Goal: Task Accomplishment & Management: Complete application form

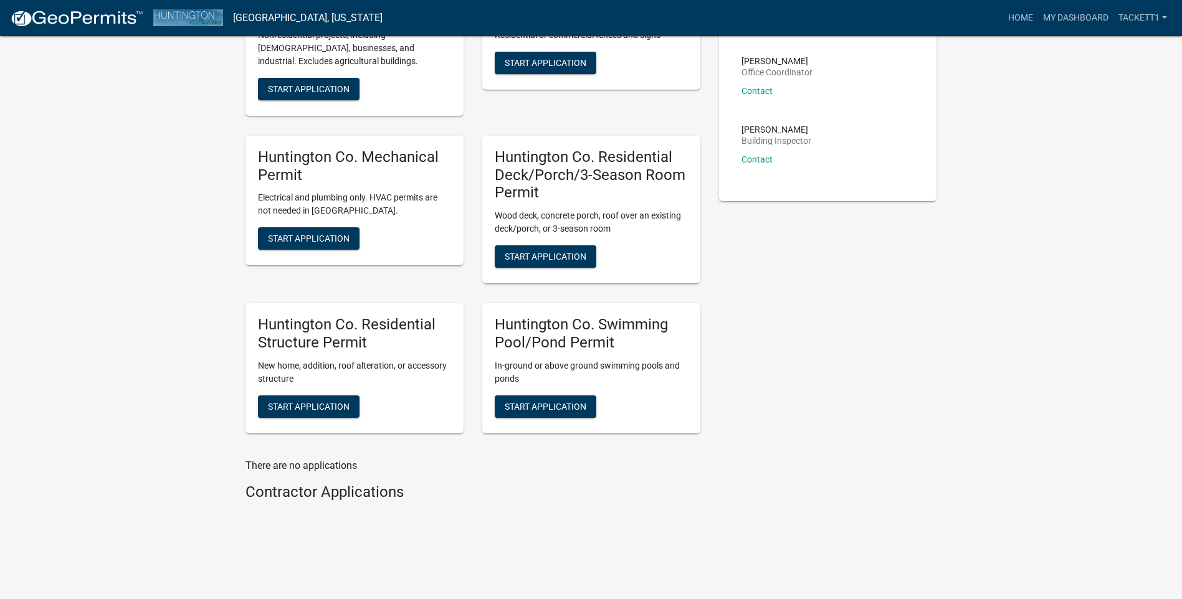
scroll to position [227, 0]
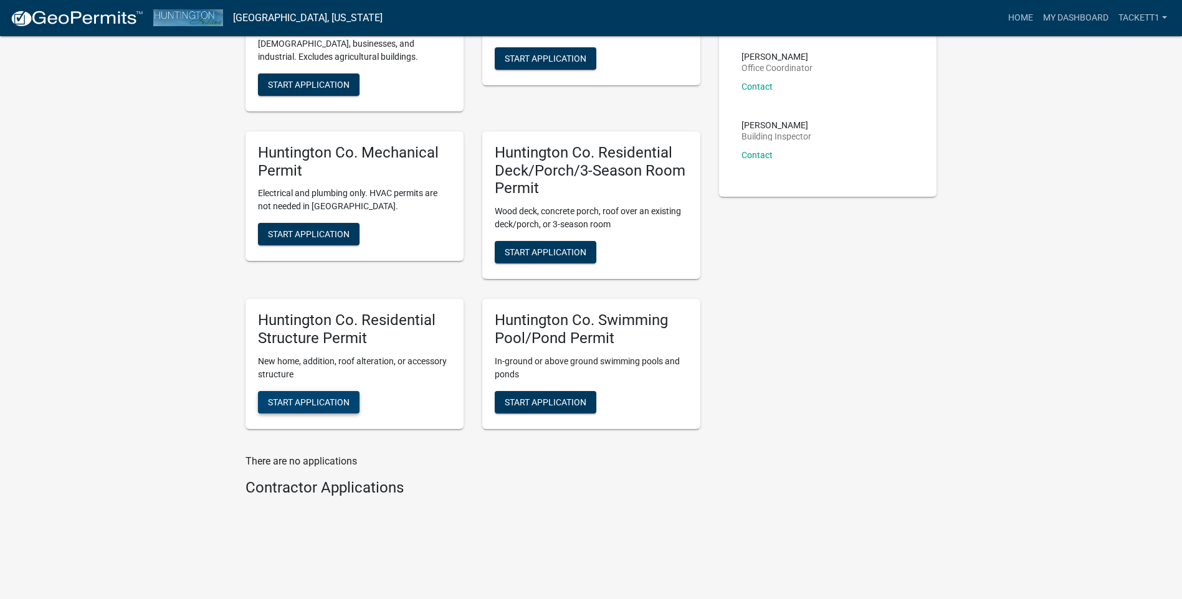
click at [330, 396] on button "Start Application" at bounding box center [309, 402] width 102 height 22
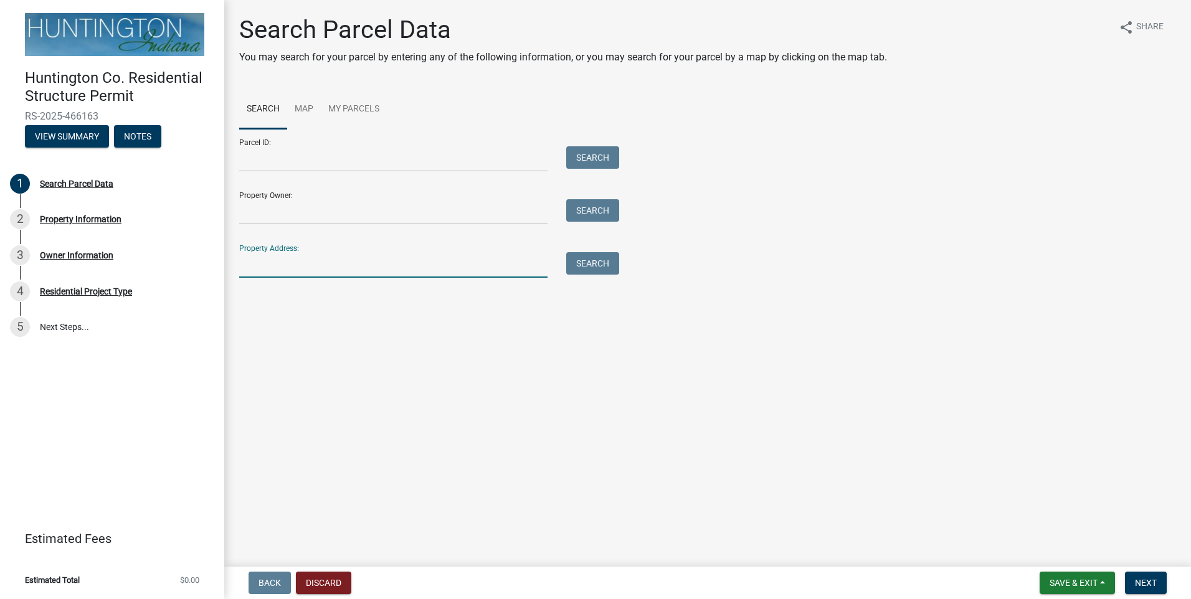
click at [281, 265] on input "Property Address:" at bounding box center [393, 265] width 308 height 26
type input "3738 W 300 S"
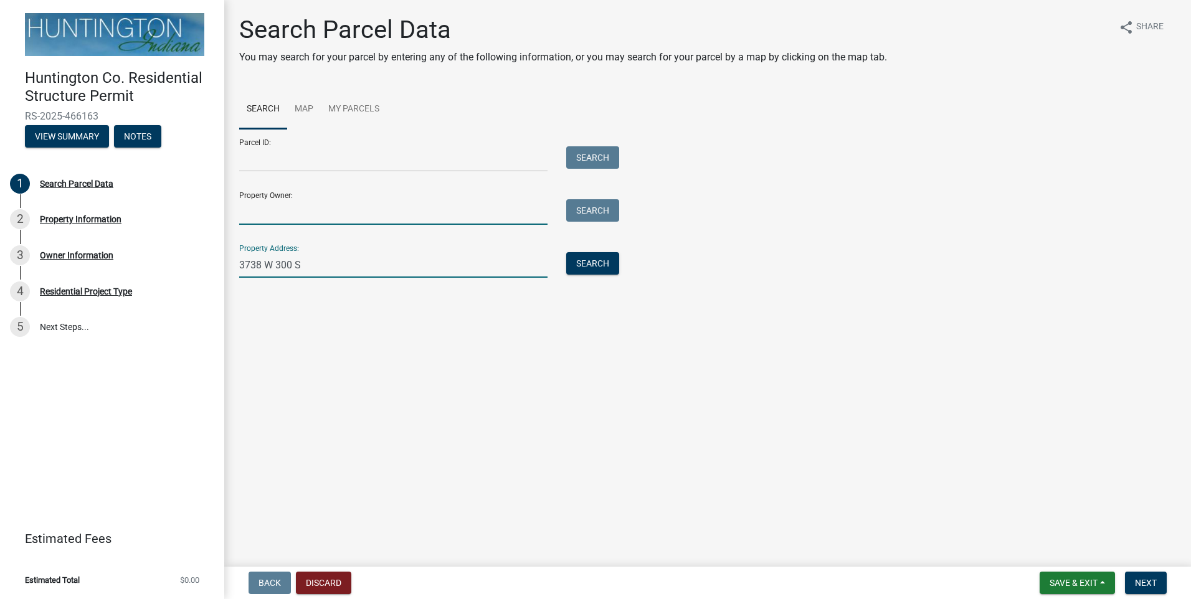
type input "[PERSON_NAME]"
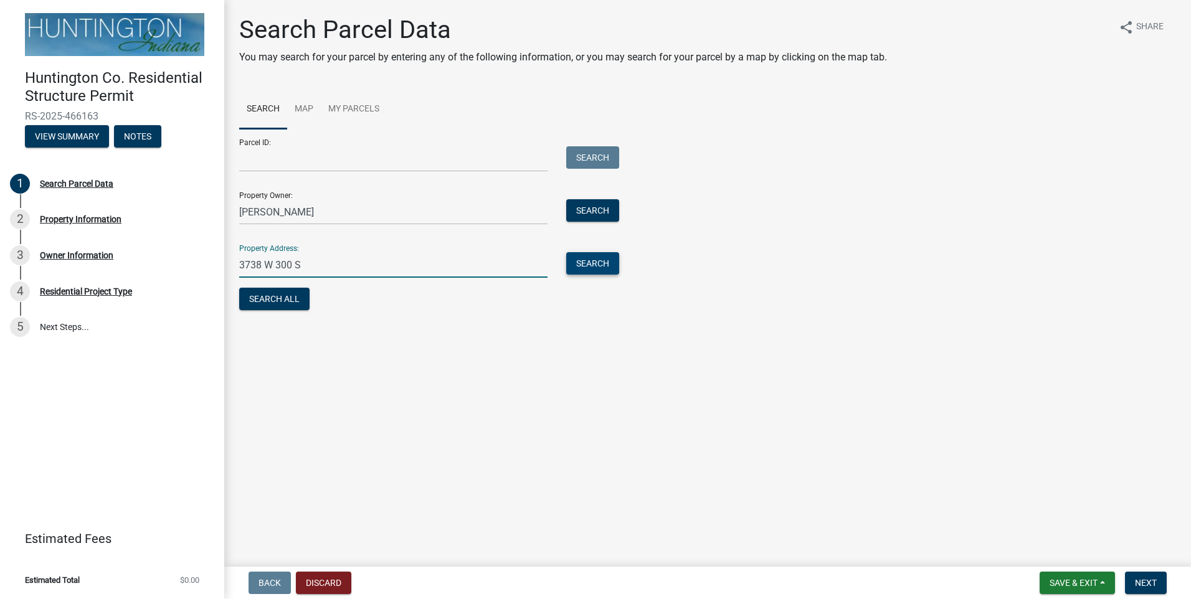
click at [606, 259] on button "Search" at bounding box center [592, 263] width 53 height 22
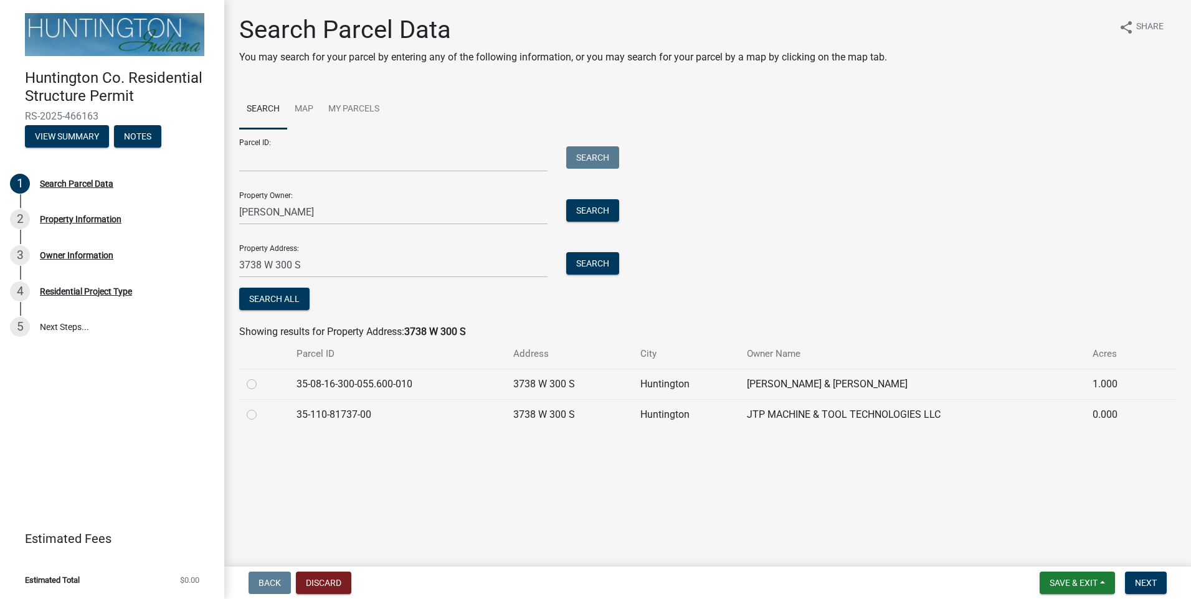
click at [262, 377] on label at bounding box center [262, 377] width 0 height 0
click at [262, 385] on input "radio" at bounding box center [266, 381] width 8 height 8
radio input "true"
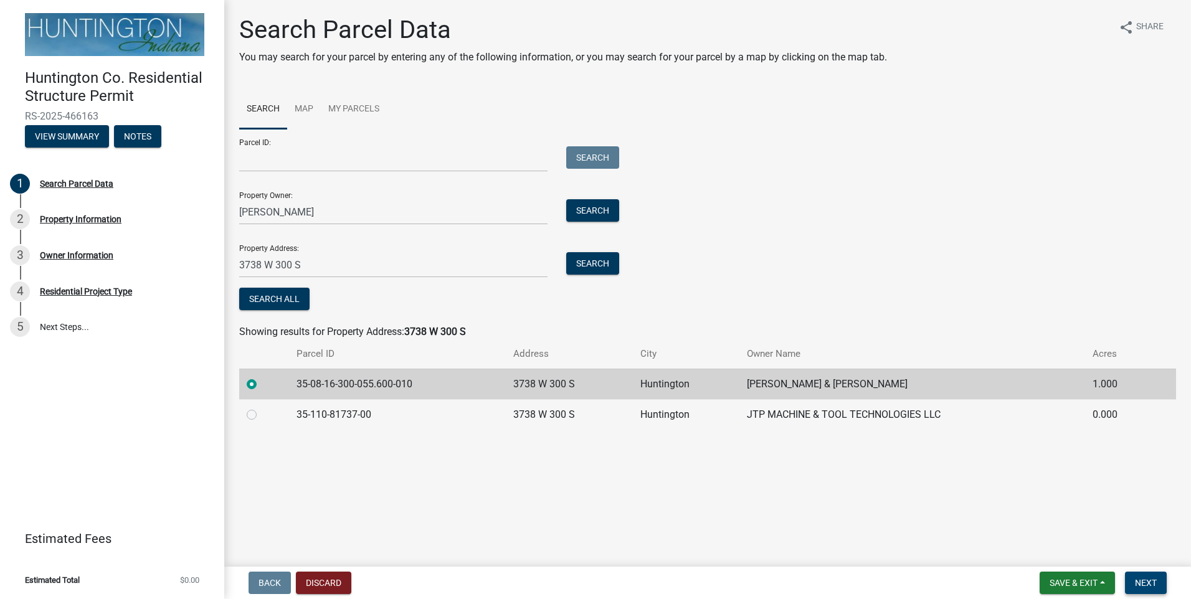
click at [1155, 583] on span "Next" at bounding box center [1146, 583] width 22 height 10
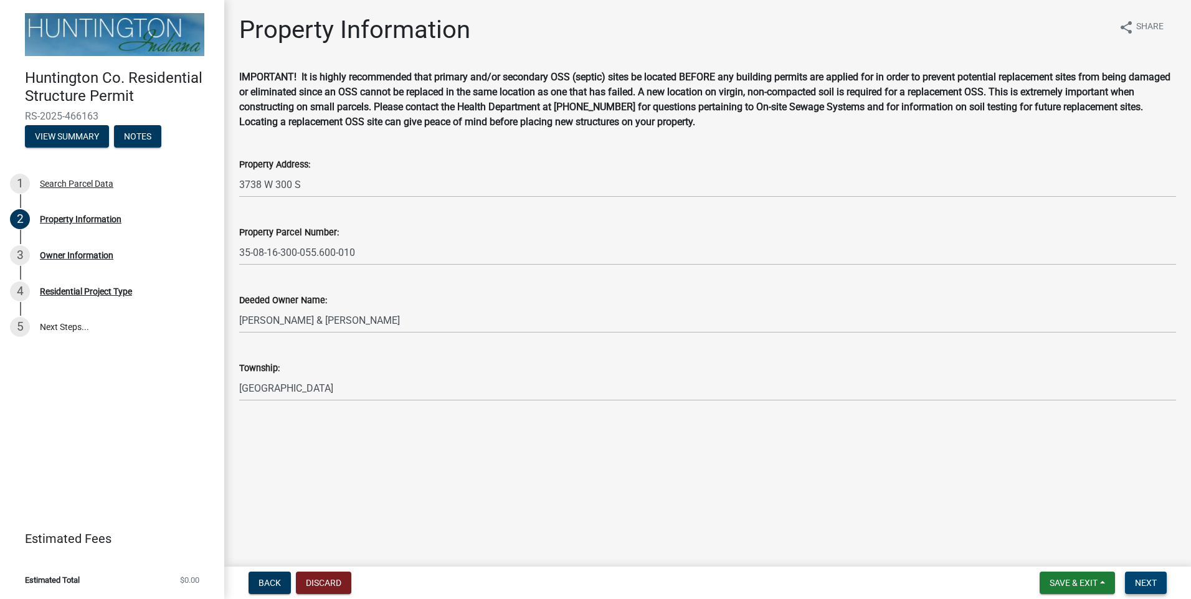
click at [1133, 577] on button "Next" at bounding box center [1146, 583] width 42 height 22
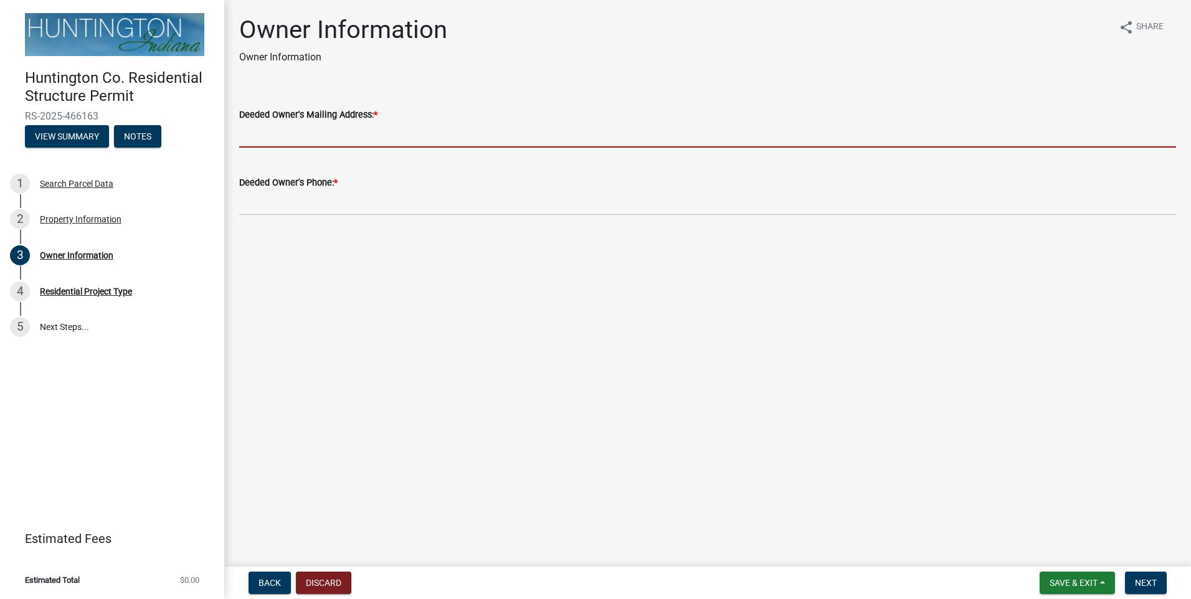
click at [298, 145] on input "Deeded Owner's Mailing Address: *" at bounding box center [707, 135] width 937 height 26
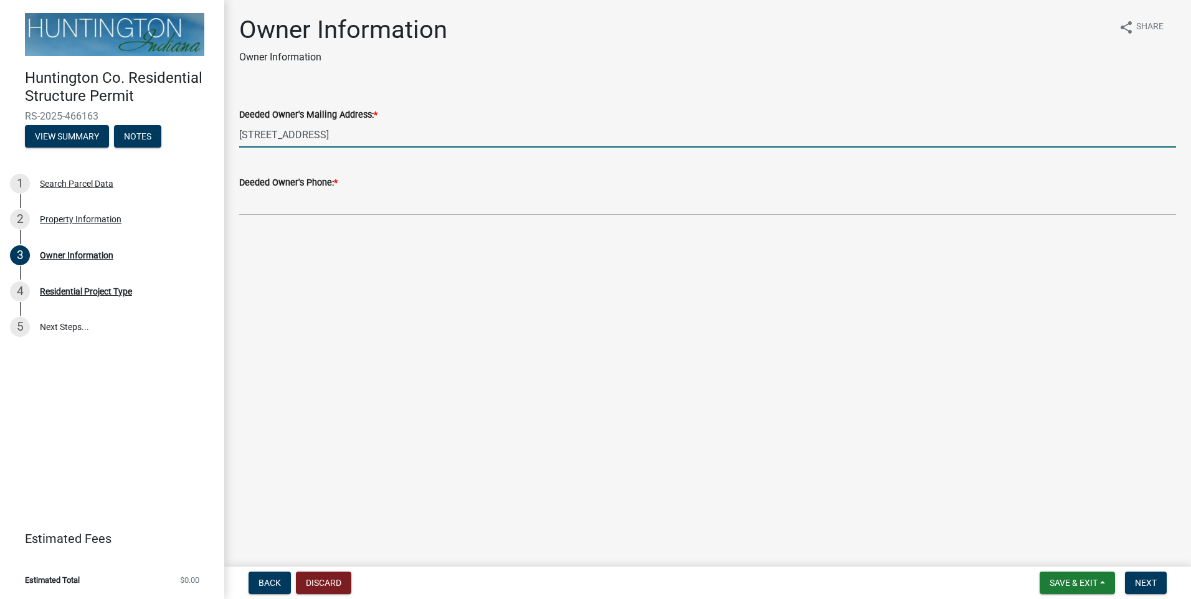
type input "[STREET_ADDRESS]"
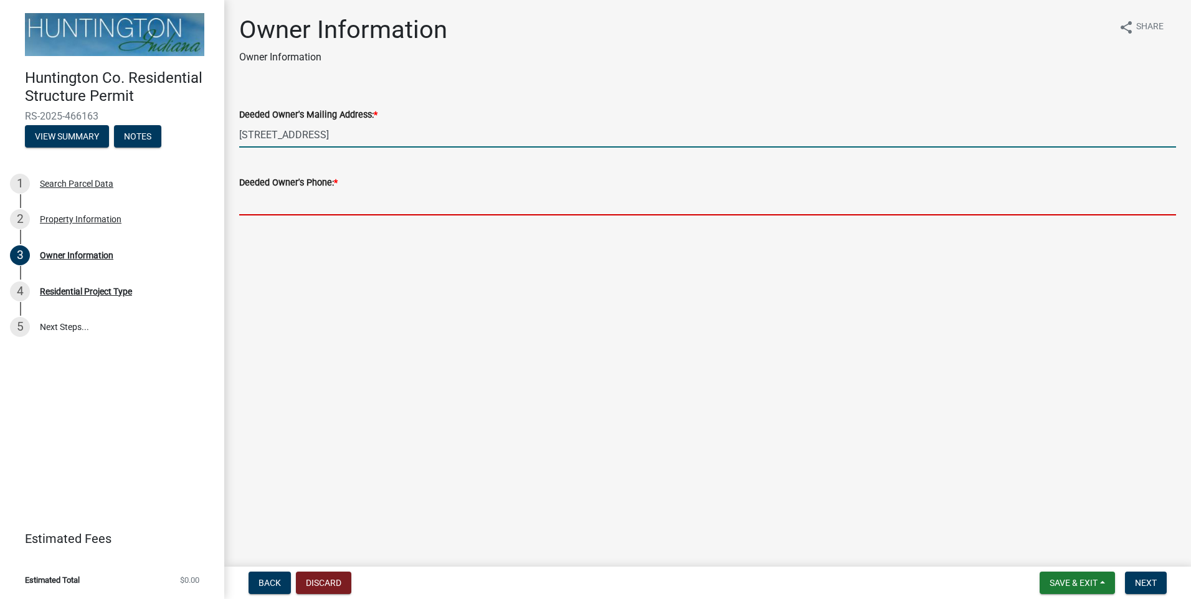
click at [262, 207] on input "Deeded Owner's Phone: *" at bounding box center [707, 203] width 937 height 26
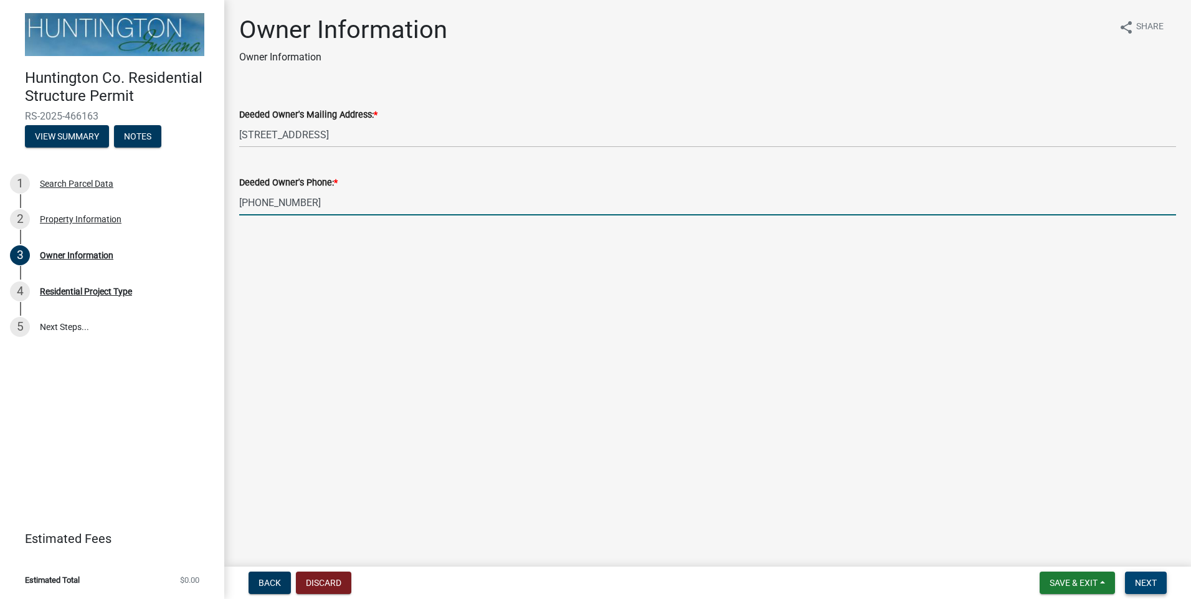
type input "[PHONE_NUMBER]"
click at [1151, 582] on span "Next" at bounding box center [1146, 583] width 22 height 10
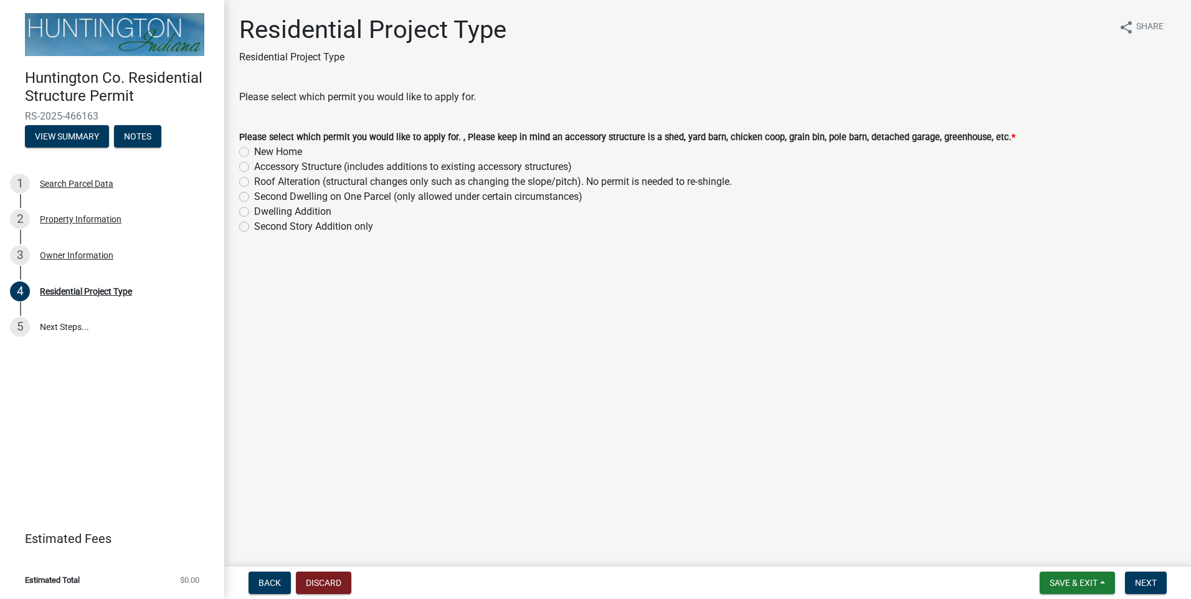
click at [254, 170] on label "Accessory Structure (includes additions to existing accessory structures)" at bounding box center [413, 167] width 318 height 15
click at [254, 168] on input "Accessory Structure (includes additions to existing accessory structures)" at bounding box center [258, 164] width 8 height 8
radio input "true"
click at [1148, 579] on span "Next" at bounding box center [1146, 583] width 22 height 10
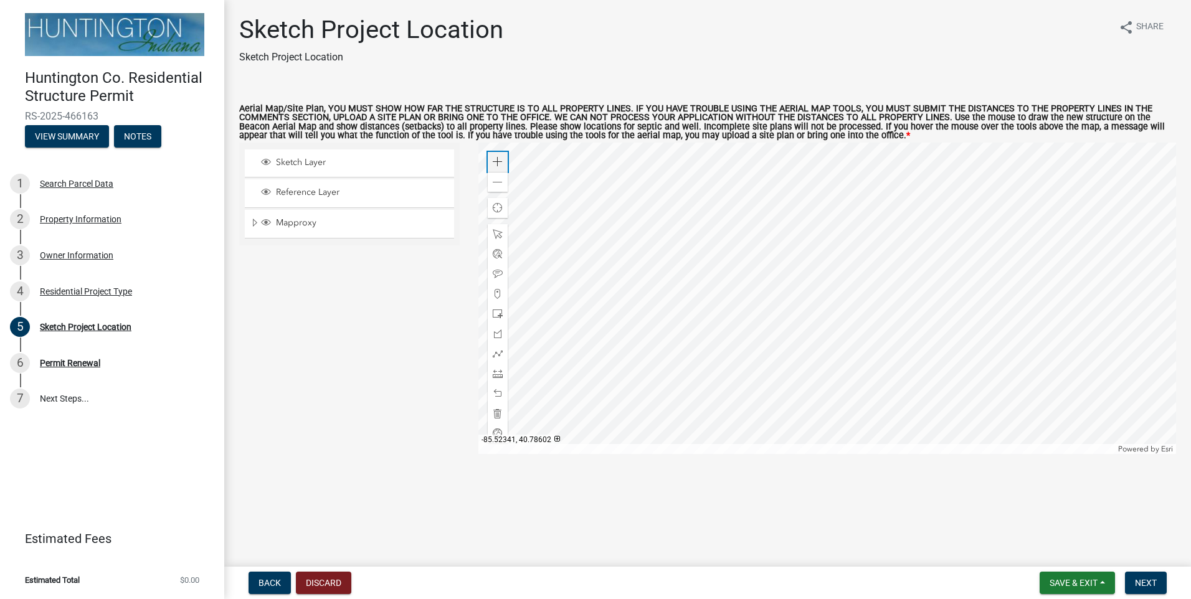
click at [503, 161] on div "Zoom in" at bounding box center [498, 162] width 20 height 20
click at [499, 308] on div at bounding box center [498, 314] width 20 height 20
click at [806, 247] on div at bounding box center [828, 299] width 699 height 312
click at [1148, 578] on span "Next" at bounding box center [1146, 583] width 22 height 10
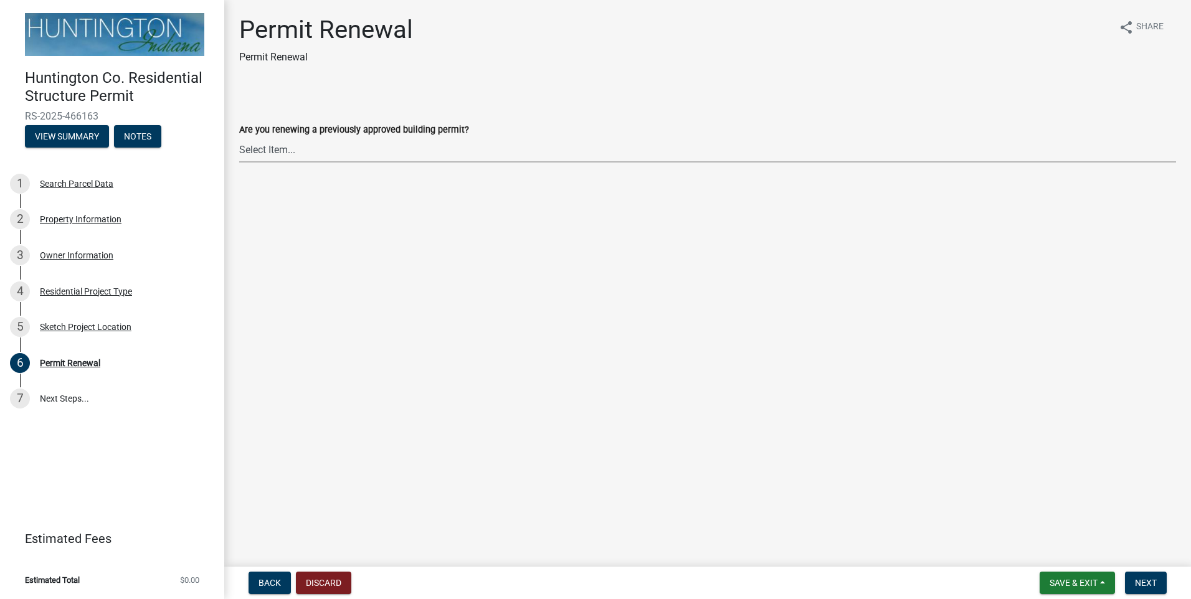
click at [268, 153] on select "Select Item... Yes No" at bounding box center [707, 150] width 937 height 26
click at [239, 137] on select "Select Item... Yes No" at bounding box center [707, 150] width 937 height 26
select select "4489ff03-5f0f-4640-ab68-5a837ebadf68"
click at [1138, 581] on span "Next" at bounding box center [1146, 583] width 22 height 10
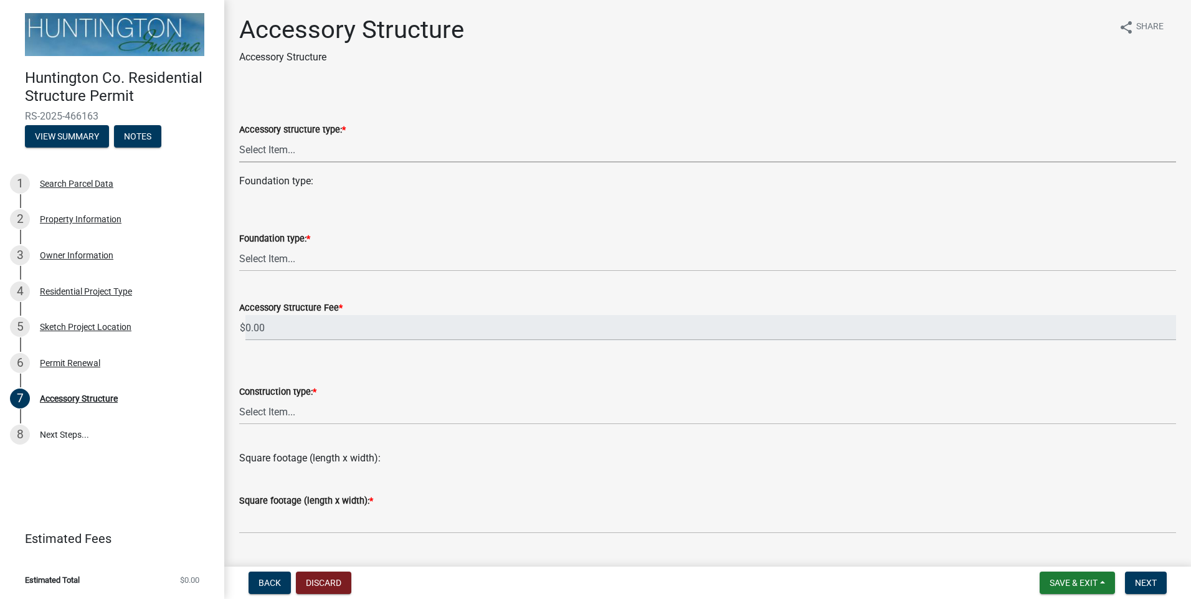
click at [258, 153] on select "Select Item... Detached Garage Pole Barn/Agricultural Barn Shed/Yard Barn Carpo…" at bounding box center [707, 150] width 937 height 26
click at [239, 137] on select "Select Item... Detached Garage Pole Barn/Agricultural Barn Shed/Yard Barn Carpo…" at bounding box center [707, 150] width 937 height 26
select select "e3d2b59d-588c-40e5-bb92-bc0663bbda40"
click at [274, 268] on select "Select Item... Footings (minimum 36" frost depth) Post-holes (42" depth with 6"…" at bounding box center [707, 259] width 937 height 26
click at [239, 246] on select "Select Item... Footings (minimum 36" frost depth) Post-holes (42" depth with 6"…" at bounding box center [707, 259] width 937 height 26
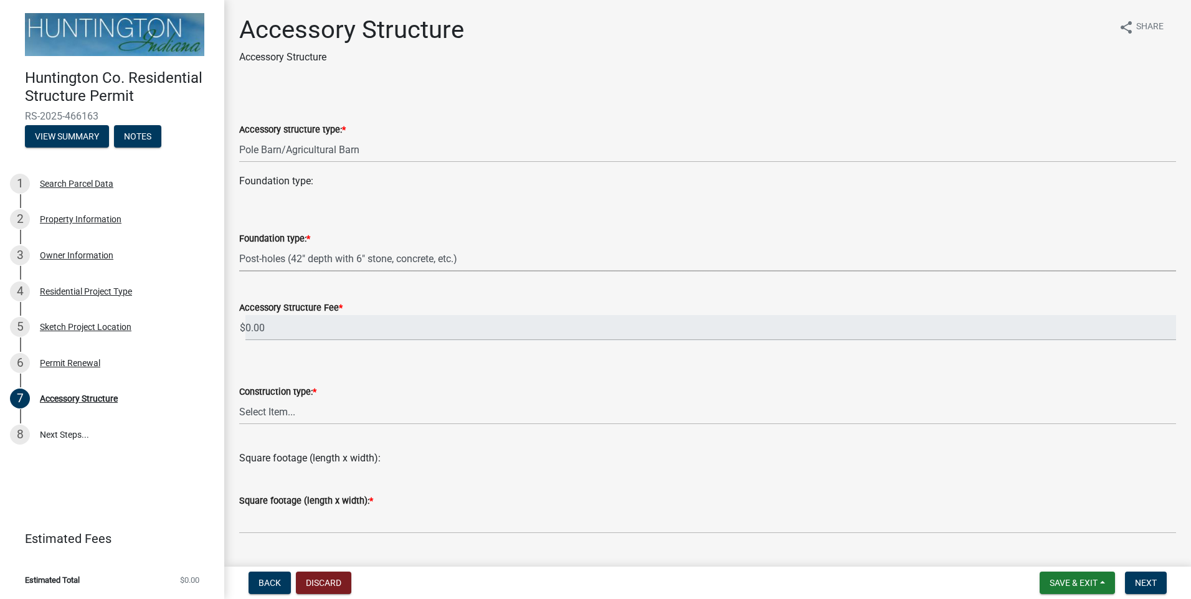
select select "c53c5f42-c92f-4072-997d-b5685d14abe0"
click at [269, 417] on select "Select Item... Wood frame Steel Masonry Pole" at bounding box center [707, 412] width 937 height 26
click at [239, 399] on select "Select Item... Wood frame Steel Masonry Pole" at bounding box center [707, 412] width 937 height 26
select select "4418f613-df8c-4351-93c7-487e9601c281"
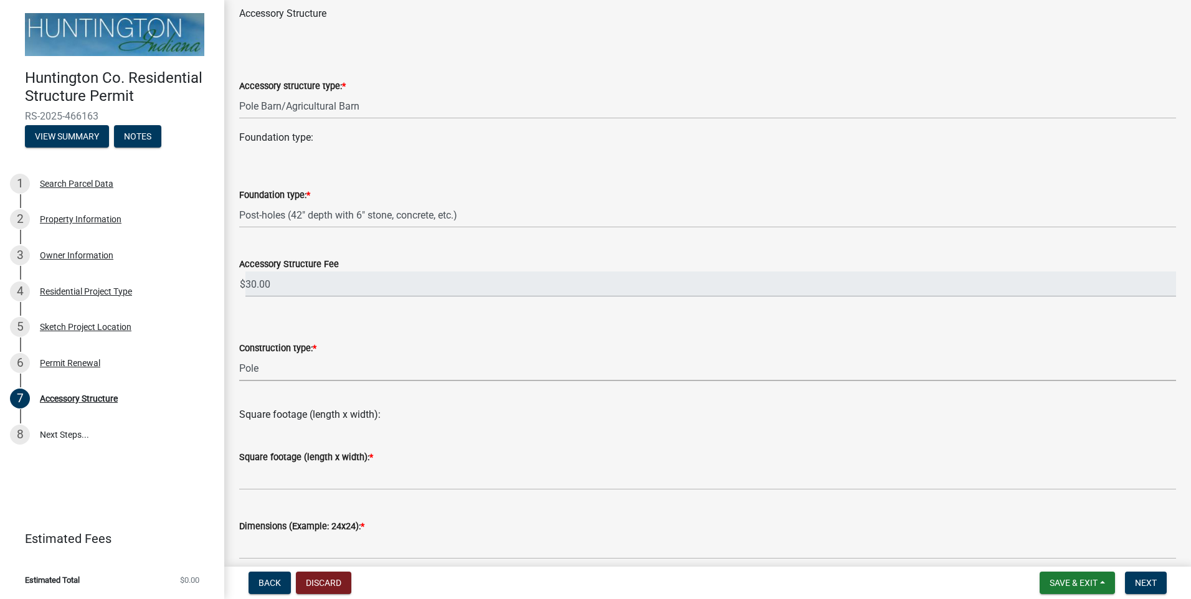
scroll to position [62, 0]
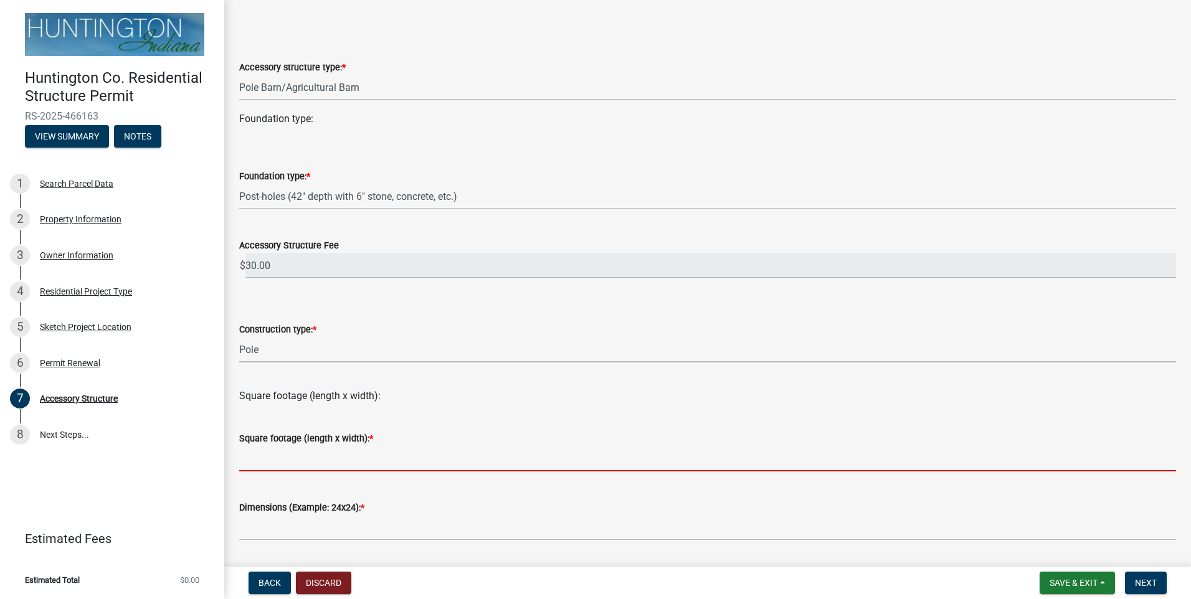
click at [261, 465] on input "text" at bounding box center [707, 459] width 937 height 26
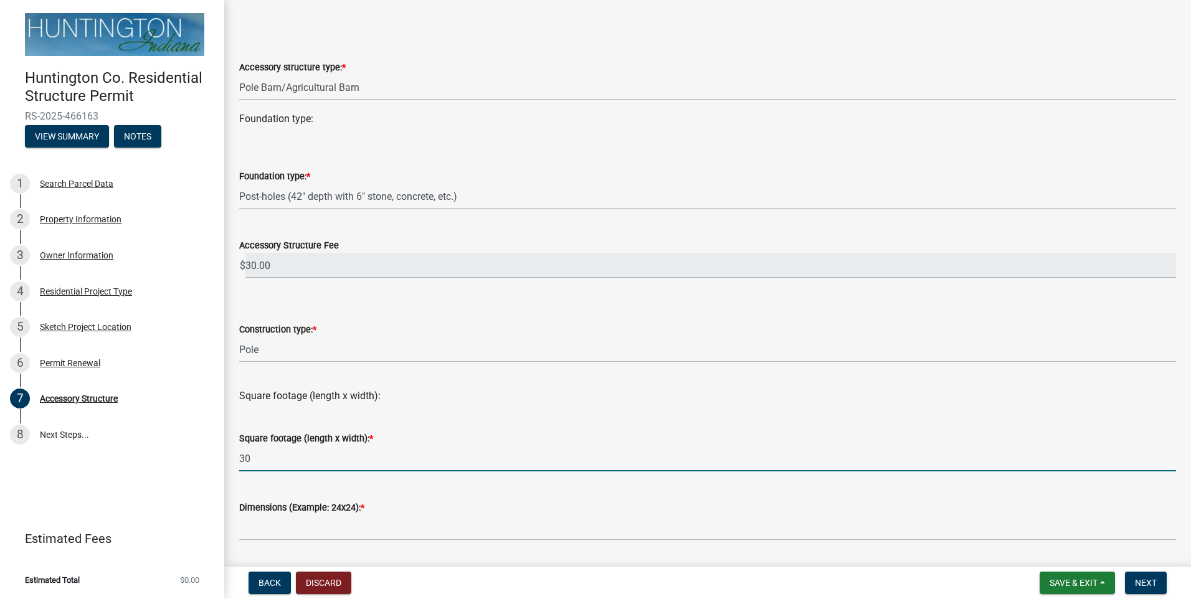
type input "3"
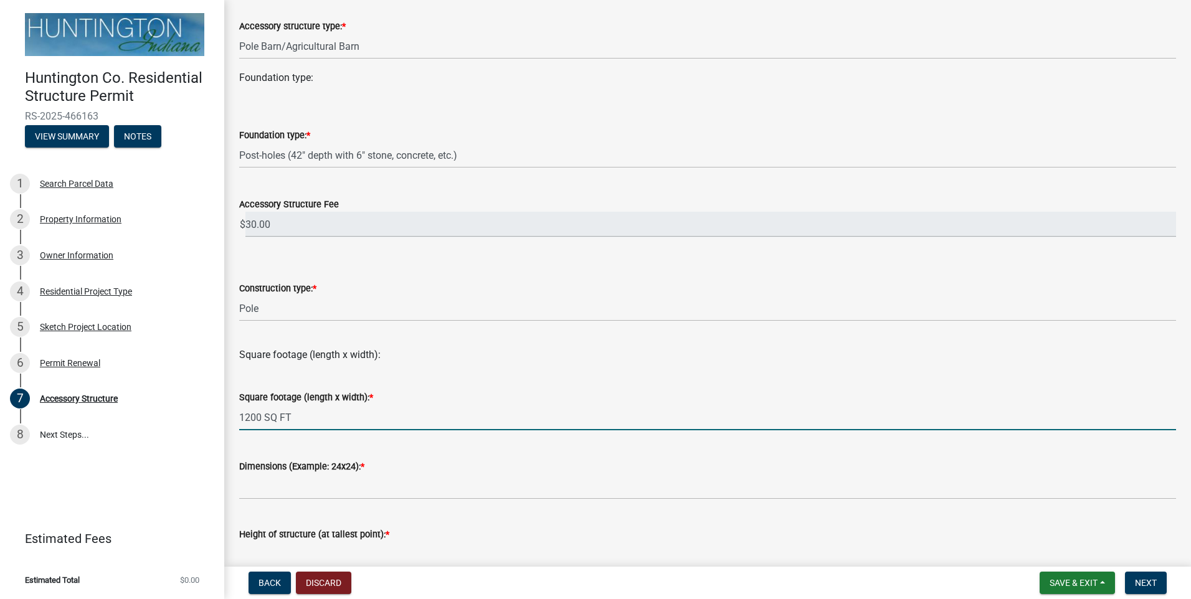
scroll to position [125, 0]
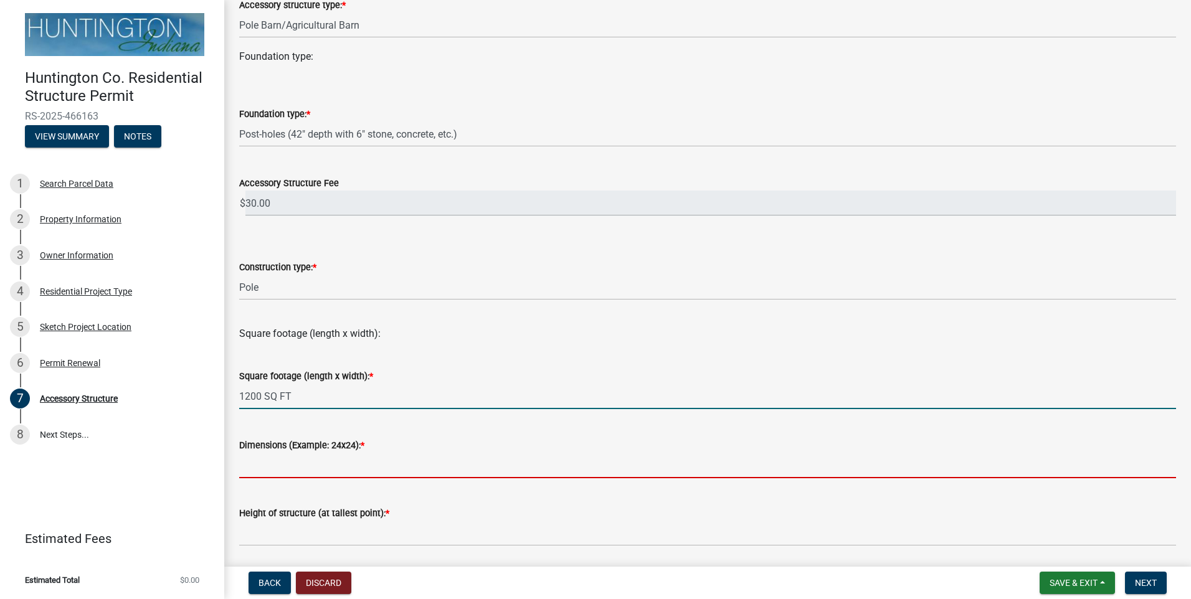
type input "1200"
click at [274, 461] on input "Dimensions (Example: 24x24): *" at bounding box center [707, 466] width 937 height 26
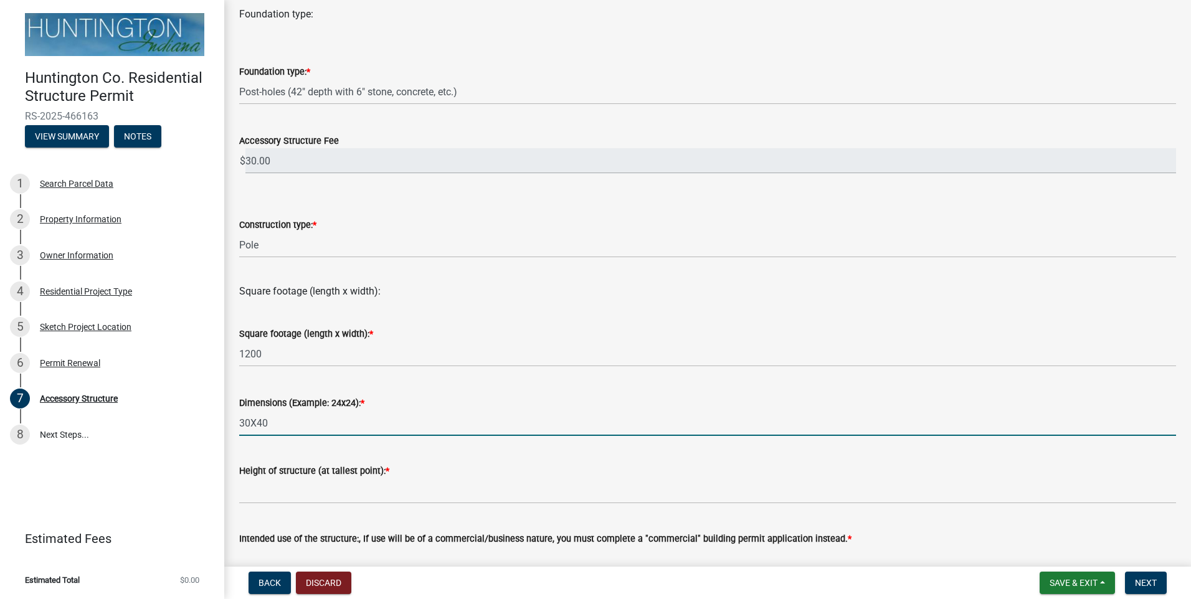
scroll to position [187, 0]
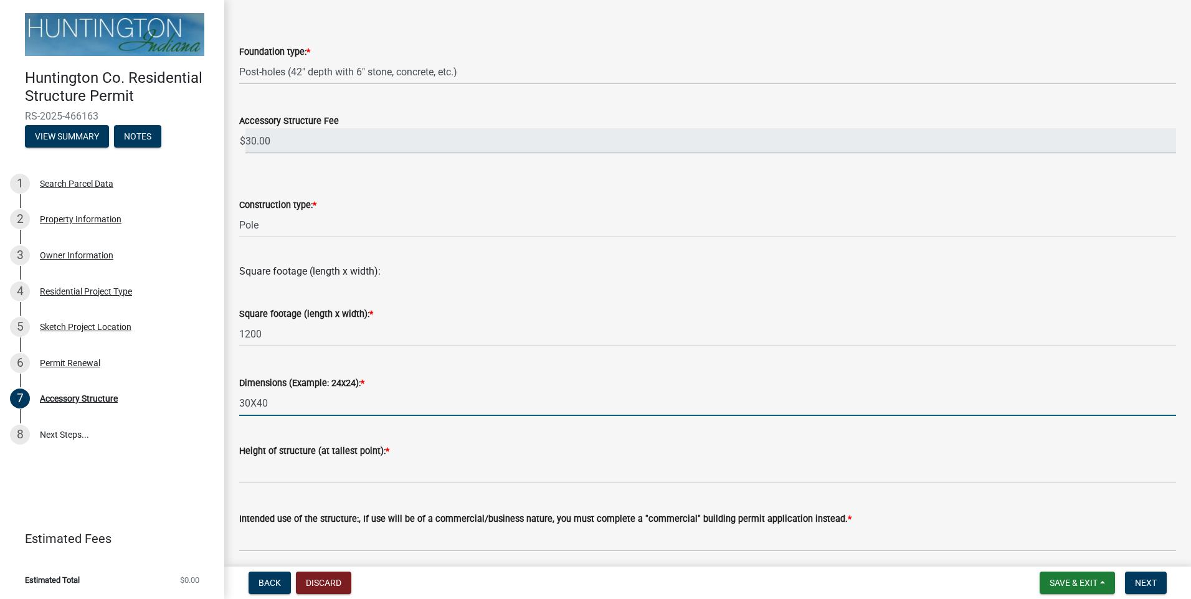
type input "30X40"
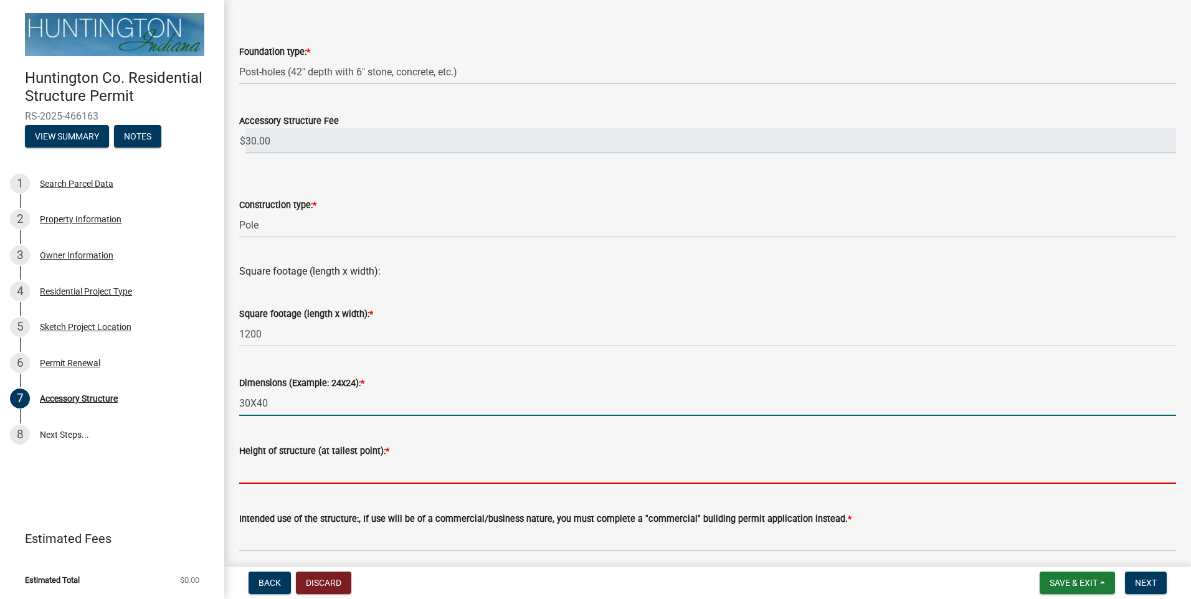
click at [256, 474] on input "Height of structure (at tallest point): *" at bounding box center [707, 472] width 937 height 26
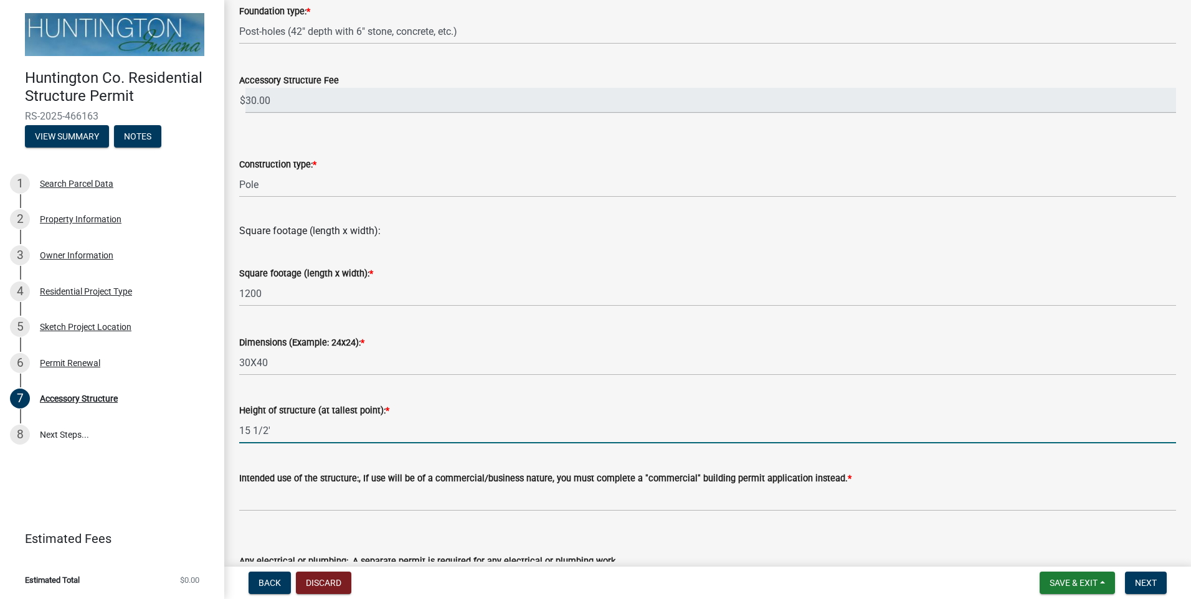
scroll to position [249, 0]
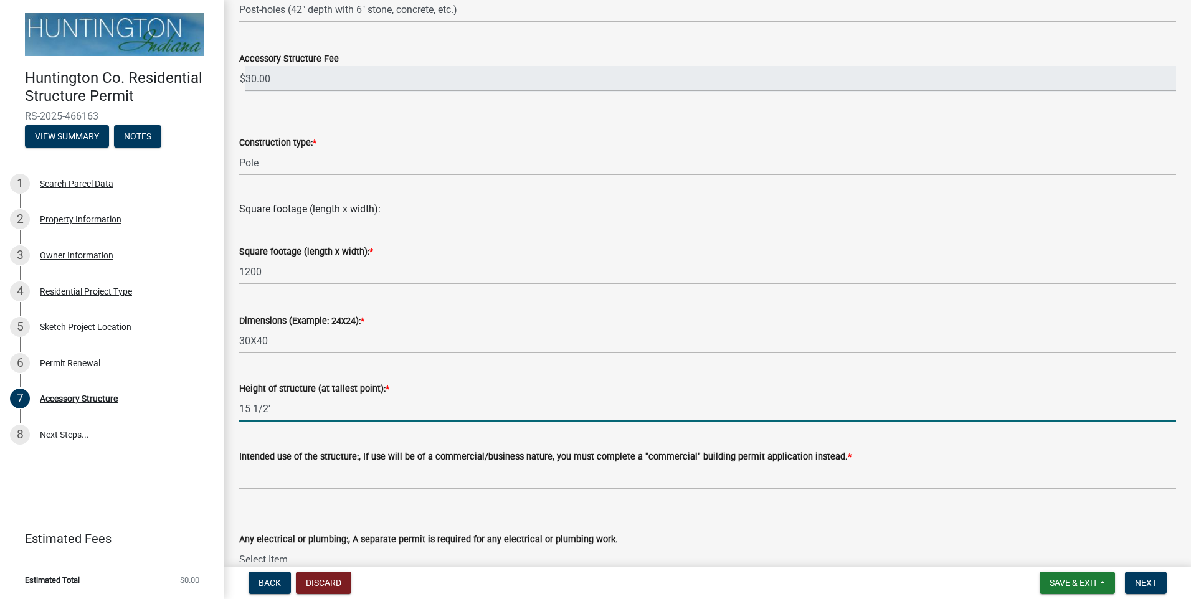
type input "15 1/2'"
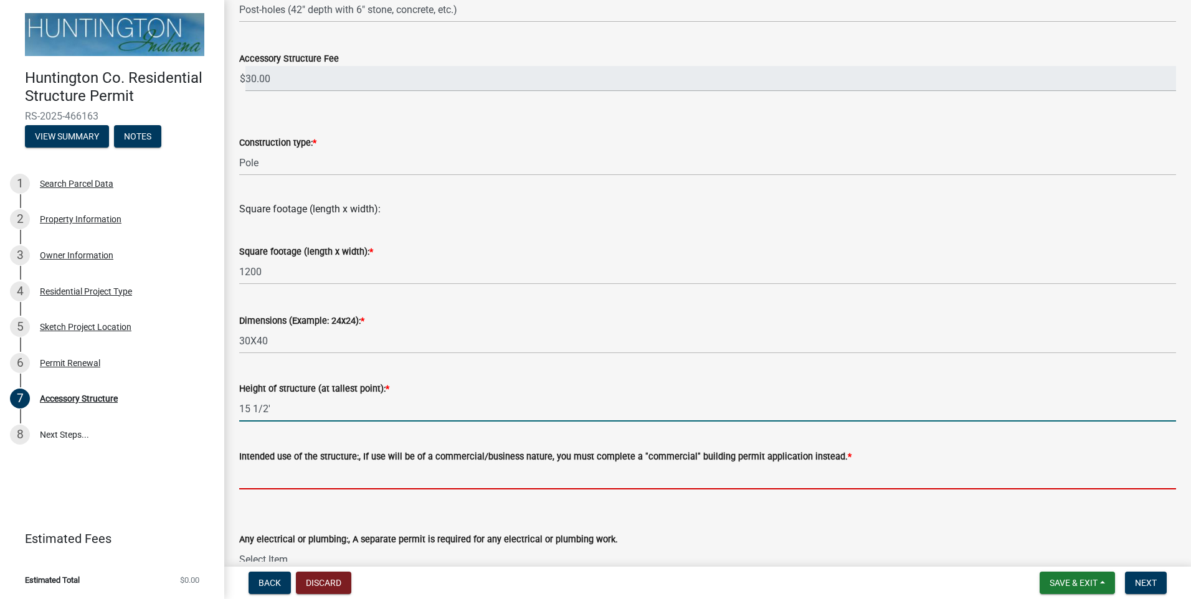
click at [257, 473] on input "Intended use of the structure:, If use will be of a commercial/business nature,…" at bounding box center [707, 477] width 937 height 26
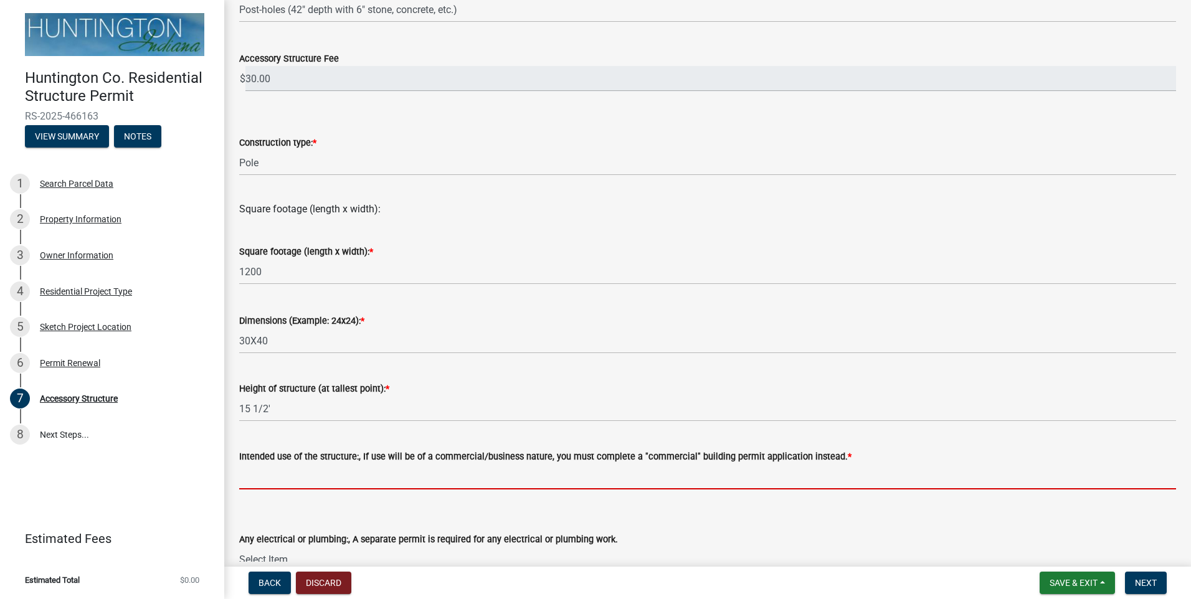
type input "storage"
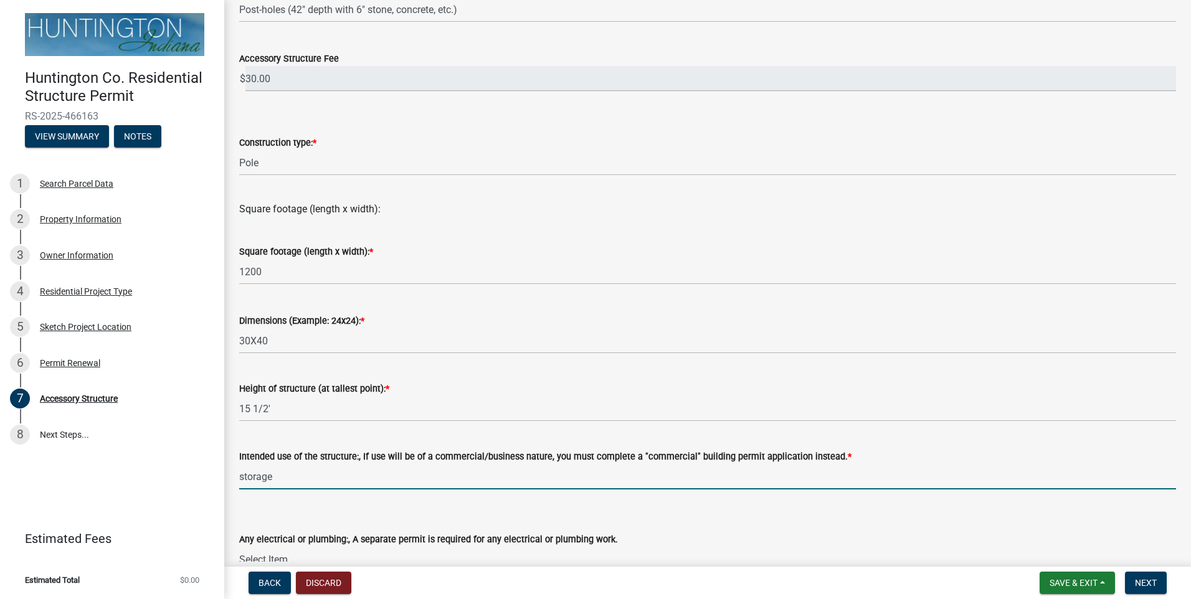
click at [276, 474] on input "storage" at bounding box center [707, 477] width 937 height 26
drag, startPoint x: 276, startPoint y: 474, endPoint x: 179, endPoint y: 474, distance: 96.6
click at [179, 474] on div "Huntington Co. Residential Structure Permit RS-2025-466163 View Summary Notes 1…" at bounding box center [595, 299] width 1191 height 599
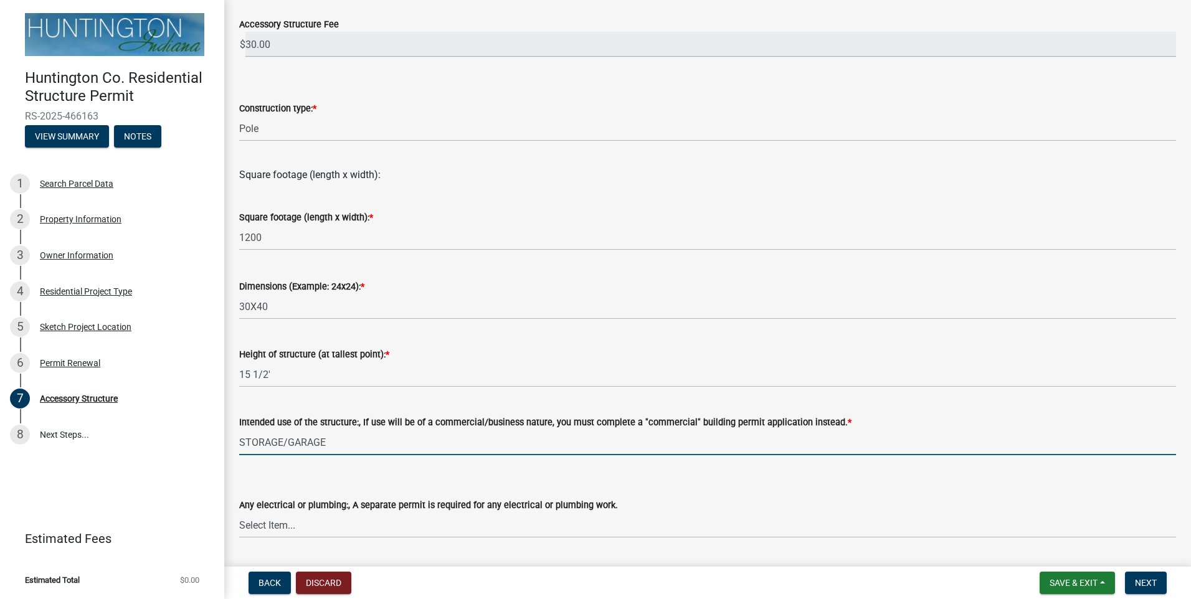
scroll to position [312, 0]
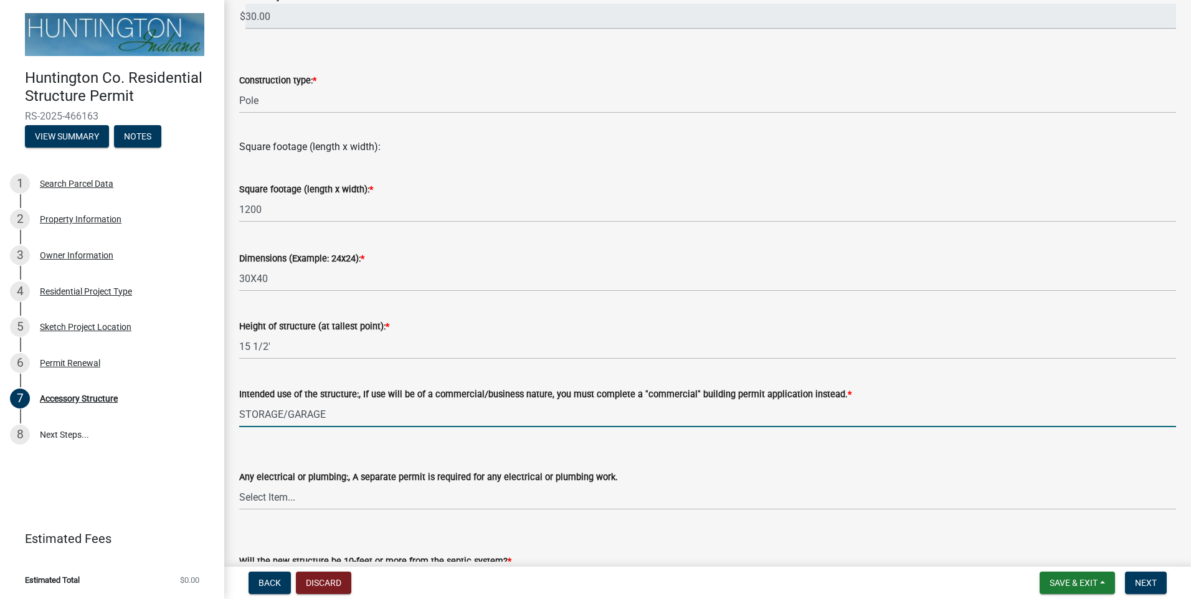
type input "STORAGE/GARAGE"
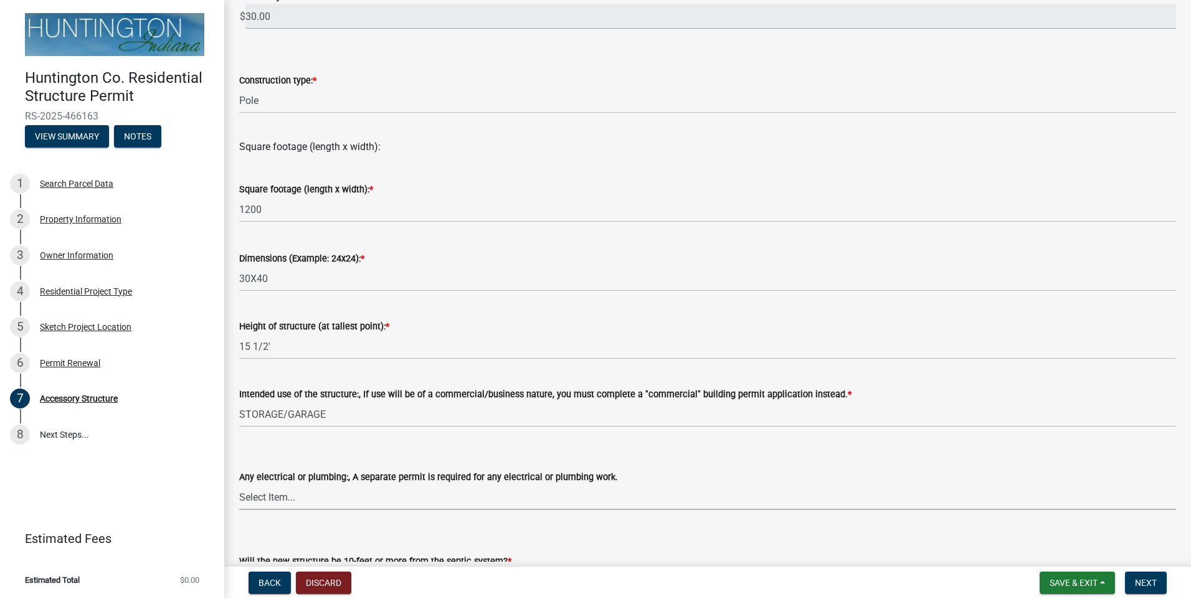
click at [254, 497] on select "Select Item... electrical plumbing both neither" at bounding box center [707, 498] width 937 height 26
click at [239, 485] on select "Select Item... electrical plumbing both neither" at bounding box center [707, 498] width 937 height 26
select select "c17fc483-a0b5-456f-9424-68ebdf5cb3a4"
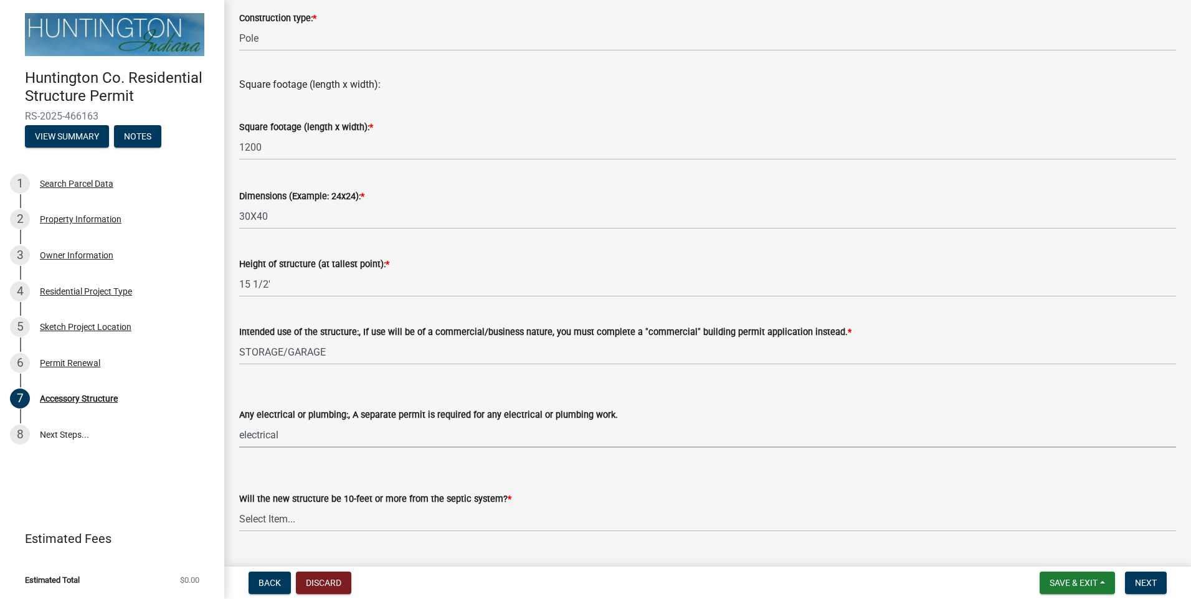
click at [256, 439] on select "Select Item... electrical plumbing both neither" at bounding box center [707, 435] width 937 height 26
click at [239, 422] on select "Select Item... electrical plumbing both neither" at bounding box center [707, 435] width 937 height 26
click at [283, 521] on select "Select Item... Yes No (Health Dept. approval needed) NA" at bounding box center [707, 520] width 937 height 26
click at [239, 507] on select "Select Item... Yes No (Health Dept. approval needed) NA" at bounding box center [707, 520] width 937 height 26
select select "e290cb59-fde3-4413-9642-22cae6324ace"
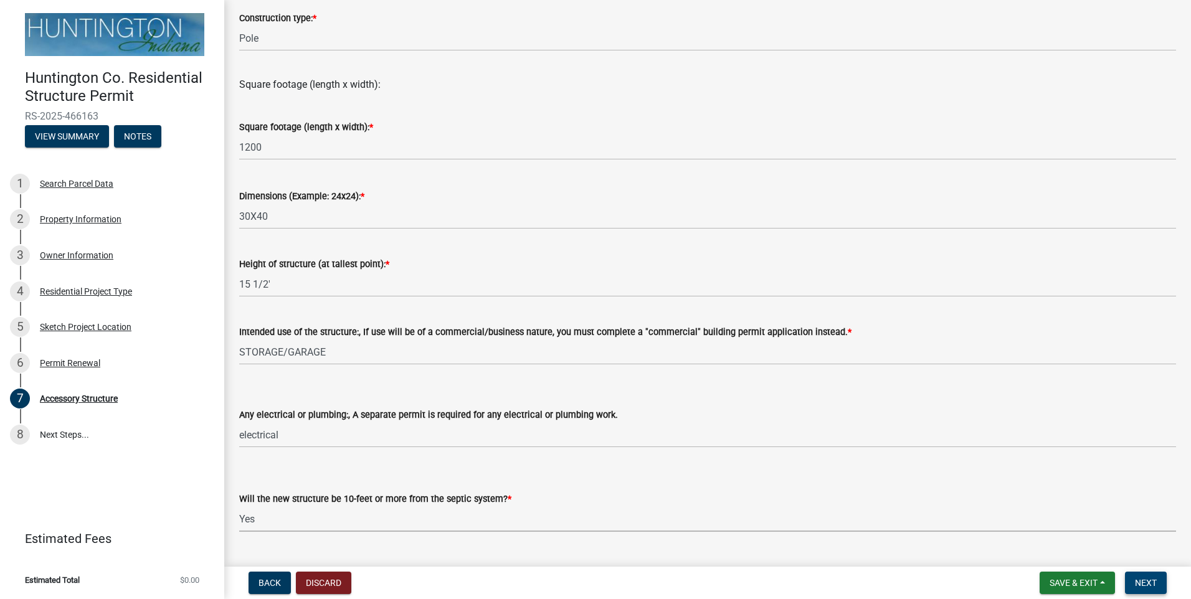
click at [1139, 580] on span "Next" at bounding box center [1146, 583] width 22 height 10
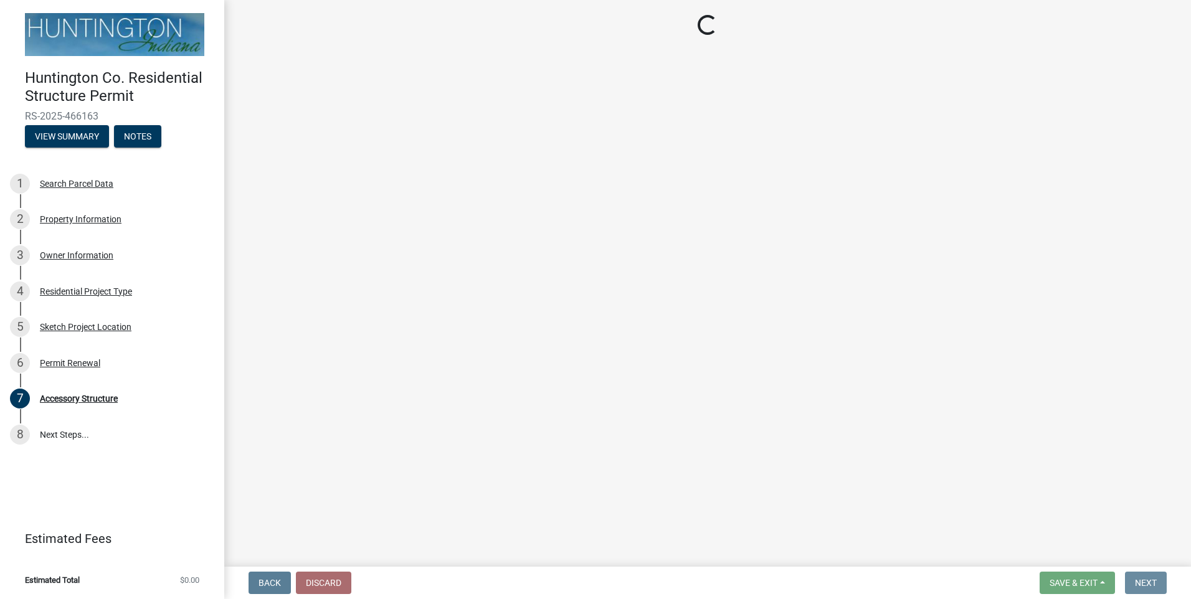
scroll to position [0, 0]
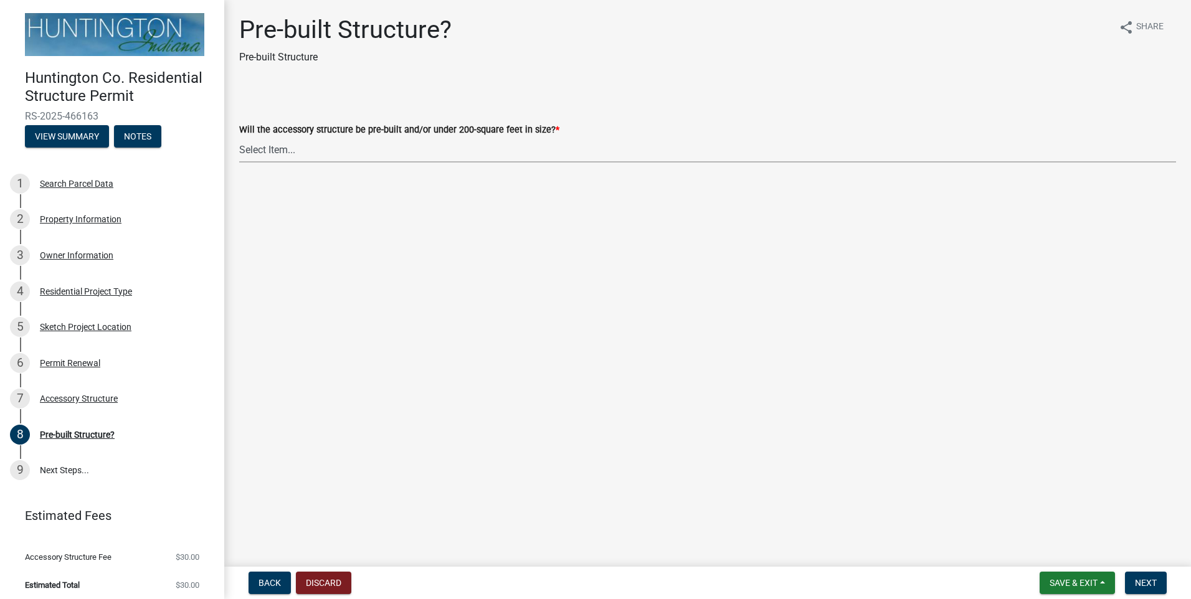
click at [302, 153] on select "Select Item... Yes No" at bounding box center [707, 150] width 937 height 26
click at [239, 137] on select "Select Item... Yes No" at bounding box center [707, 150] width 937 height 26
select select "d029f378-bdde-4f05-beaa-ba284da949e8"
click at [1141, 580] on span "Next" at bounding box center [1146, 583] width 22 height 10
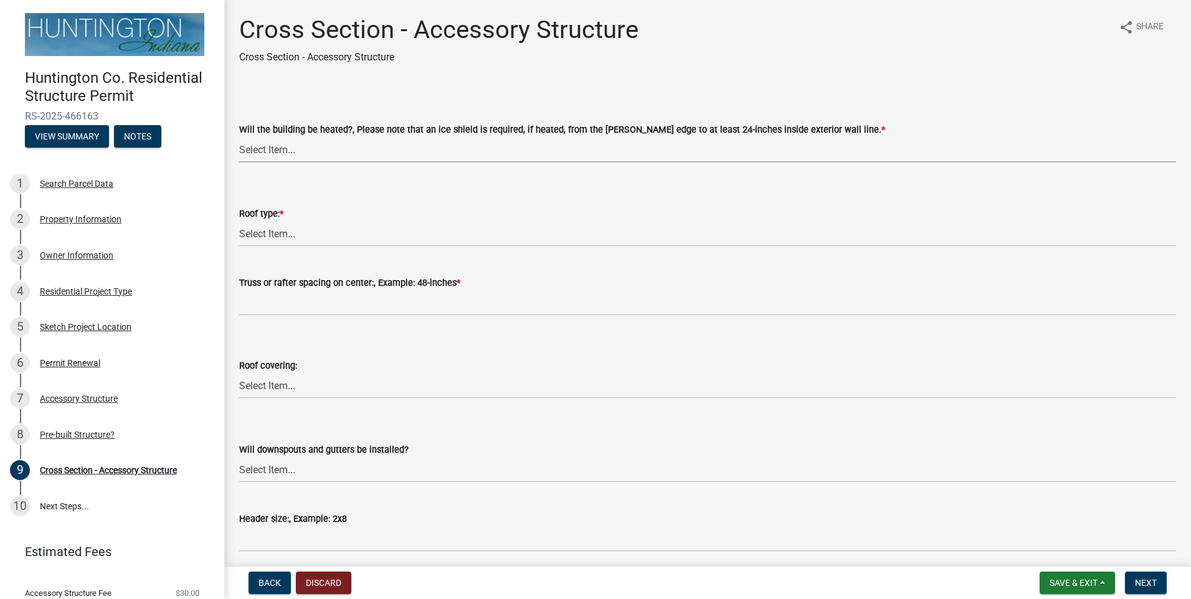
click at [283, 147] on select "Select Item... Yes No" at bounding box center [707, 150] width 937 height 26
click at [239, 137] on select "Select Item... Yes No" at bounding box center [707, 150] width 937 height 26
select select "24d4f506-41fa-4939-ac19-17382de83287"
click at [281, 230] on select "Select Item... Trusses Rafters" at bounding box center [707, 234] width 937 height 26
click at [239, 221] on select "Select Item... Trusses Rafters" at bounding box center [707, 234] width 937 height 26
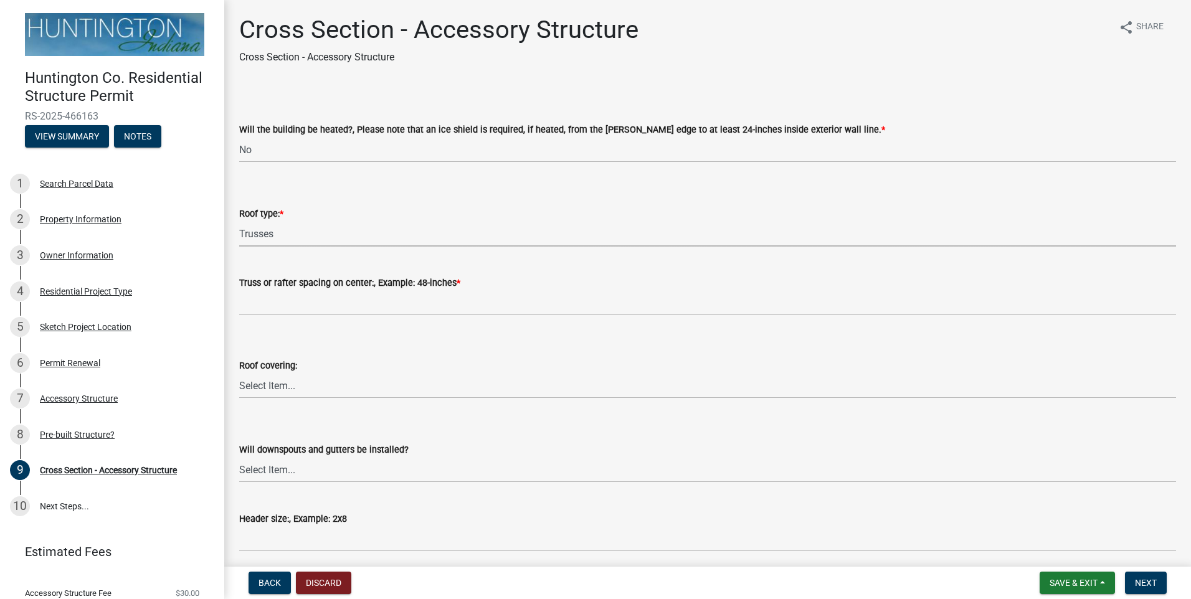
select select "58ed3e0b-1ace-471f-b889-2677fdd8f470"
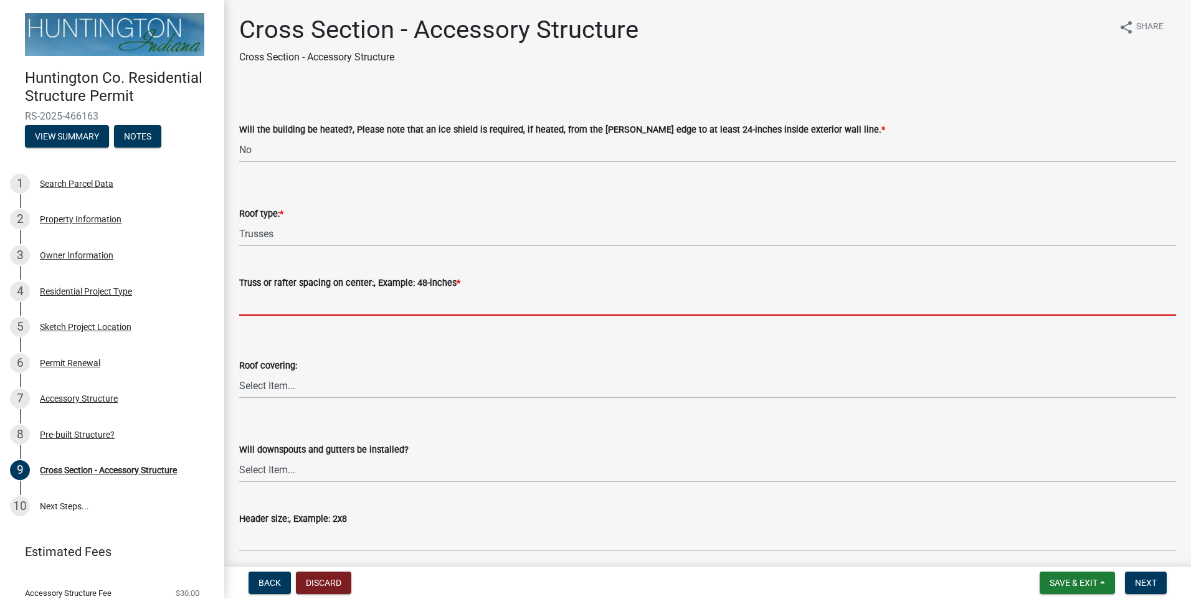
click at [272, 307] on input "Truss or rafter spacing on center:, Example: 48-inches *" at bounding box center [707, 303] width 937 height 26
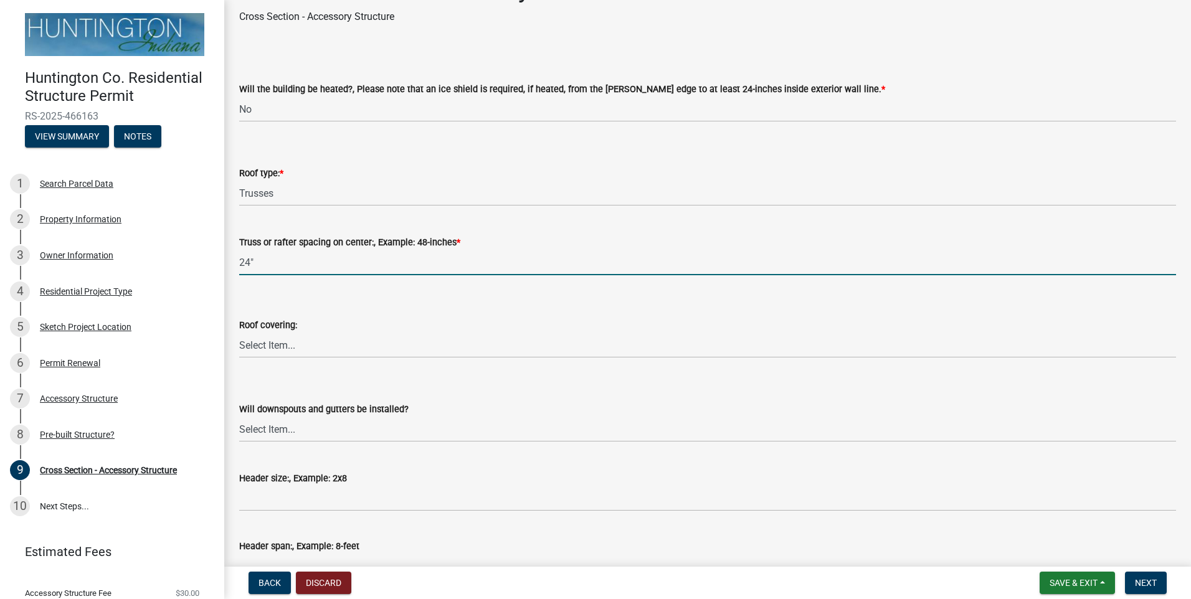
scroll to position [62, 0]
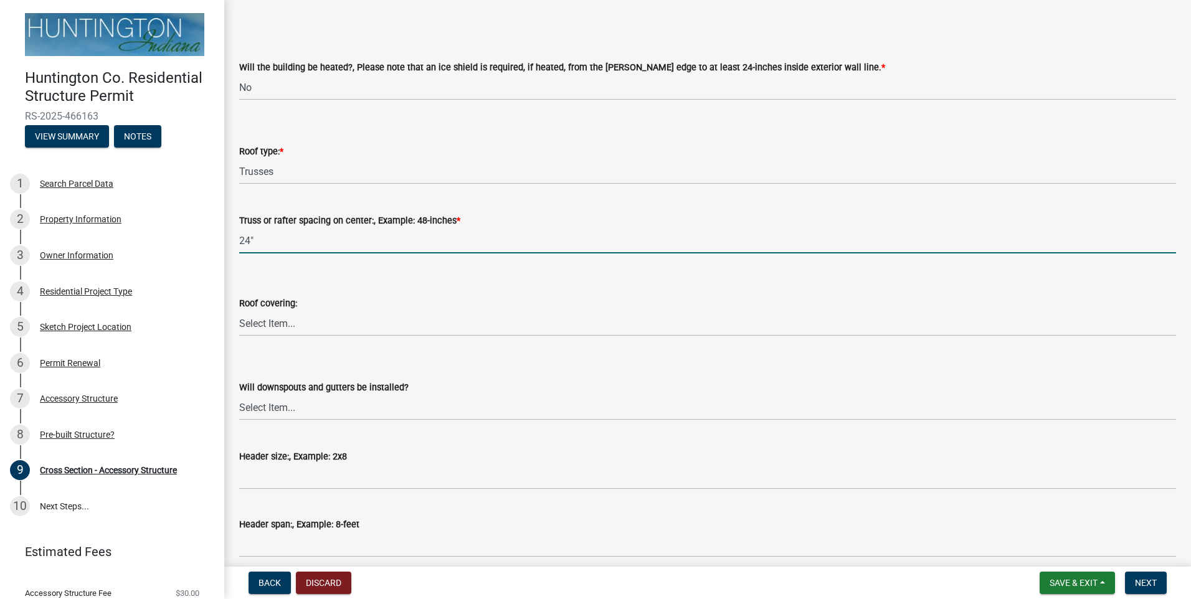
type input "24""
click at [279, 411] on select "Select Item... Yes No" at bounding box center [707, 408] width 937 height 26
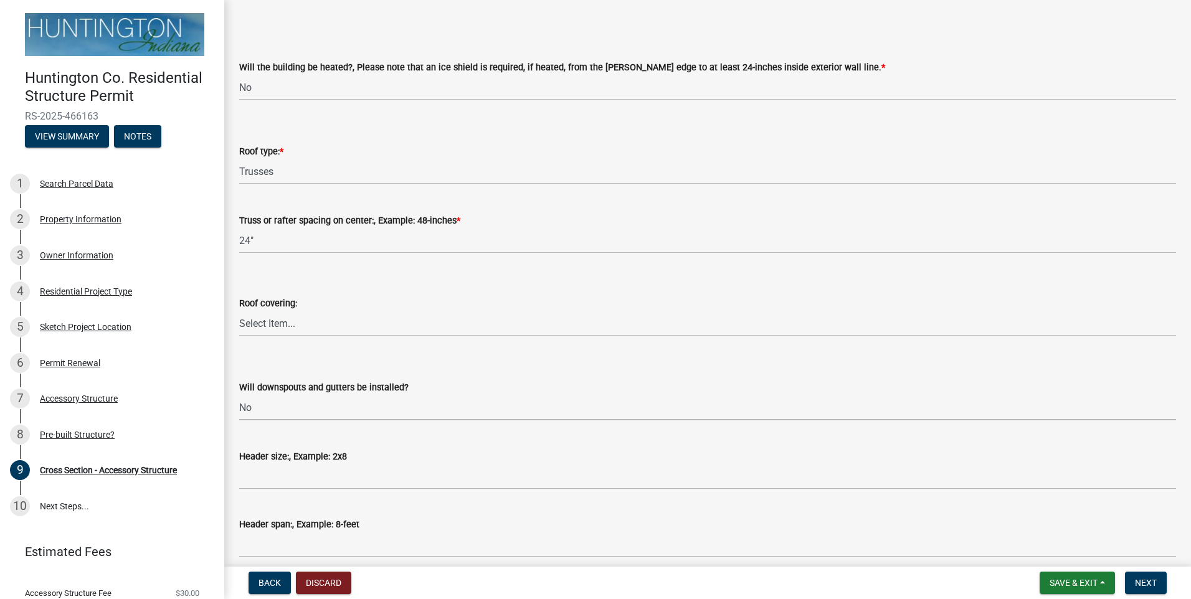
click at [239, 395] on select "Select Item... Yes No" at bounding box center [707, 408] width 937 height 26
select select "d2ffbfd7-5c5a-4bd1-90d0-91a80e23a38a"
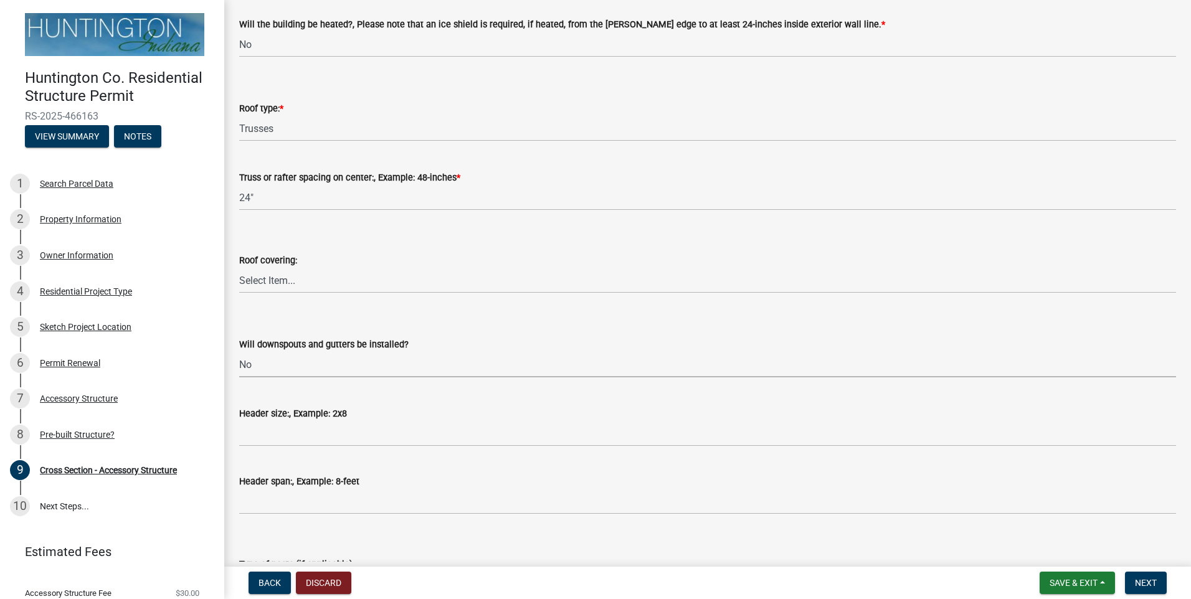
scroll to position [125, 0]
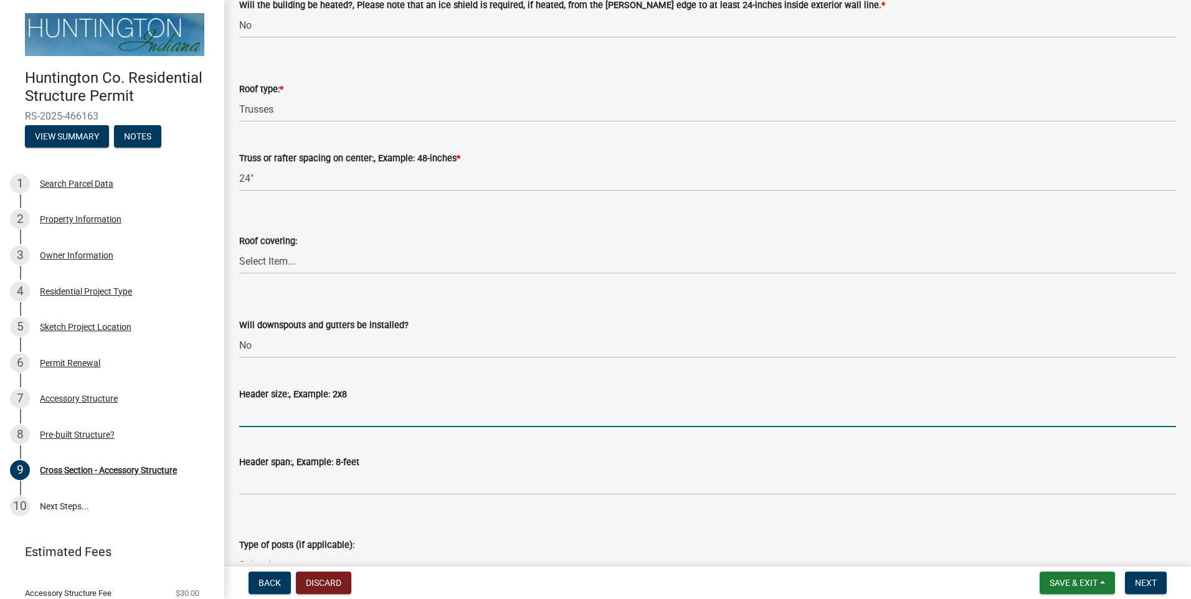
click at [262, 414] on input "Header size:, Example: 2x8" at bounding box center [707, 415] width 937 height 26
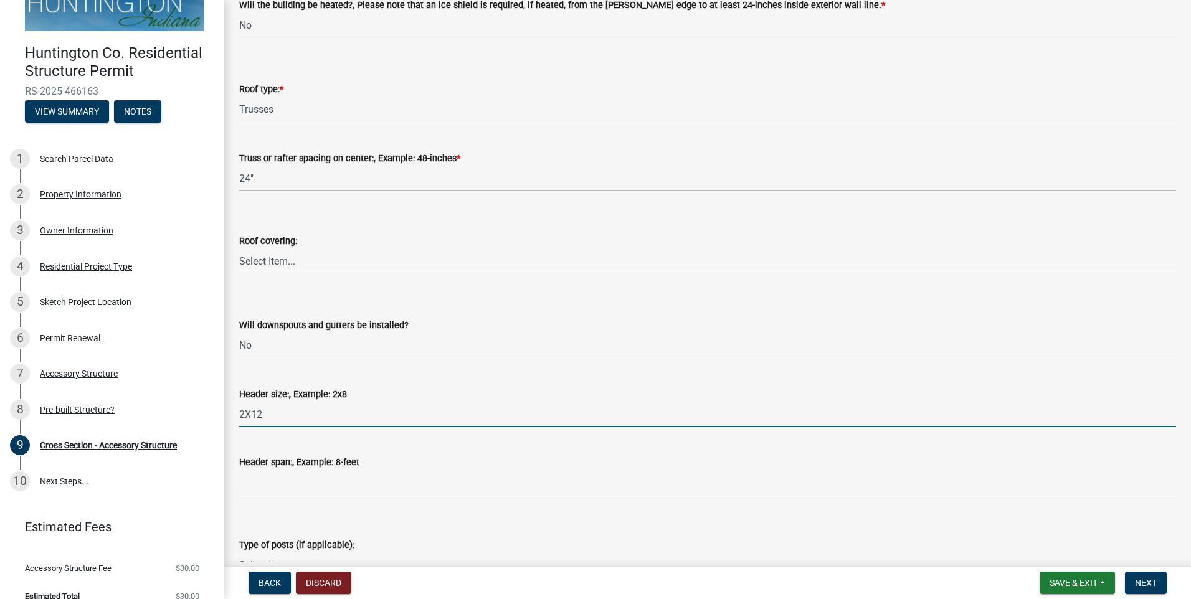
scroll to position [39, 0]
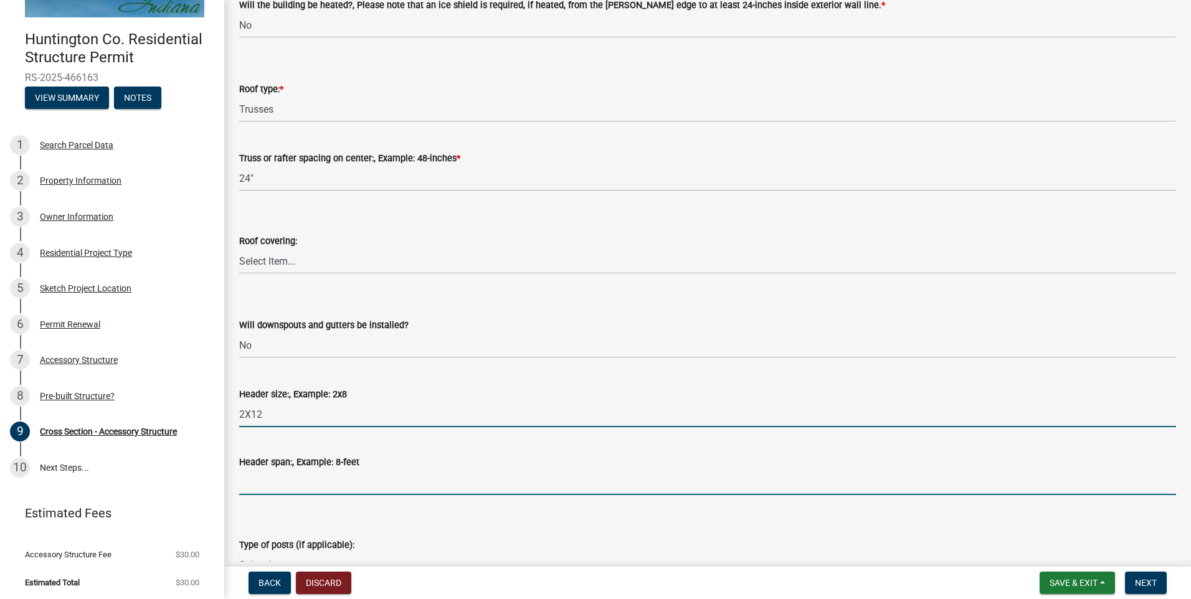
click at [241, 478] on input "Header span:, Example: 8-feet" at bounding box center [707, 483] width 937 height 26
click at [302, 416] on input "2X12" at bounding box center [707, 415] width 937 height 26
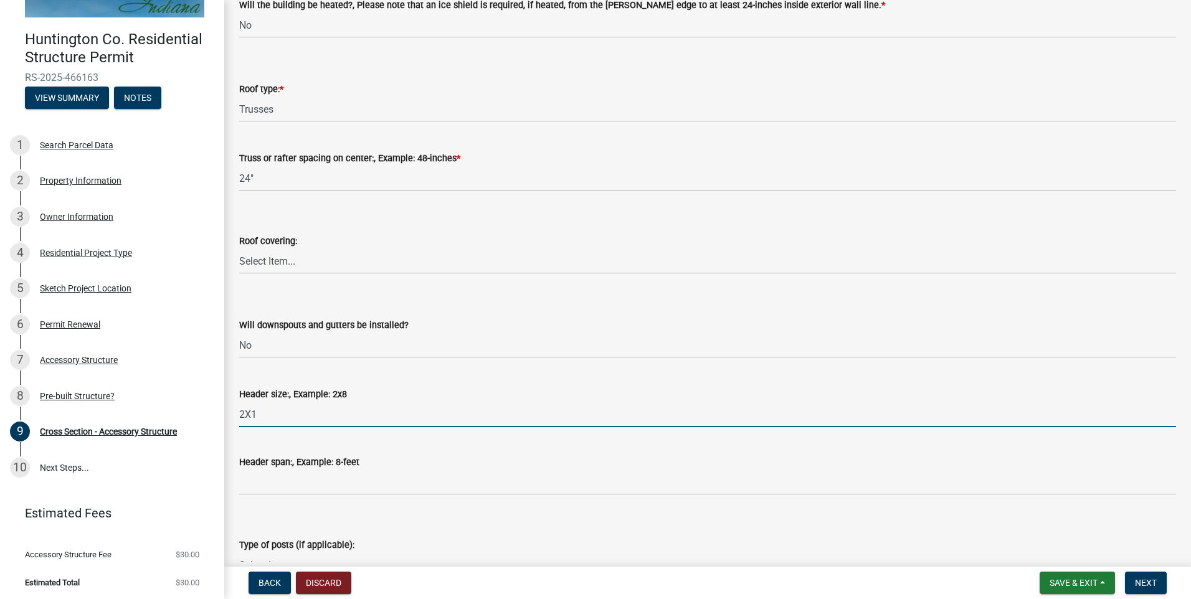
type input "2X12"
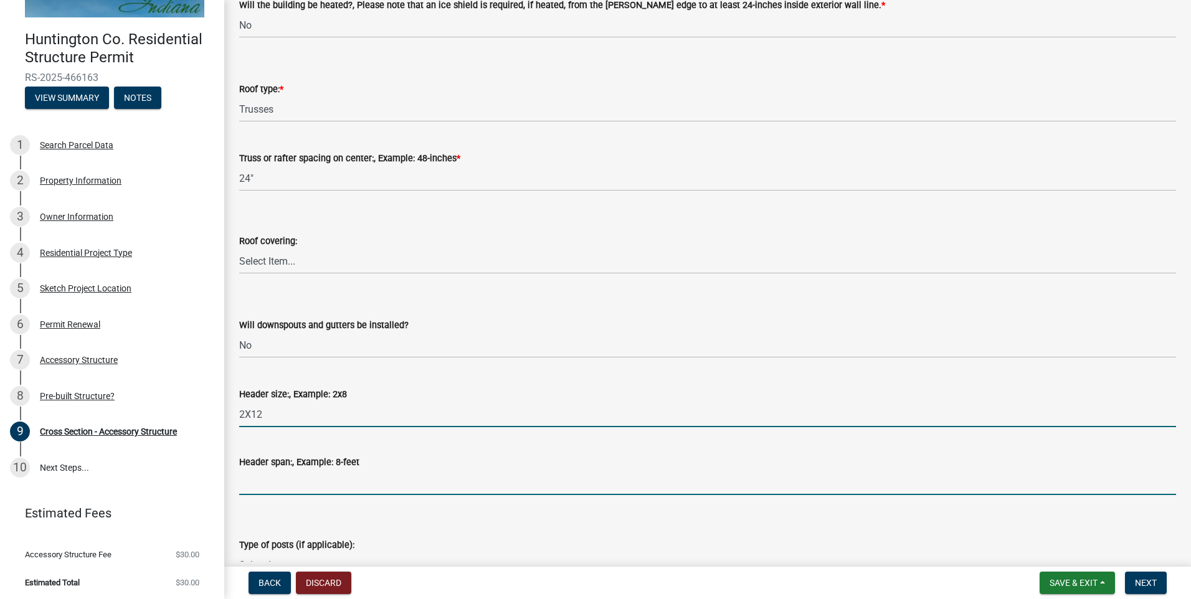
click at [239, 484] on input "Header span:, Example: 8-feet" at bounding box center [707, 483] width 937 height 26
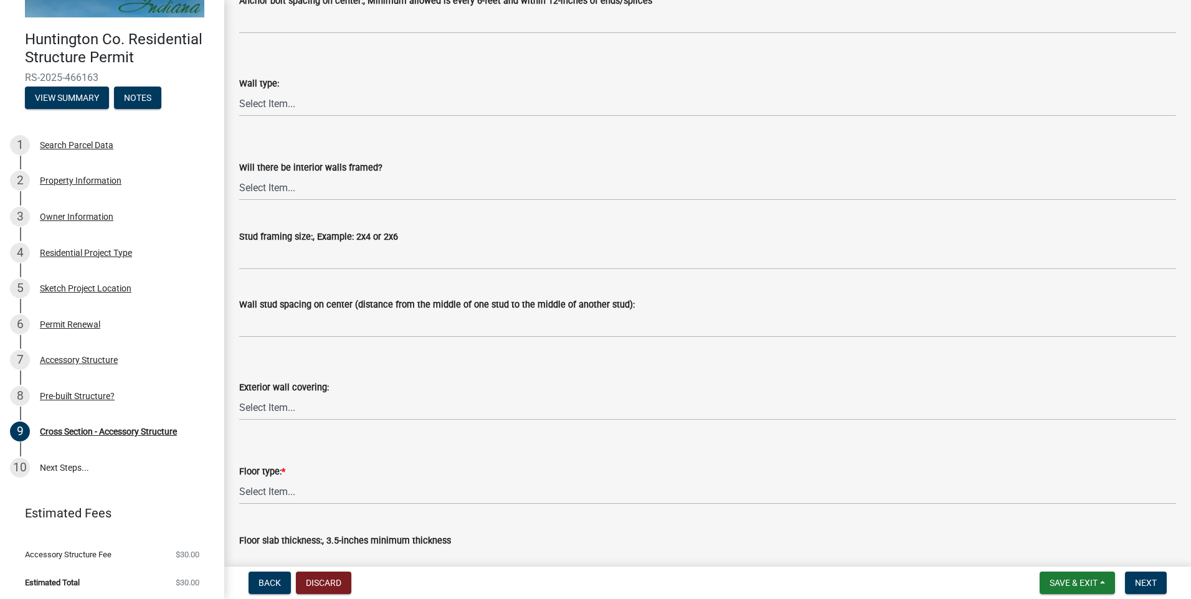
scroll to position [1184, 0]
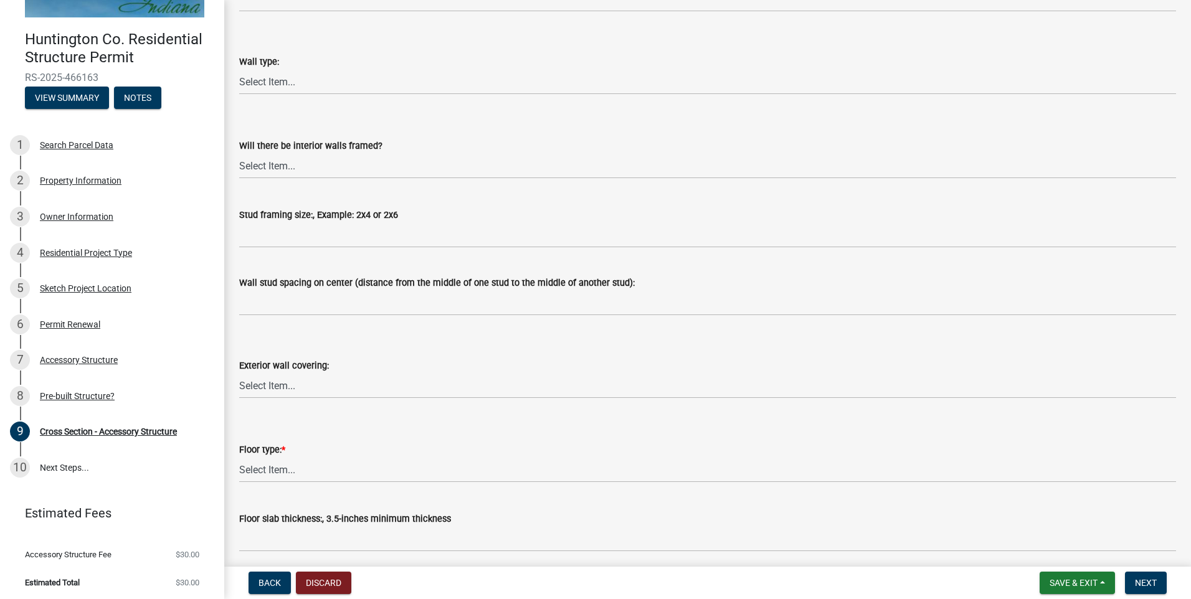
type input "2X10 / 8'"
click at [283, 478] on select "Select Item... Slab Gravel Both Slab and Gravel" at bounding box center [707, 470] width 937 height 26
click at [239, 457] on select "Select Item... Slab Gravel Both Slab and Gravel" at bounding box center [707, 470] width 937 height 26
select select "0bfda336-9c71-45f0-8c76-7458c0880987"
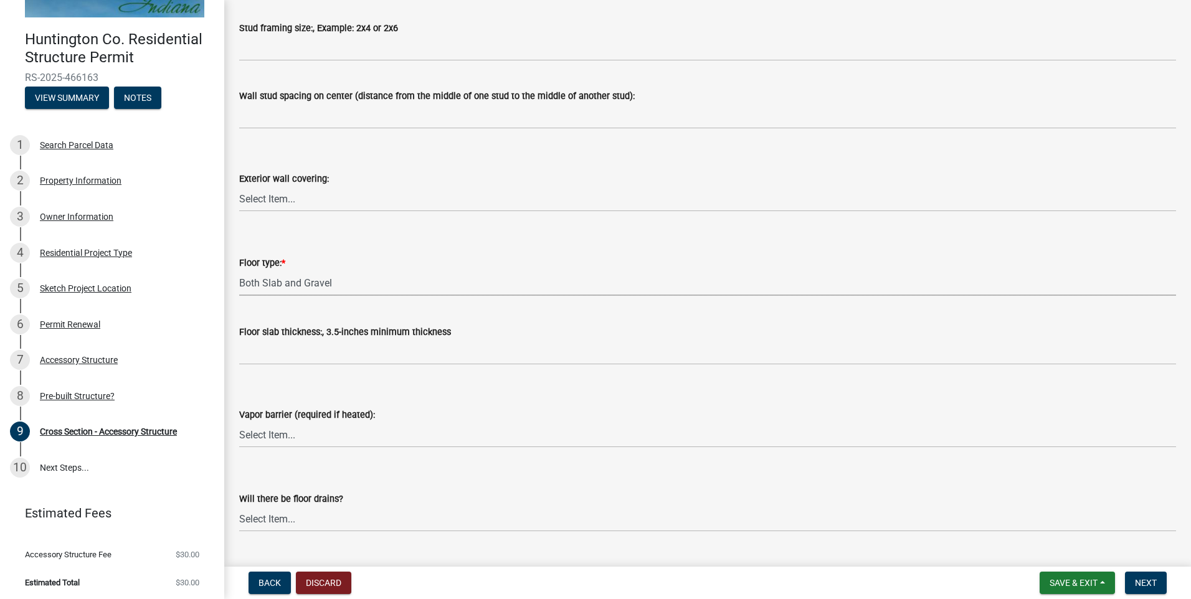
scroll to position [1433, 0]
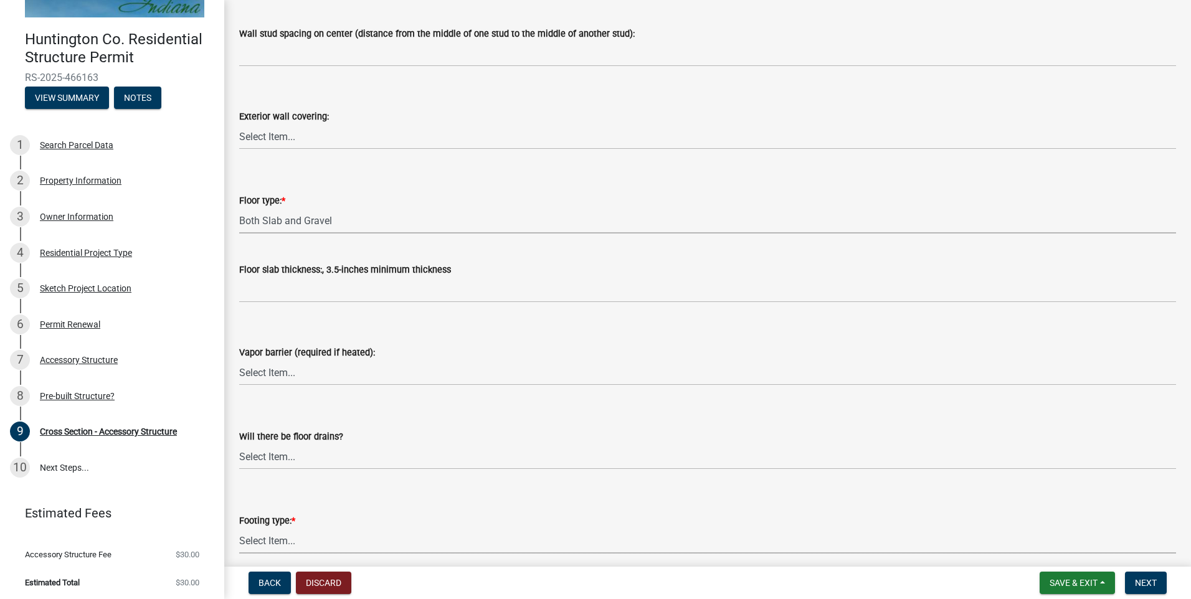
click at [270, 537] on select "Select Item... Post Holes (Minimum depth is 42-inches with a 6-inch base prior …" at bounding box center [707, 541] width 937 height 26
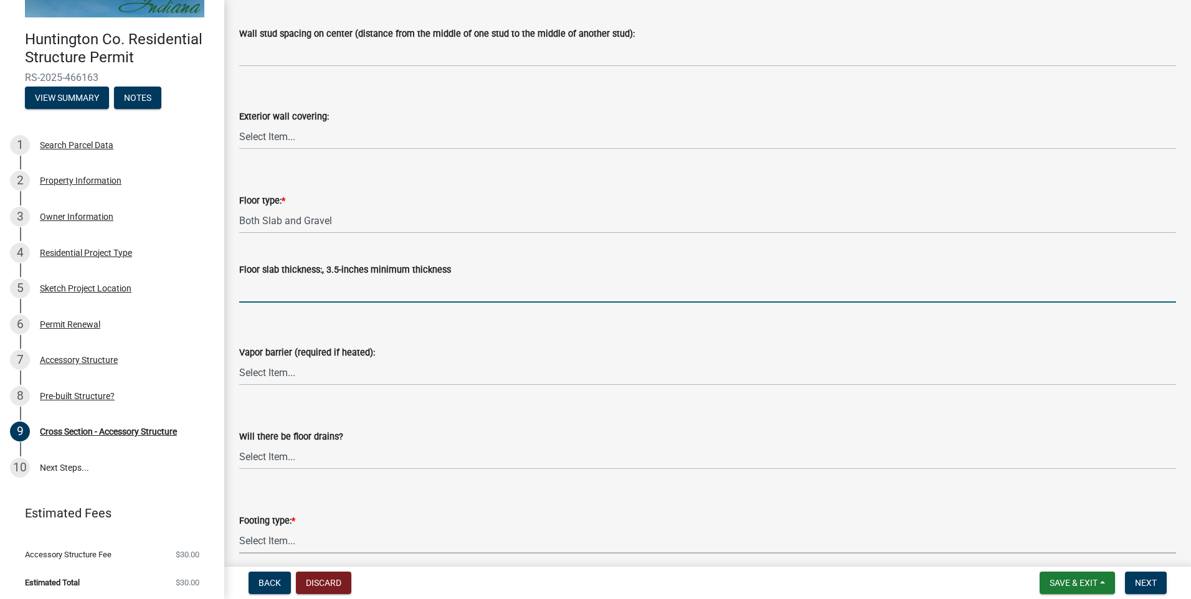
click at [333, 297] on input "Floor slab thickness:, 3.5-inches minimum thickness" at bounding box center [707, 290] width 937 height 26
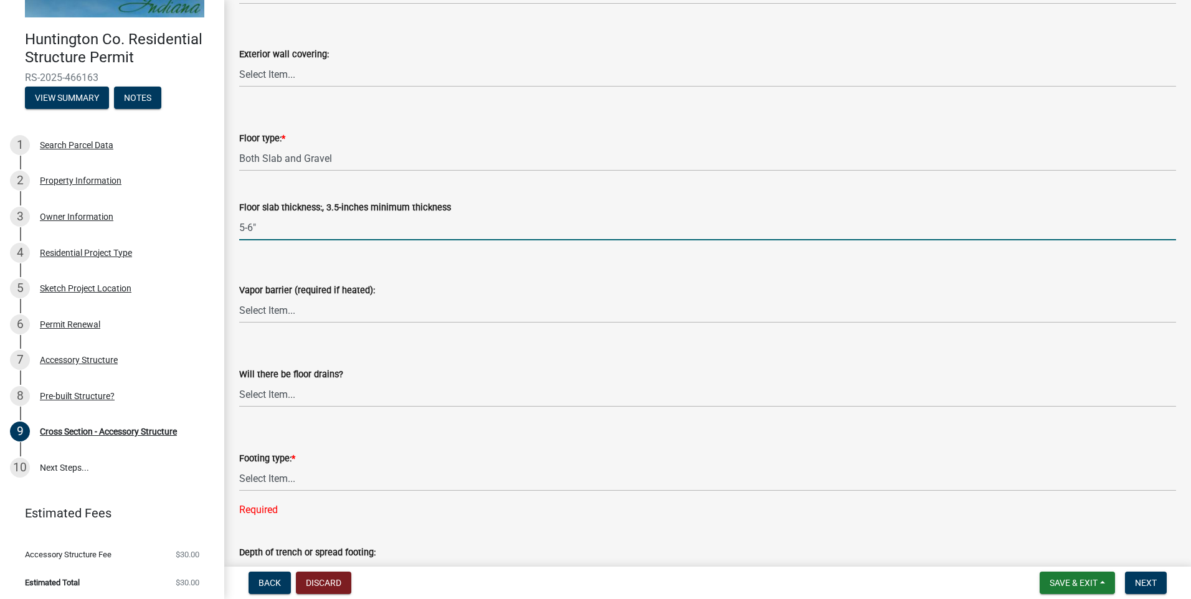
type input "5-6""
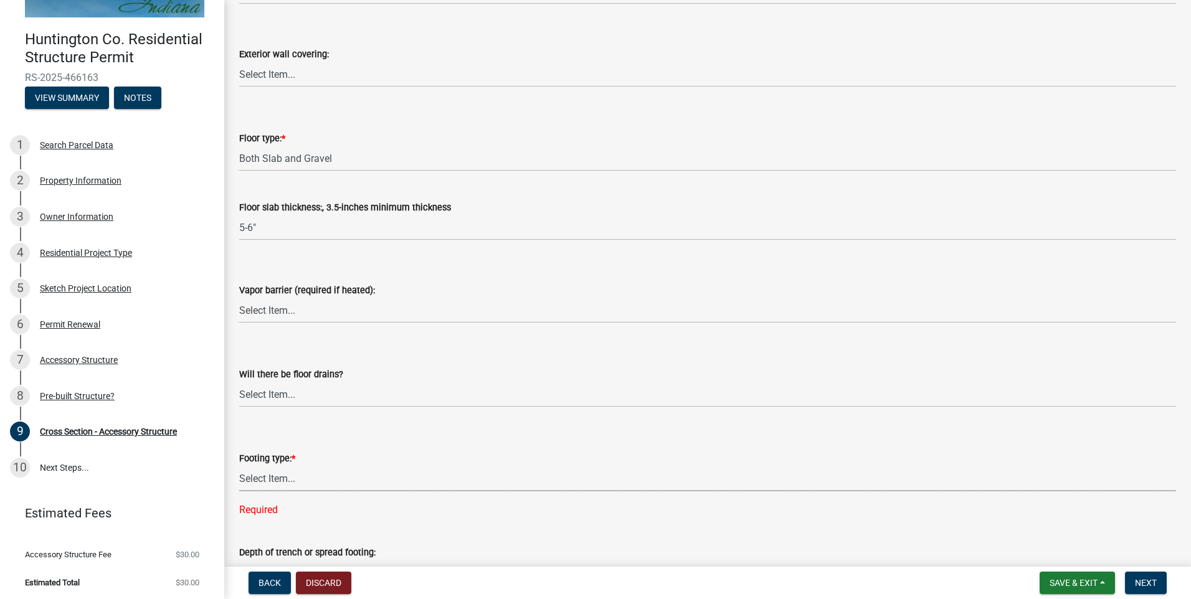
click at [275, 482] on select "Select Item... Post Holes (Minimum depth is 42-inches with a 6-inch base prior …" at bounding box center [707, 479] width 937 height 26
click at [239, 466] on select "Select Item... Post Holes (Minimum depth is 42-inches with a 6-inch base prior …" at bounding box center [707, 479] width 937 height 26
select select "4fdc516c-604c-4414-8a7b-17ba26ee5816"
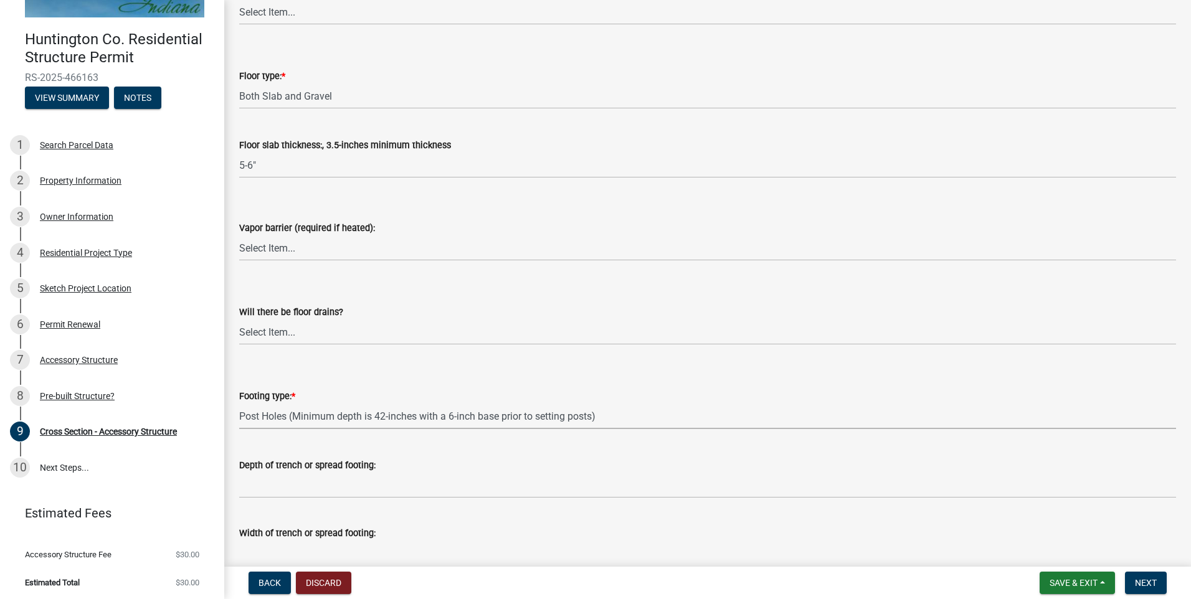
scroll to position [1621, 0]
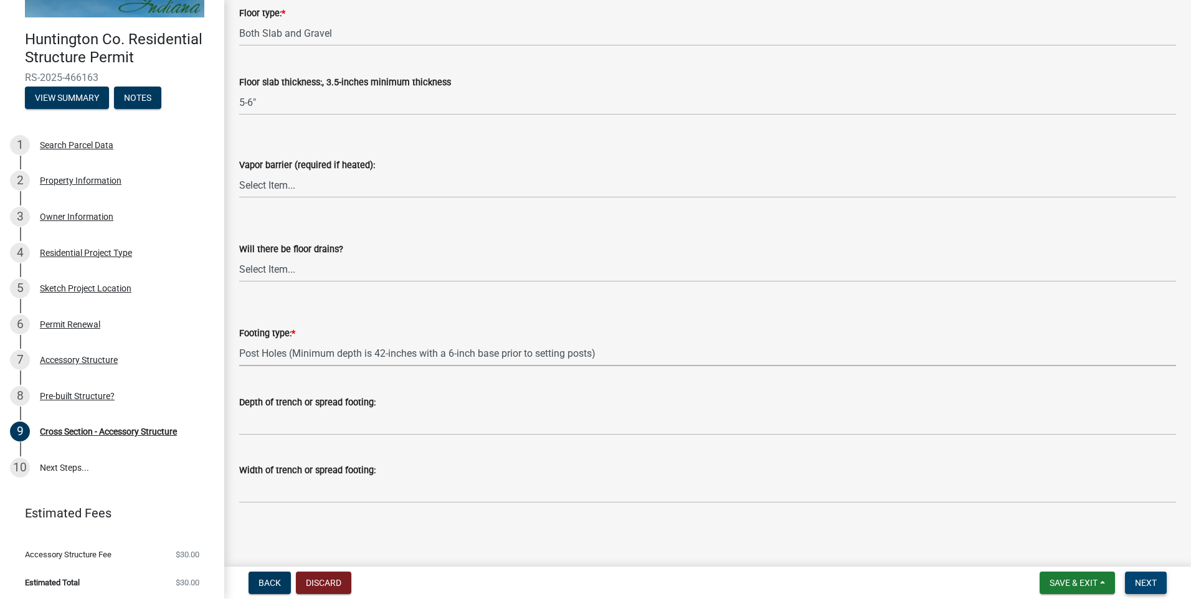
click at [1143, 581] on span "Next" at bounding box center [1146, 583] width 22 height 10
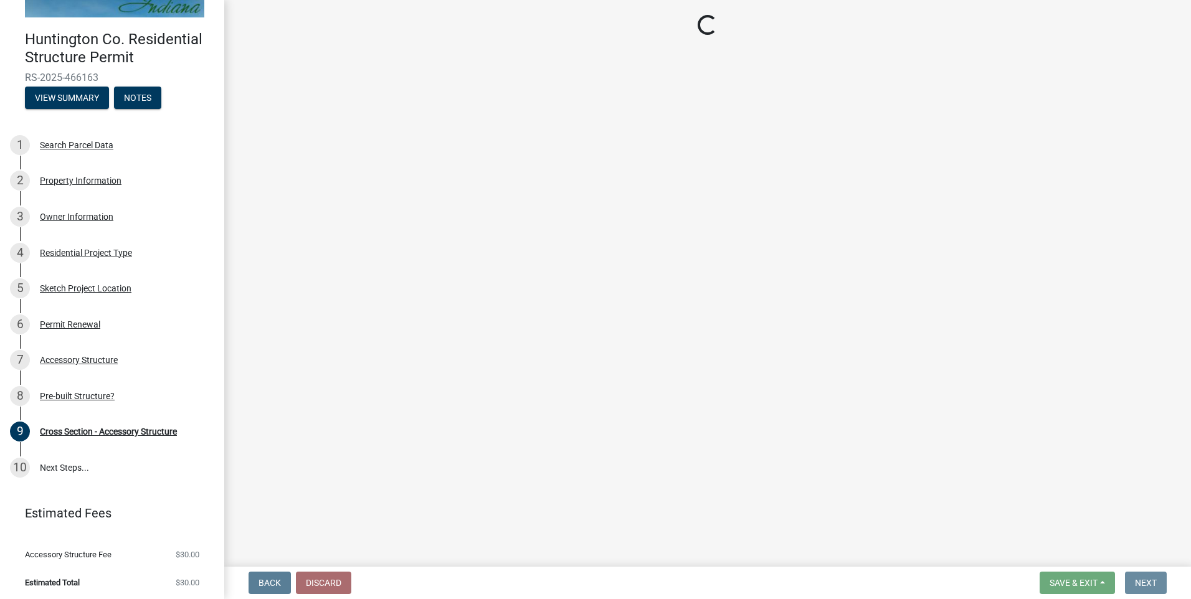
scroll to position [0, 0]
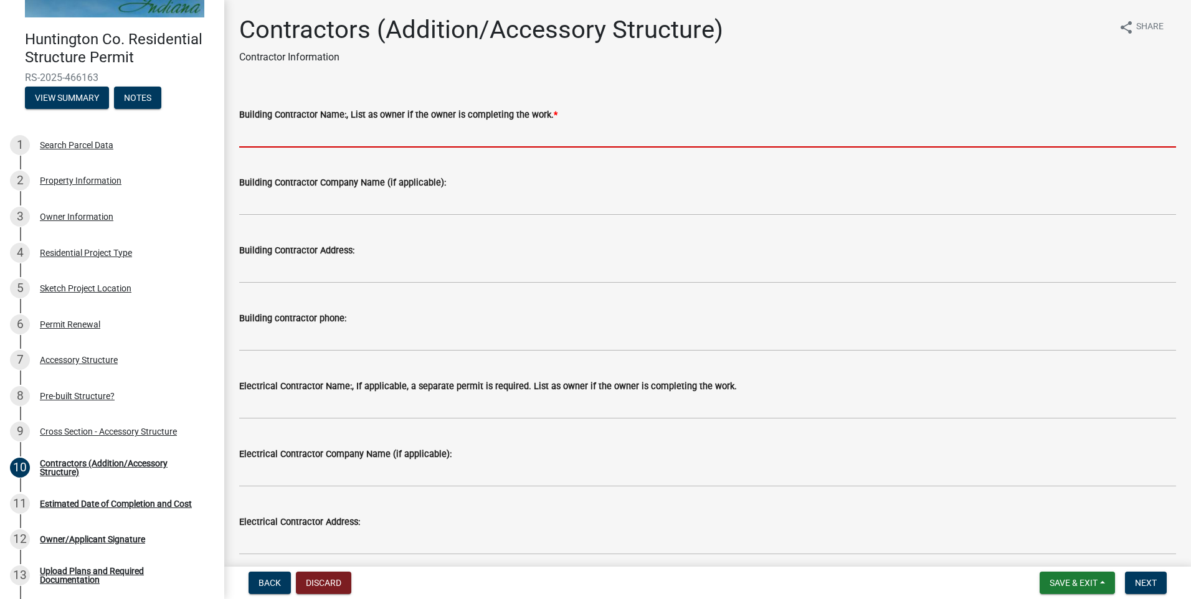
click at [338, 134] on input "Building Contractor Name:, List as owner if the owner is completing the work. *" at bounding box center [707, 135] width 937 height 26
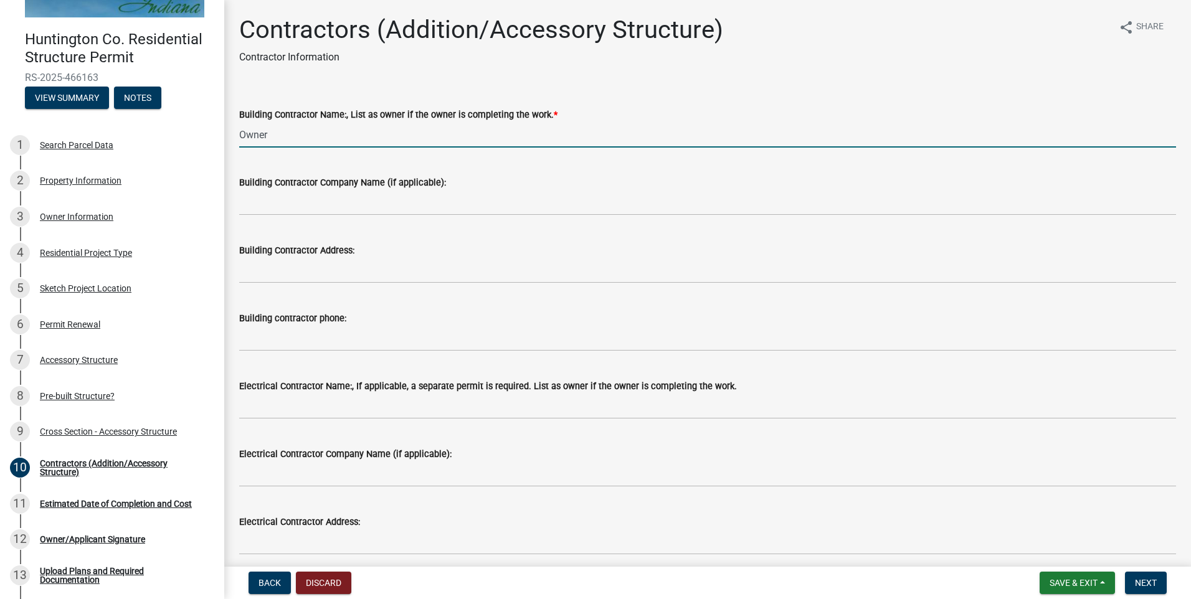
scroll to position [62, 0]
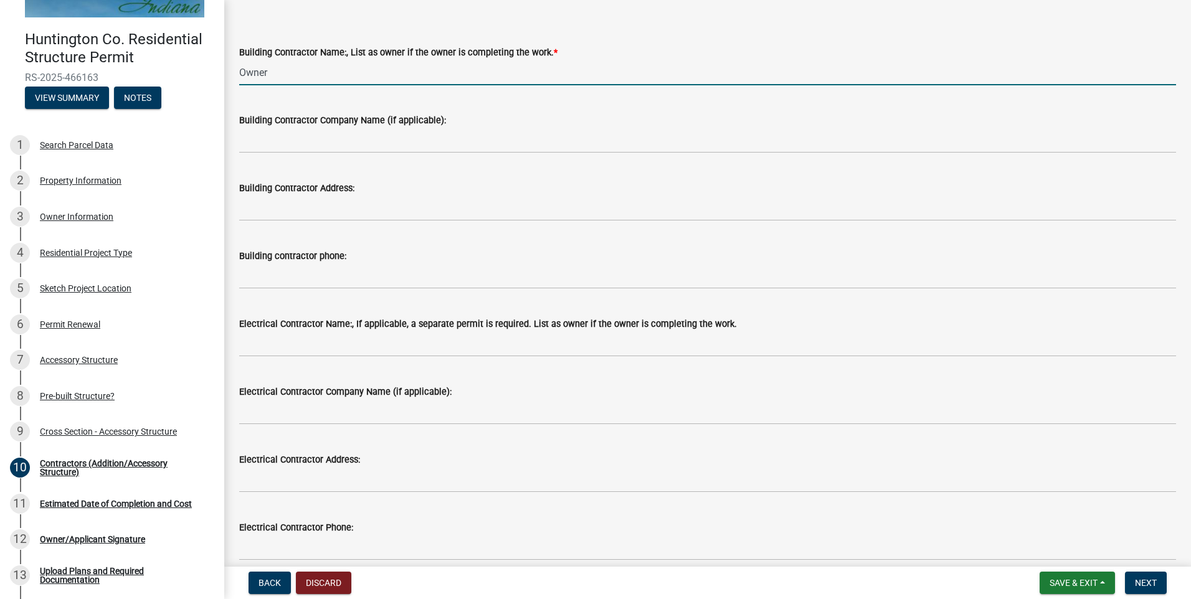
type input "Owner"
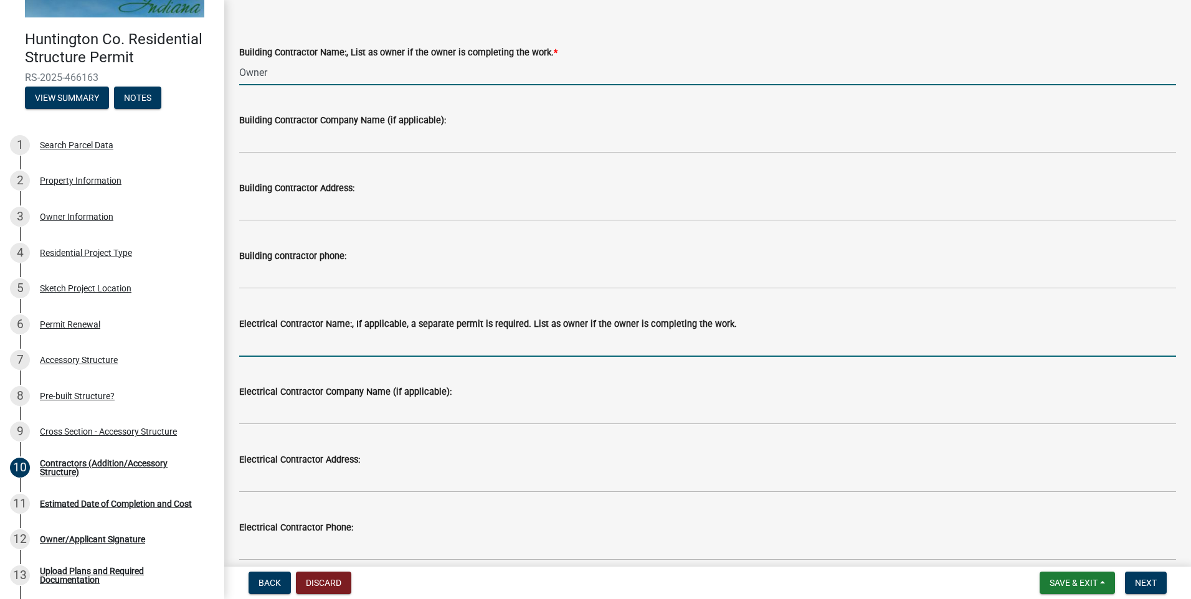
click at [345, 339] on input "Electrical Contractor Name:, If applicable, a separate permit is required. List…" at bounding box center [707, 345] width 937 height 26
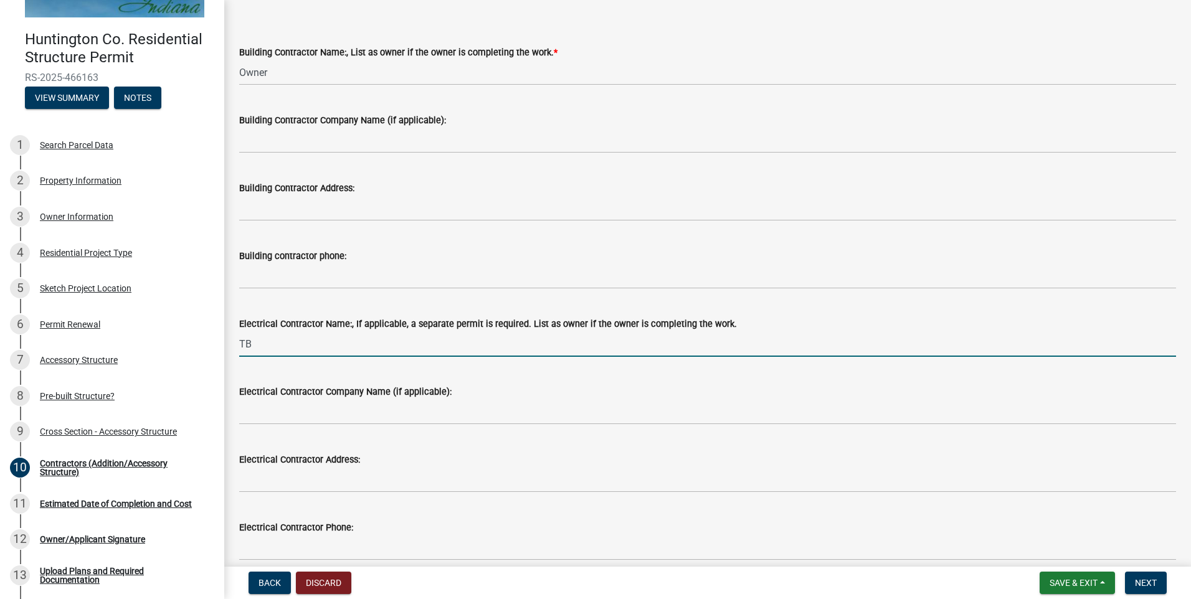
type input "T"
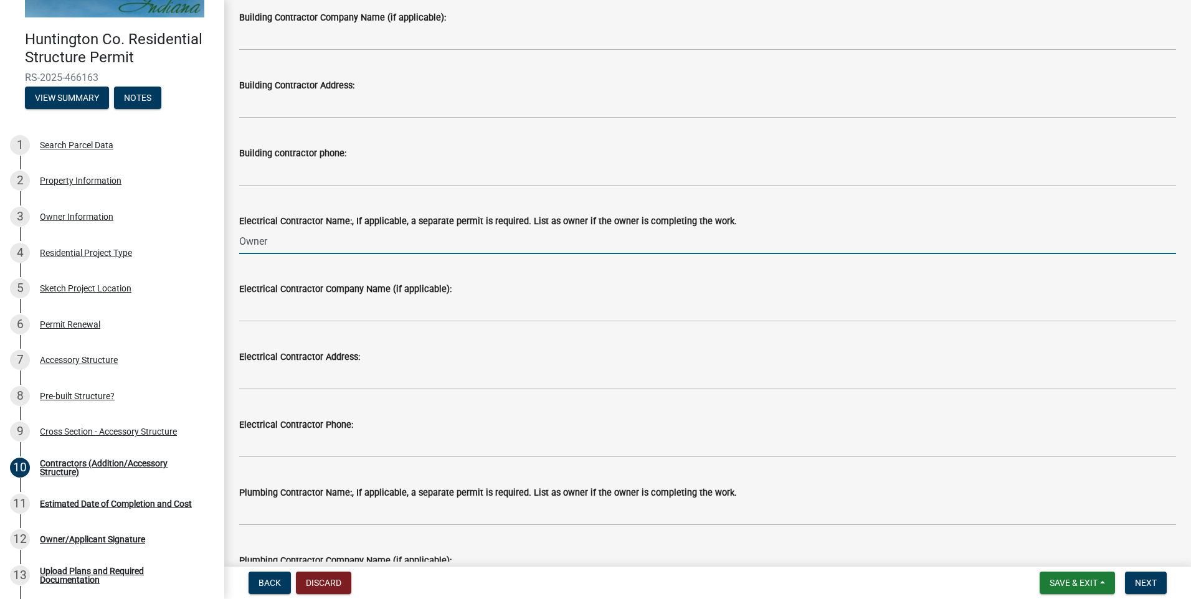
scroll to position [249, 0]
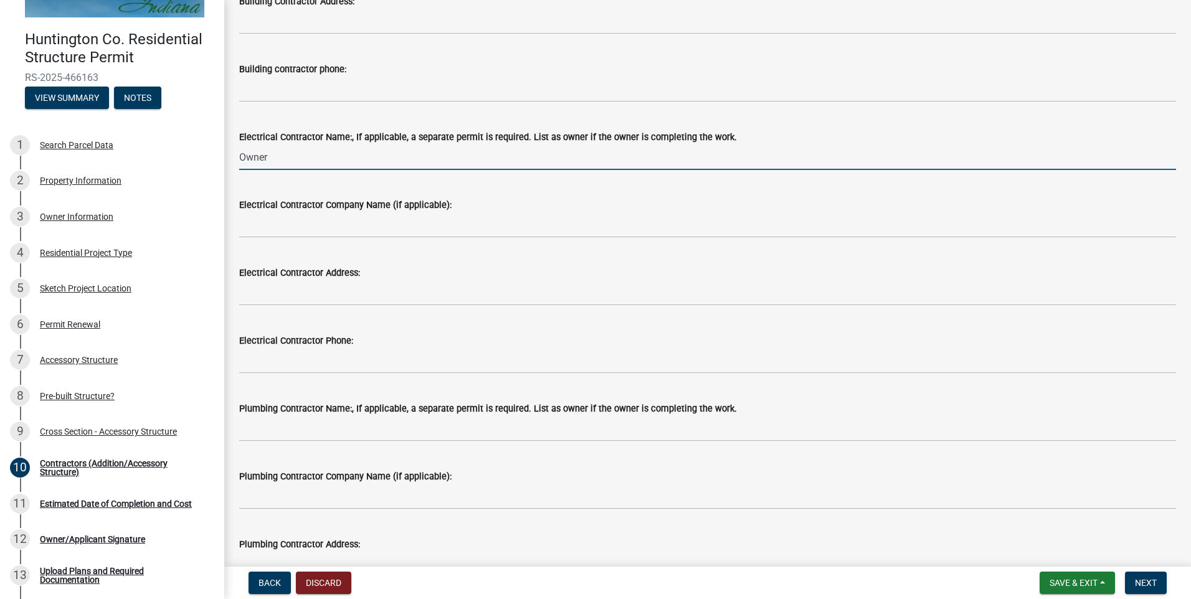
type input "Owner"
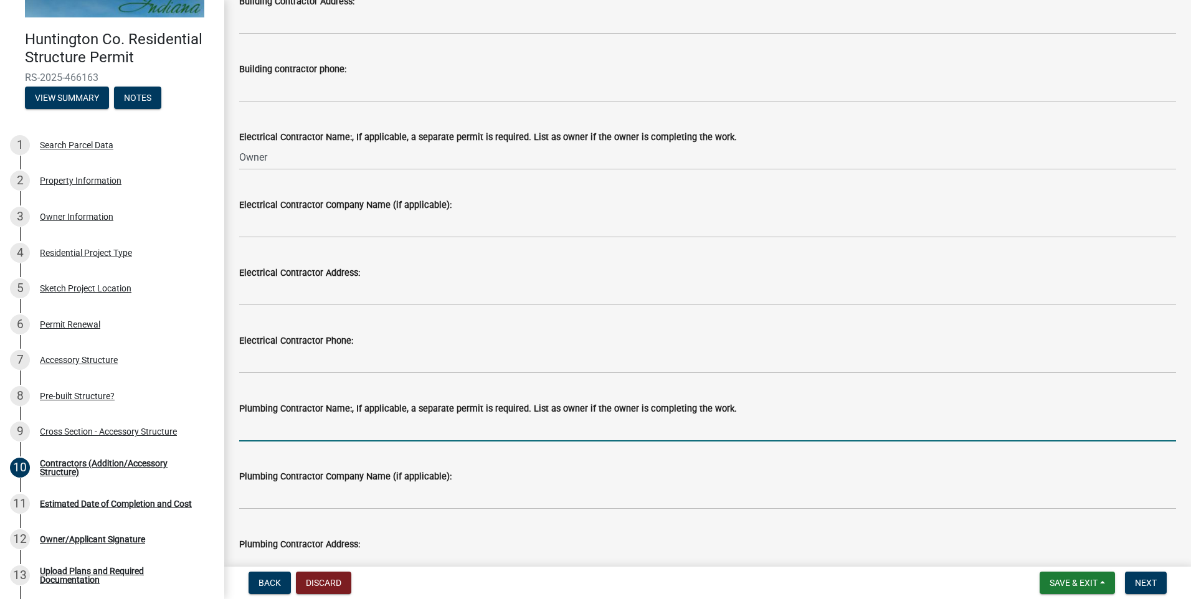
click at [279, 430] on input "Plumbing Contractor Name:, If applicable, a separate permit is required. List a…" at bounding box center [707, 429] width 937 height 26
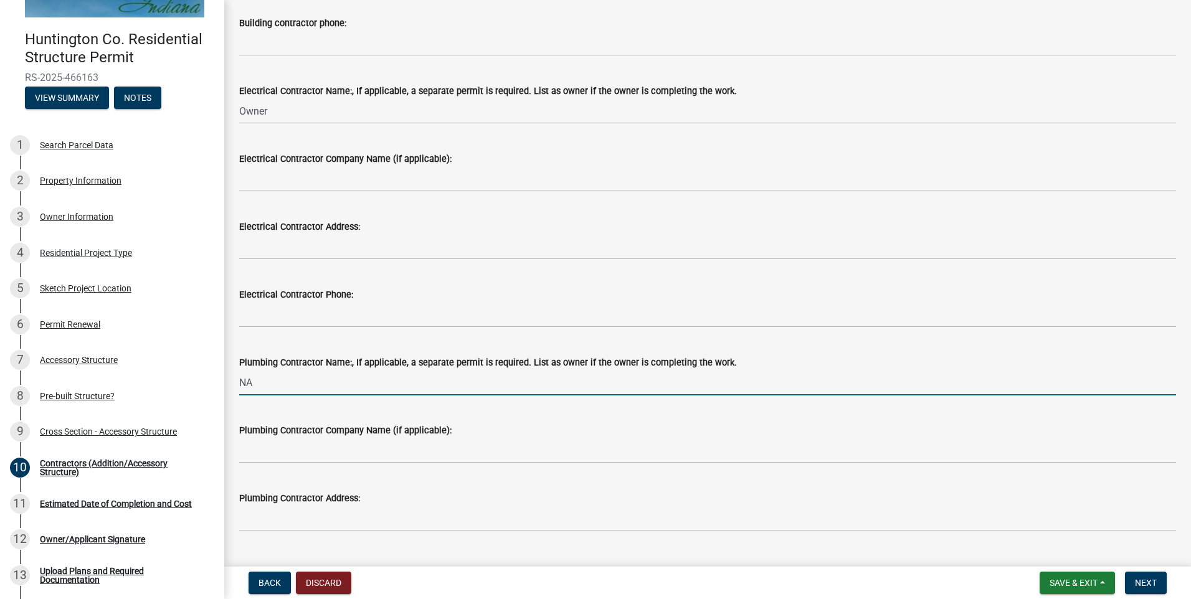
scroll to position [391, 0]
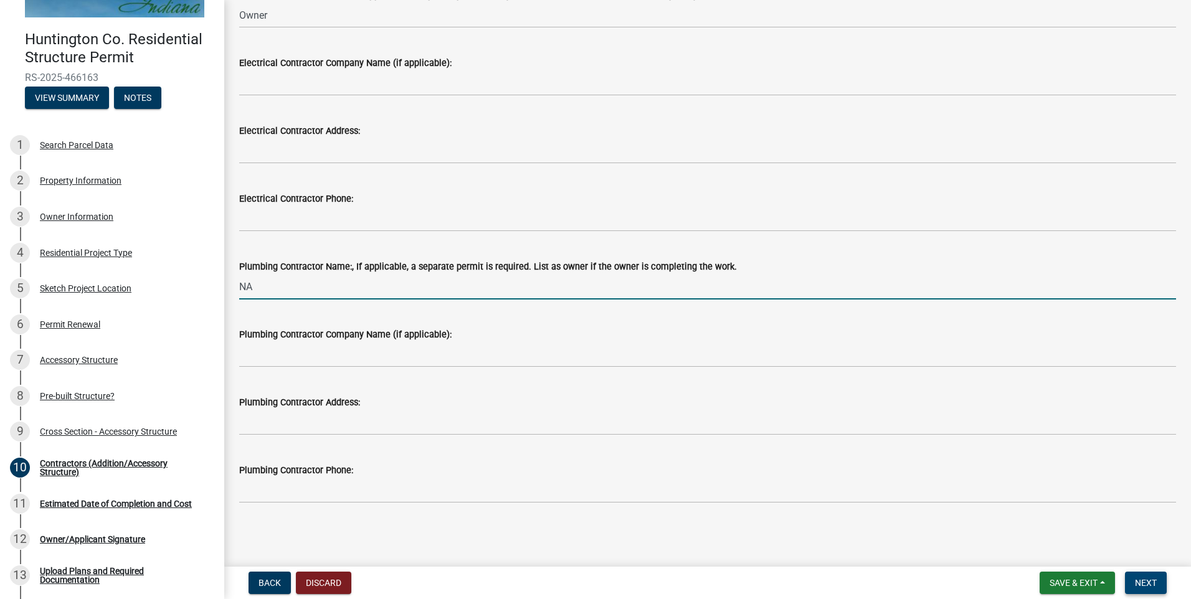
type input "NA"
click at [1153, 575] on button "Next" at bounding box center [1146, 583] width 42 height 22
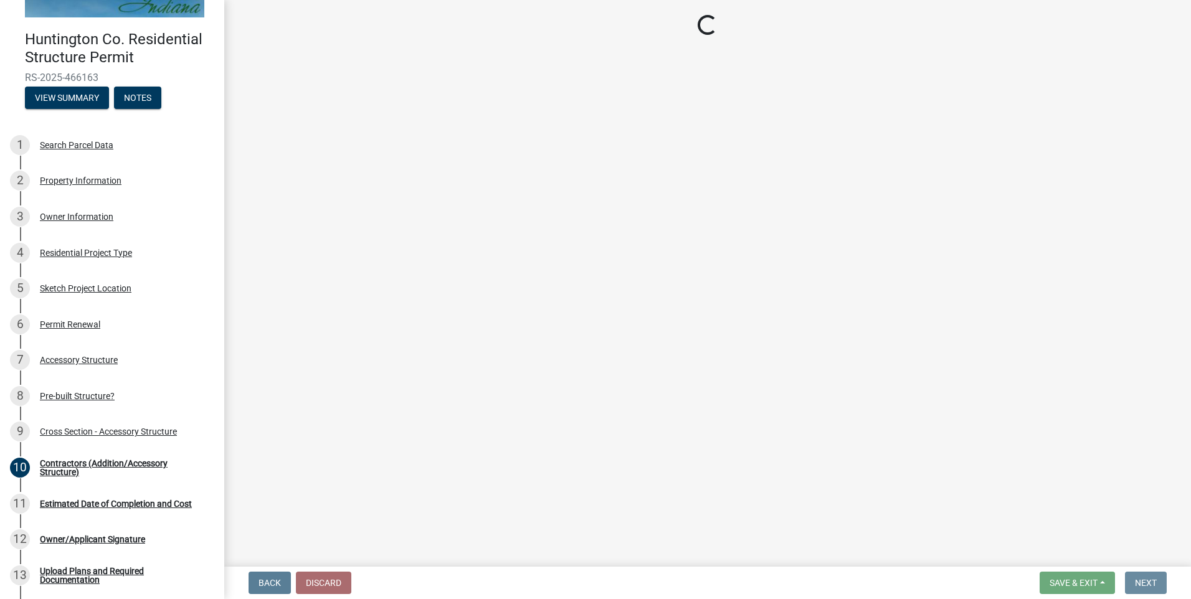
scroll to position [0, 0]
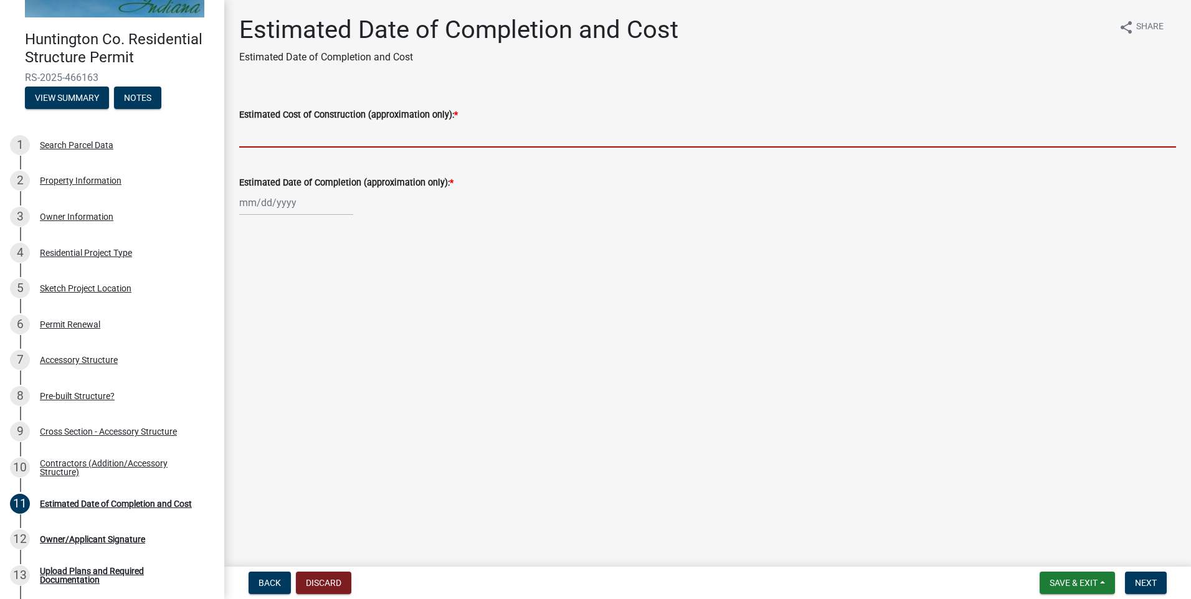
click at [338, 140] on input "Estimated Cost of Construction (approximation only): *" at bounding box center [707, 135] width 937 height 26
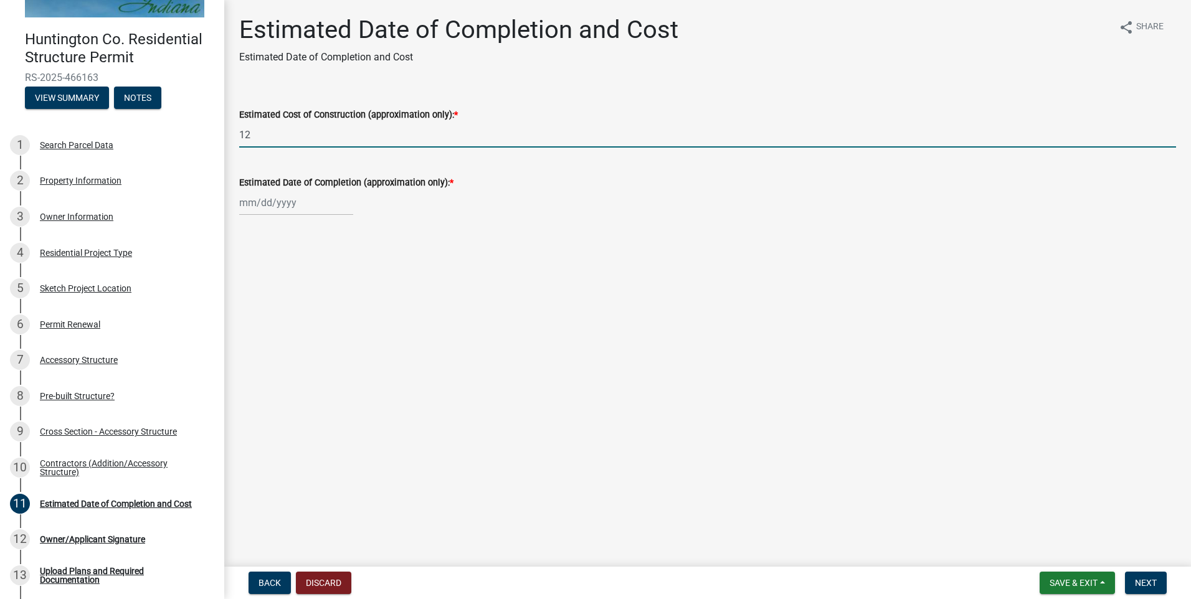
type input "1"
type input "22000.00"
click at [289, 208] on div at bounding box center [296, 203] width 114 height 26
select select "8"
select select "2025"
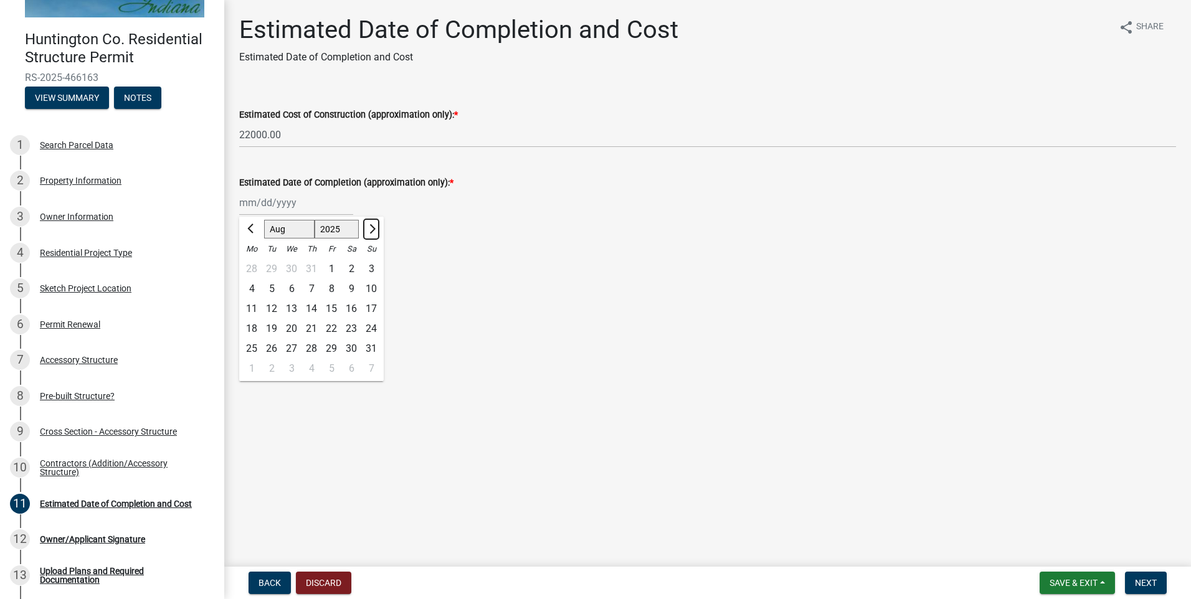
click at [366, 230] on button "Next month" at bounding box center [371, 229] width 15 height 20
click at [366, 229] on span "Next month" at bounding box center [370, 228] width 9 height 9
select select "12"
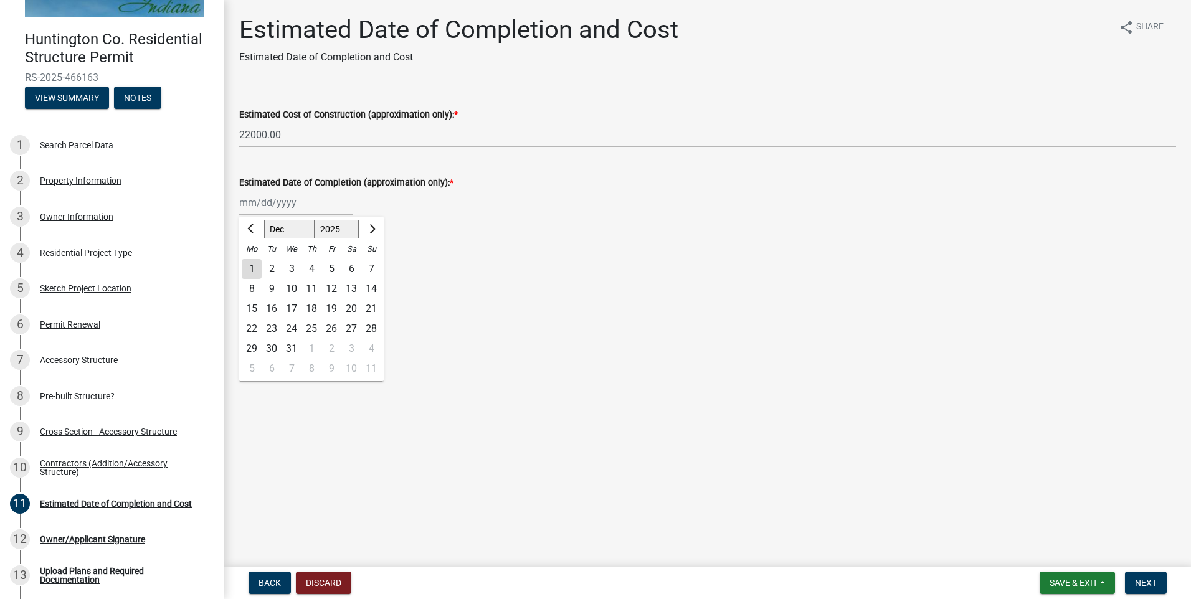
click at [295, 348] on div "31" at bounding box center [292, 349] width 20 height 20
type input "12/31/2025"
click at [1153, 590] on button "Next" at bounding box center [1146, 583] width 42 height 22
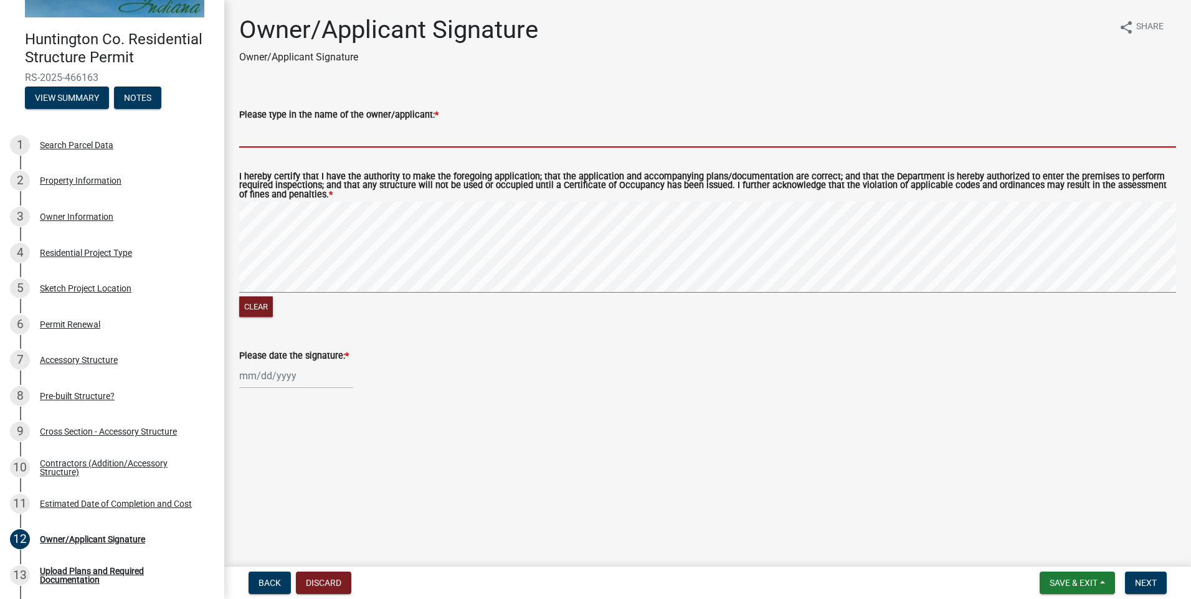
click at [263, 136] on input "Please type in the name of the owner/applicant: *" at bounding box center [707, 135] width 937 height 26
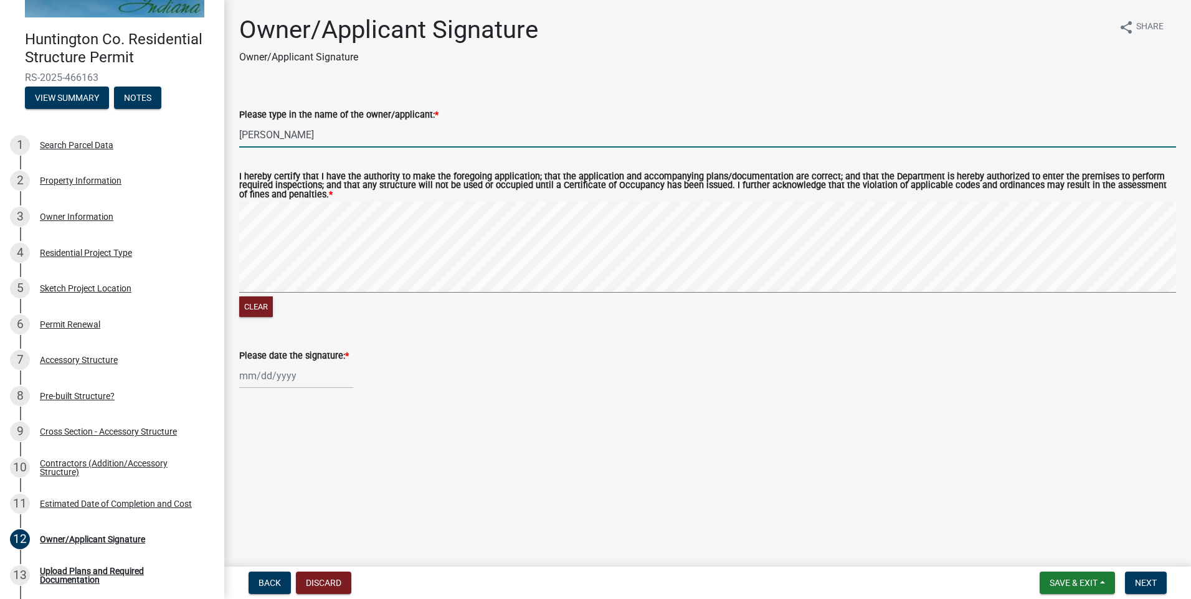
type input "[PERSON_NAME]"
click at [271, 368] on div at bounding box center [296, 376] width 114 height 26
select select "8"
select select "2025"
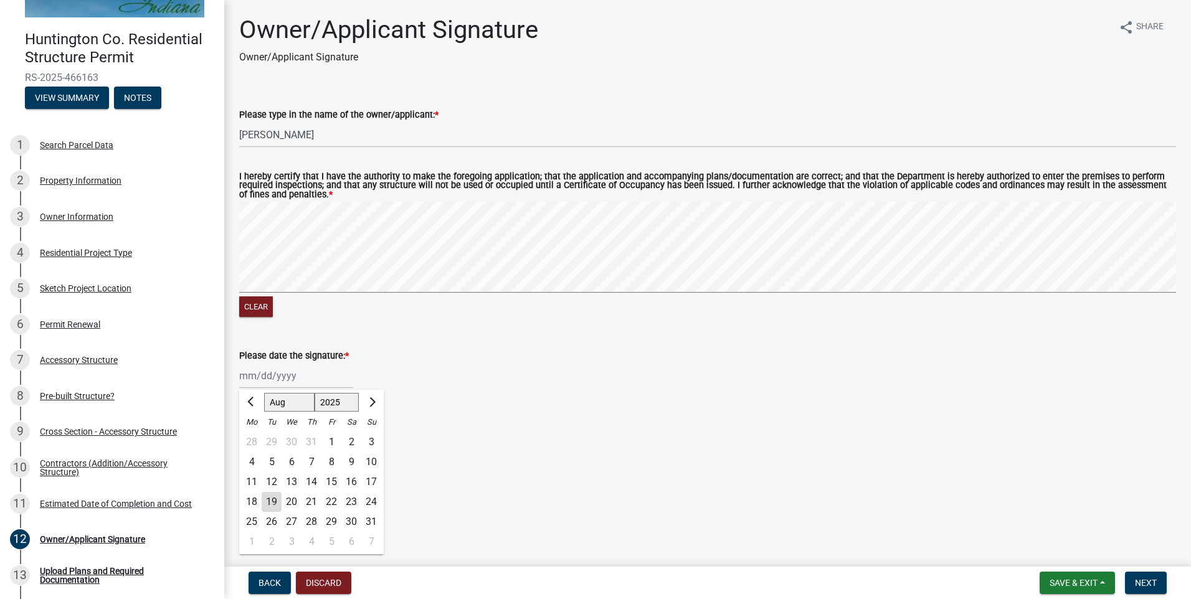
click at [272, 498] on div "19" at bounding box center [272, 502] width 20 height 20
type input "[DATE]"
click at [1154, 583] on span "Next" at bounding box center [1146, 583] width 22 height 10
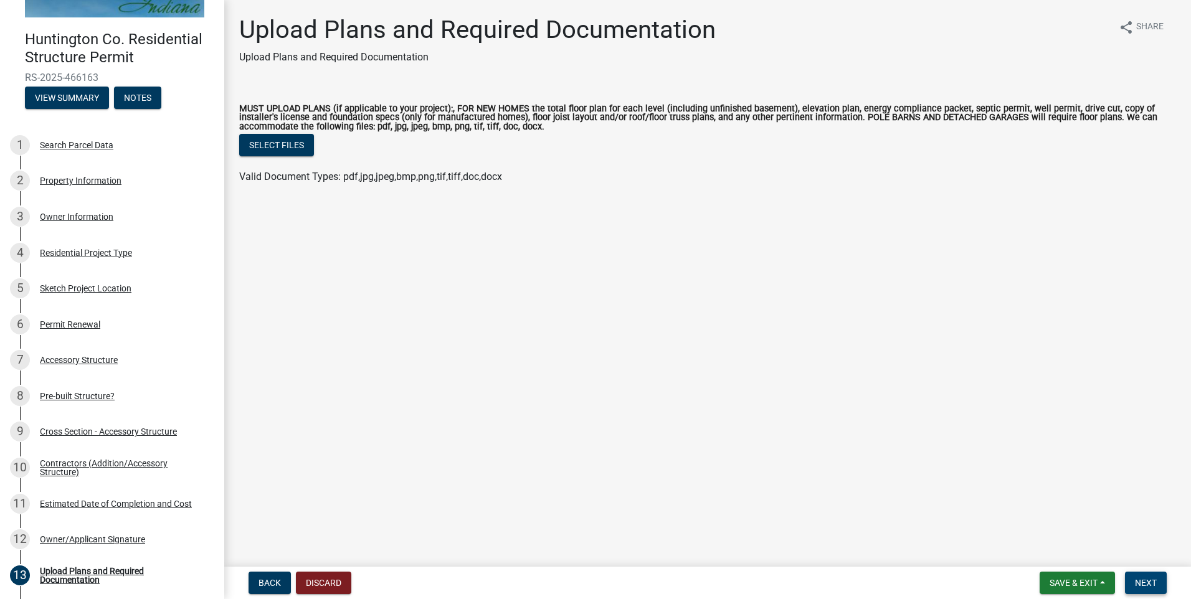
click at [1154, 580] on span "Next" at bounding box center [1146, 583] width 22 height 10
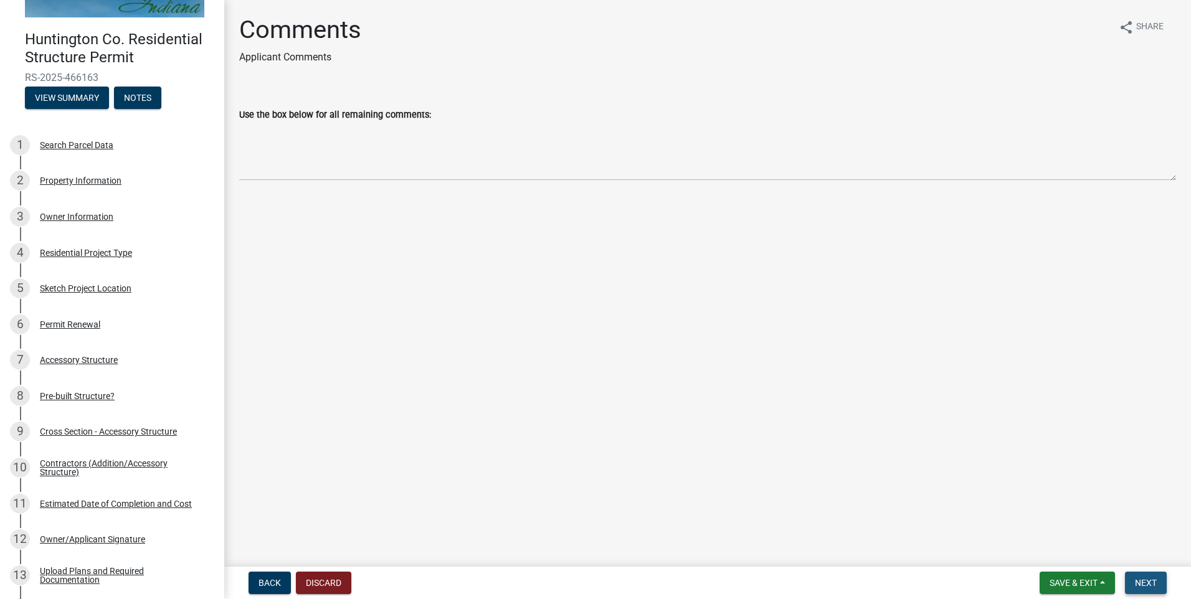
click at [1147, 585] on span "Next" at bounding box center [1146, 583] width 22 height 10
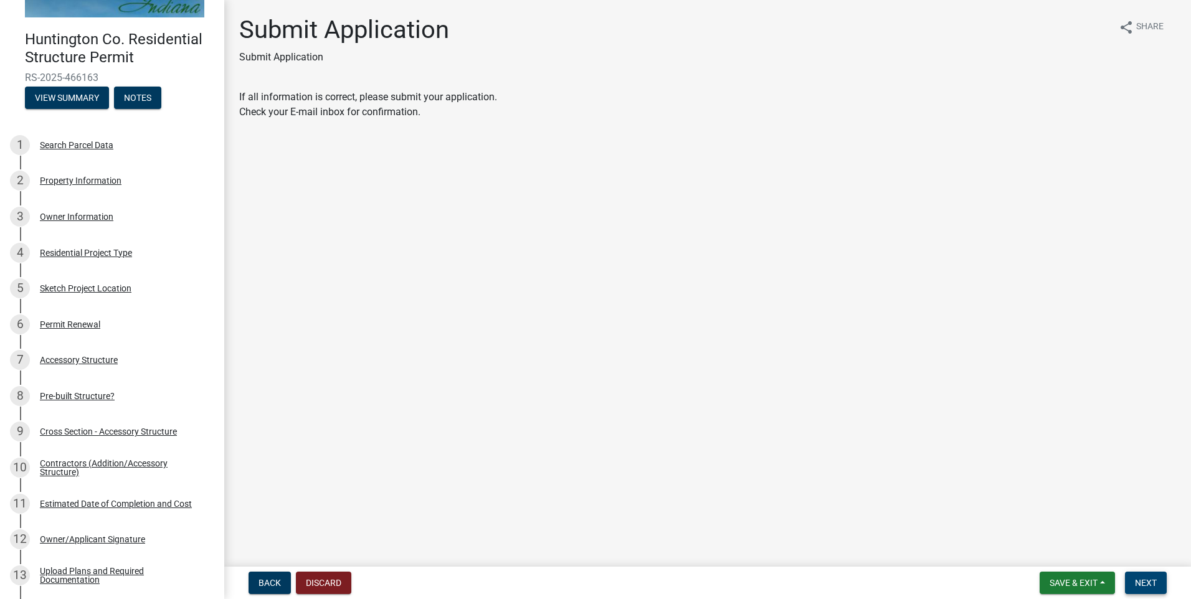
click at [1144, 585] on span "Next" at bounding box center [1146, 583] width 22 height 10
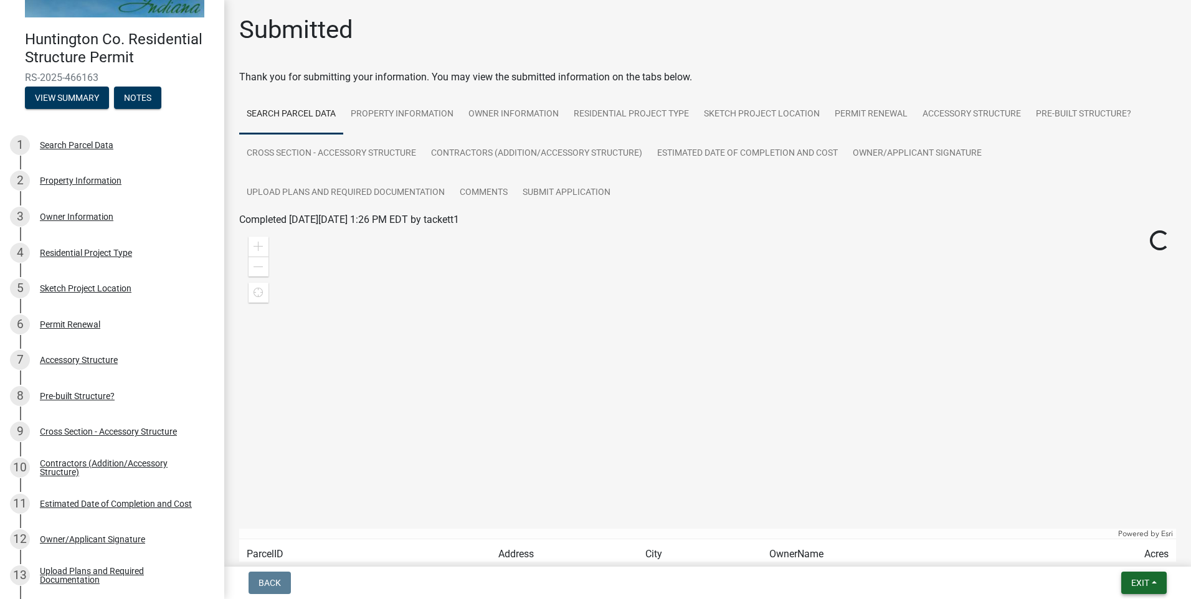
click at [1144, 585] on span "Exit" at bounding box center [1141, 583] width 18 height 10
click at [1112, 545] on button "Save & Exit" at bounding box center [1117, 551] width 100 height 30
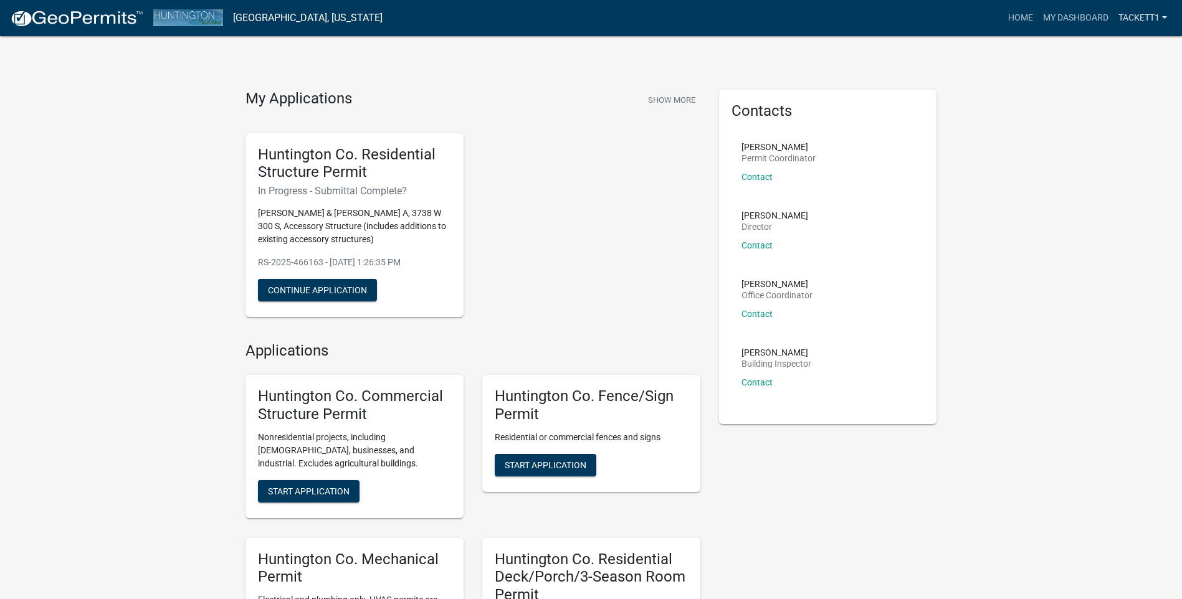
click at [1139, 21] on link "tackett1" at bounding box center [1143, 18] width 59 height 24
click at [1115, 90] on link "Logout" at bounding box center [1122, 92] width 100 height 30
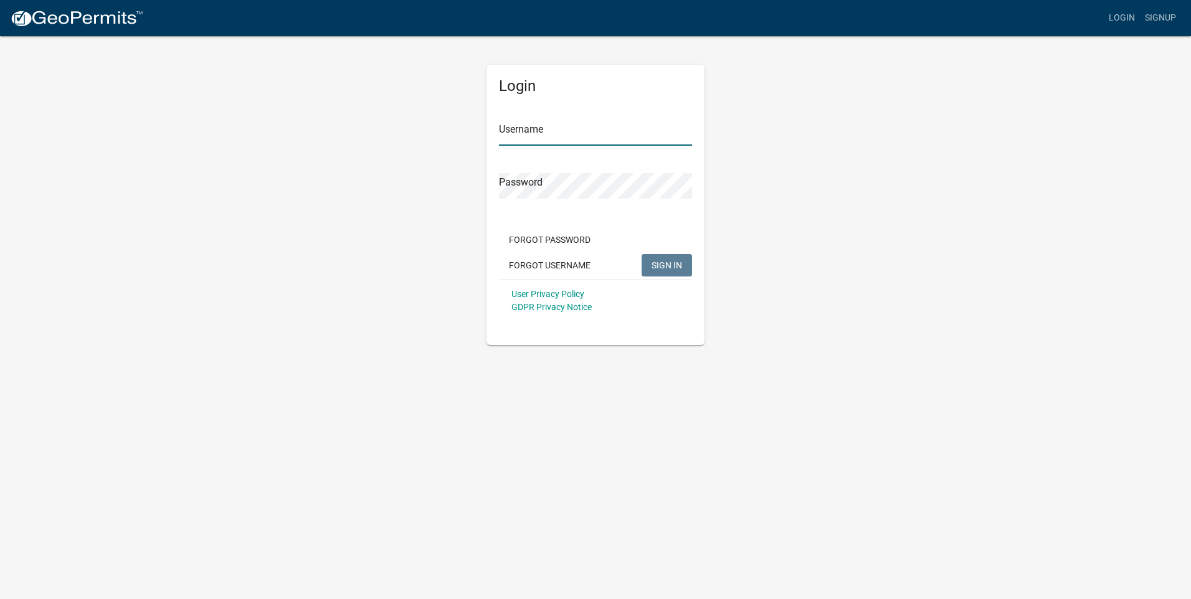
click at [506, 136] on input "Username" at bounding box center [595, 133] width 193 height 26
type input "tackett1"
click at [679, 268] on span "SIGN IN" at bounding box center [667, 265] width 31 height 10
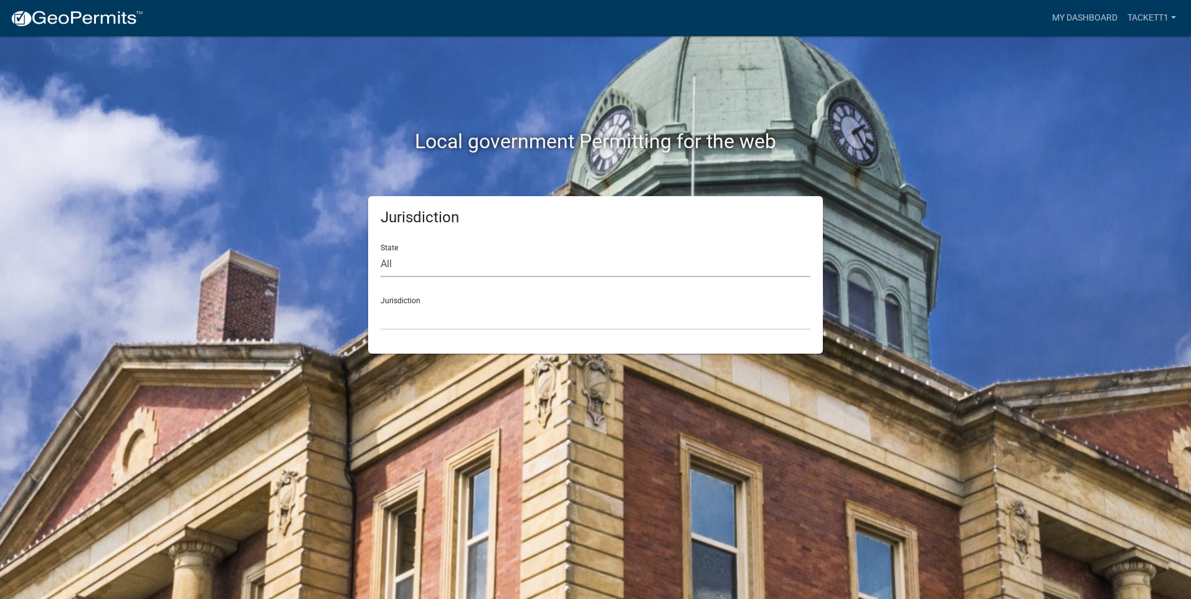
click at [406, 267] on select "All [US_STATE] [US_STATE] [US_STATE] [US_STATE] [US_STATE] [US_STATE] [US_STATE…" at bounding box center [596, 265] width 430 height 26
select select "[US_STATE]"
click at [381, 252] on select "All [US_STATE] [US_STATE] [US_STATE] [US_STATE] [US_STATE] [US_STATE] [US_STATE…" at bounding box center [596, 265] width 430 height 26
click at [409, 299] on div "Jurisdiction City of [GEOGRAPHIC_DATA], [US_STATE] City of [GEOGRAPHIC_DATA], […" at bounding box center [596, 308] width 430 height 43
click at [408, 314] on select "City of [GEOGRAPHIC_DATA], [US_STATE] City of [GEOGRAPHIC_DATA], [US_STATE] Cit…" at bounding box center [596, 318] width 430 height 26
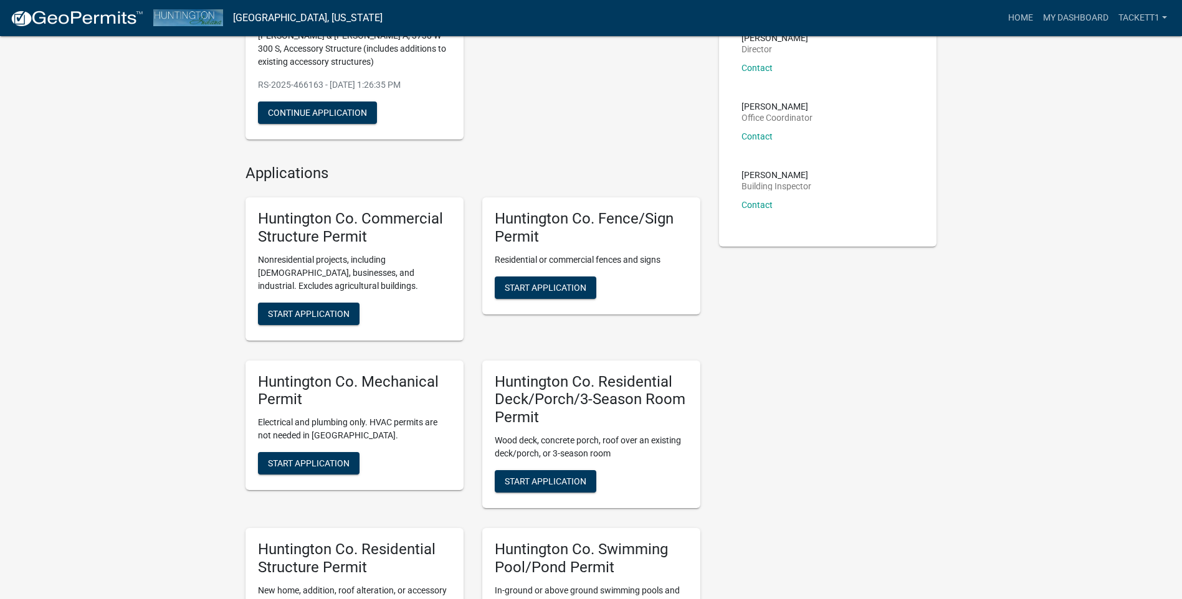
scroll to position [187, 0]
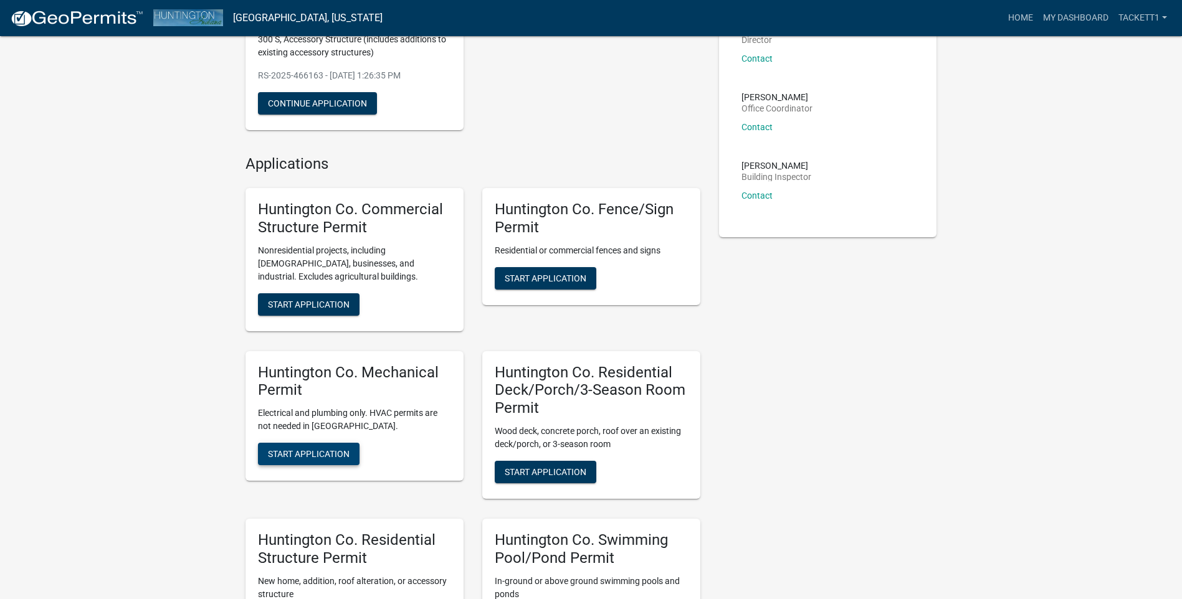
click at [316, 456] on span "Start Application" at bounding box center [309, 454] width 82 height 10
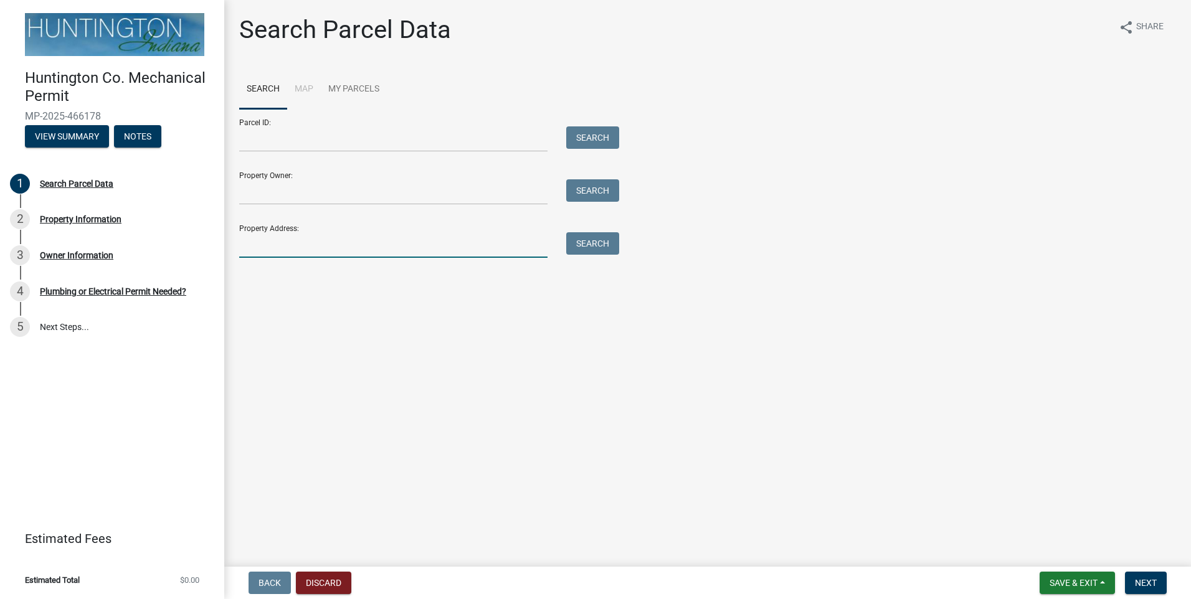
click at [258, 252] on input "Property Address:" at bounding box center [393, 245] width 308 height 26
type input "3738"
click at [583, 247] on button "Search" at bounding box center [592, 243] width 53 height 22
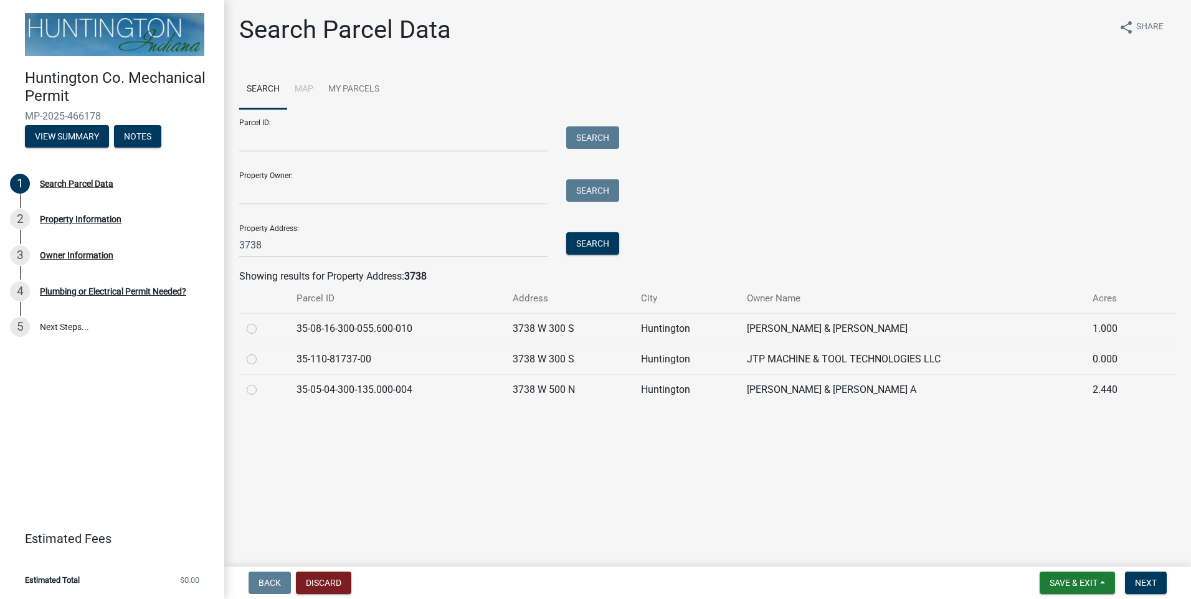
click at [262, 322] on label at bounding box center [262, 322] width 0 height 0
click at [262, 330] on input "radio" at bounding box center [266, 326] width 8 height 8
radio input "true"
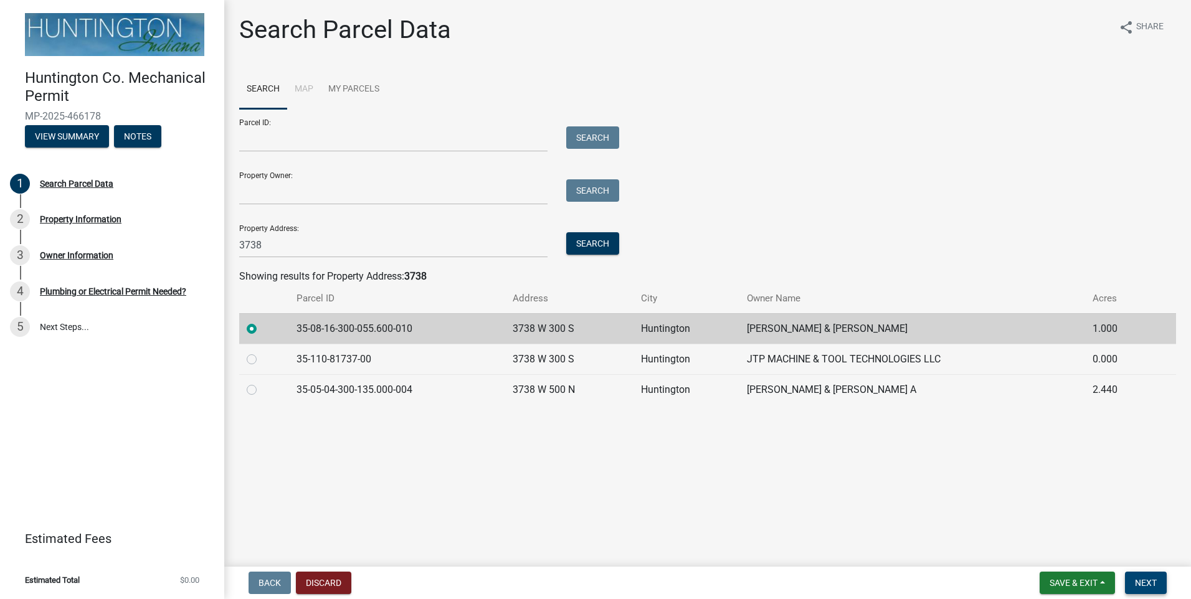
click at [1146, 590] on button "Next" at bounding box center [1146, 583] width 42 height 22
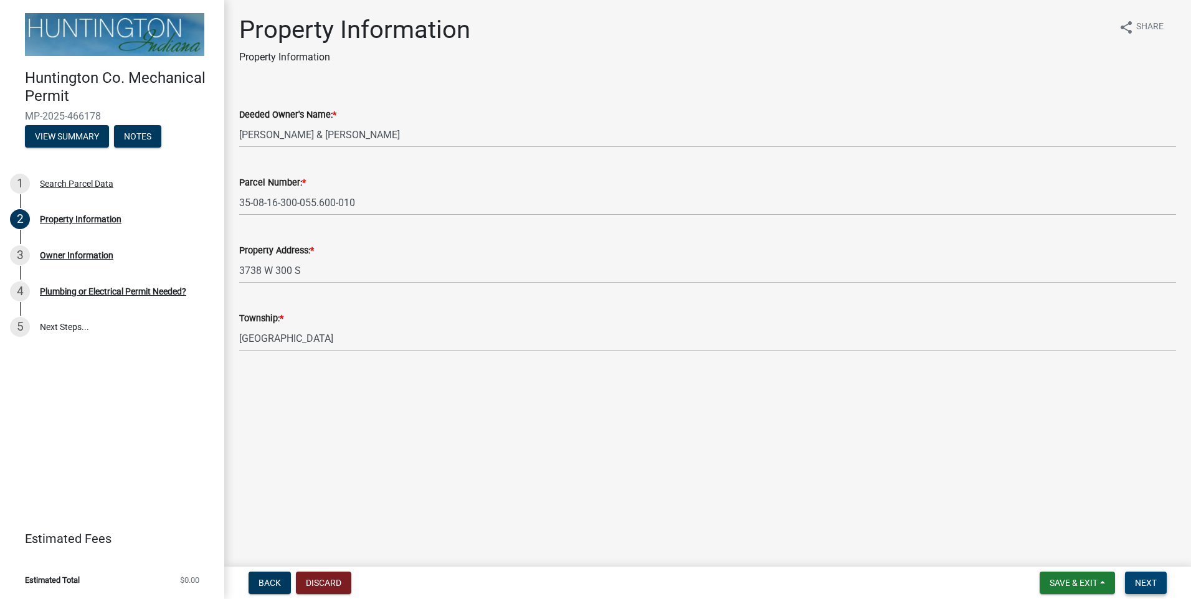
click at [1146, 590] on button "Next" at bounding box center [1146, 583] width 42 height 22
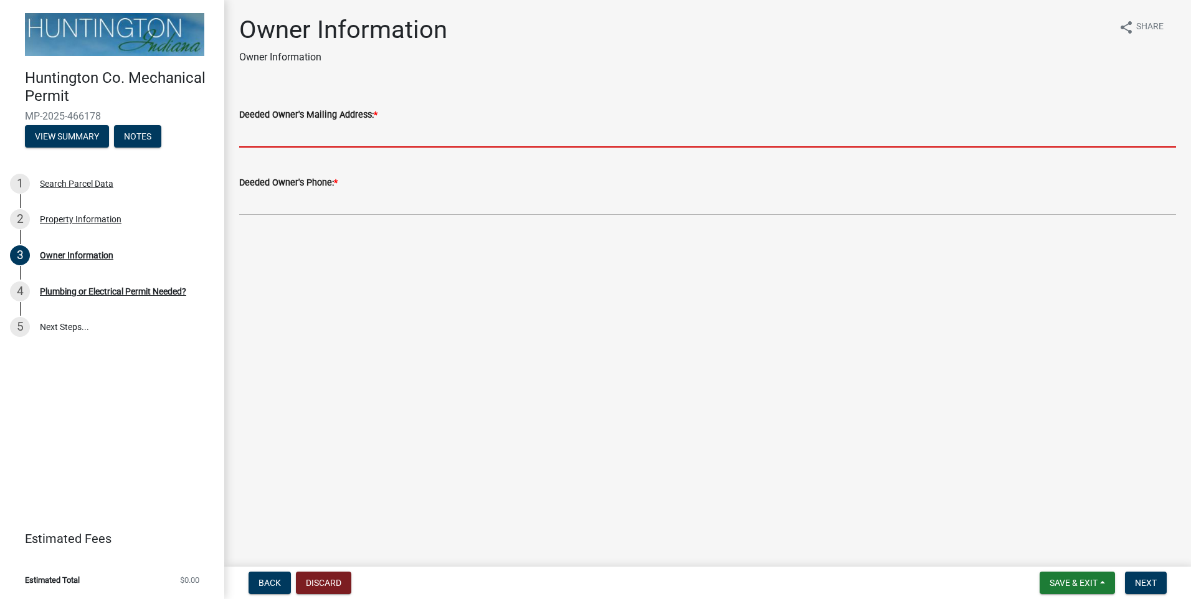
click at [309, 138] on input "Deeded Owner's Mailing Address: *" at bounding box center [707, 135] width 937 height 26
type input "[STREET_ADDRESS]"
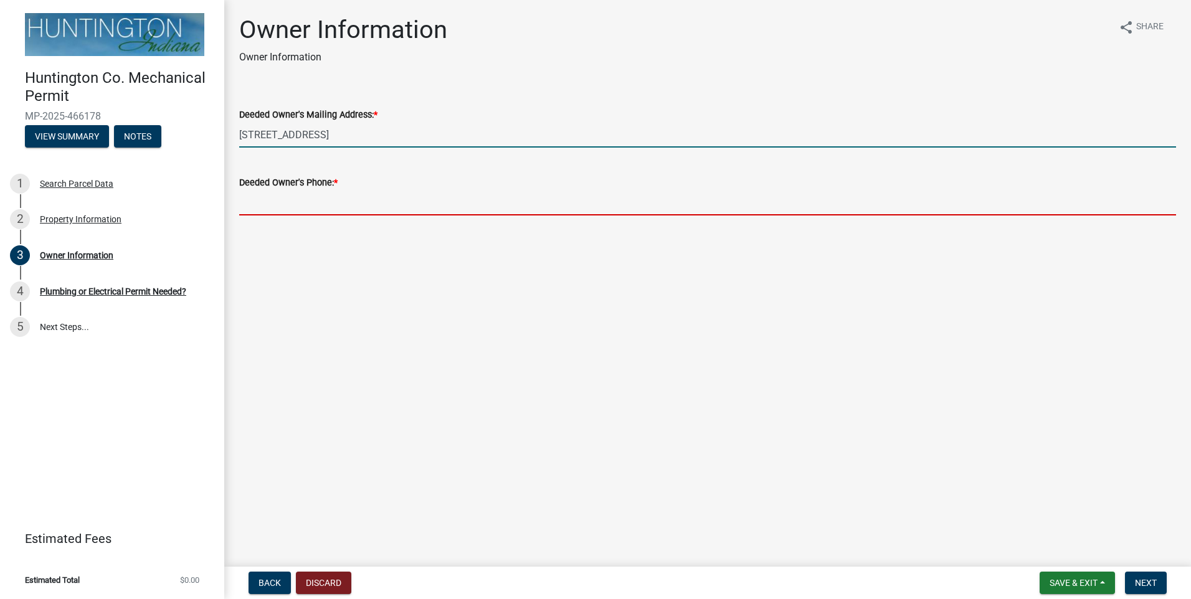
type input "[PHONE_NUMBER]"
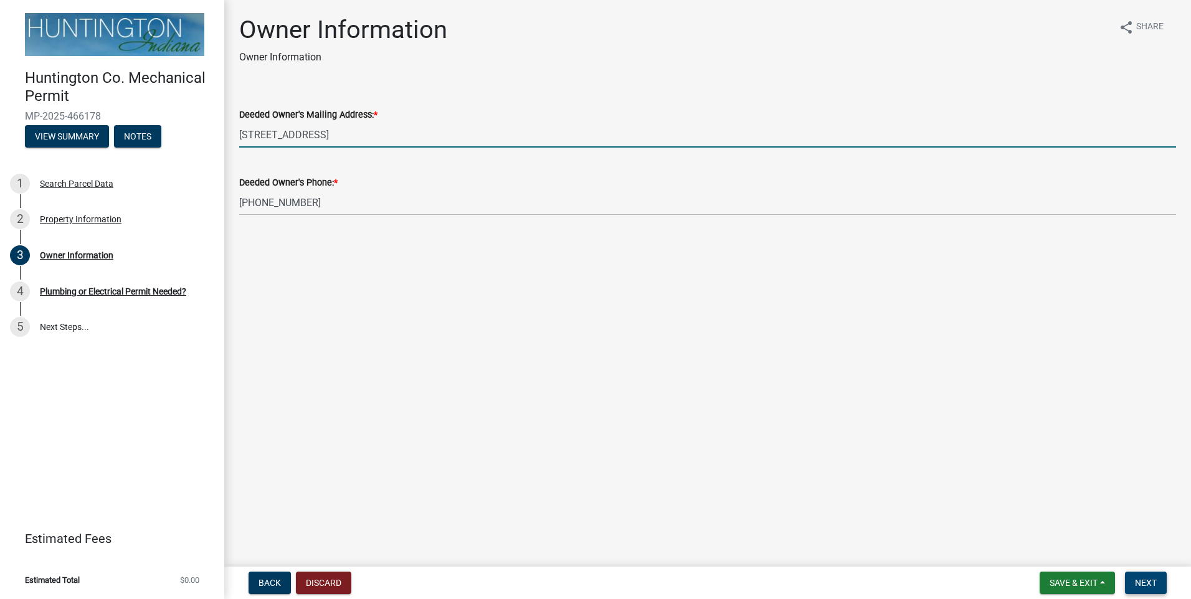
click at [1136, 577] on button "Next" at bounding box center [1146, 583] width 42 height 22
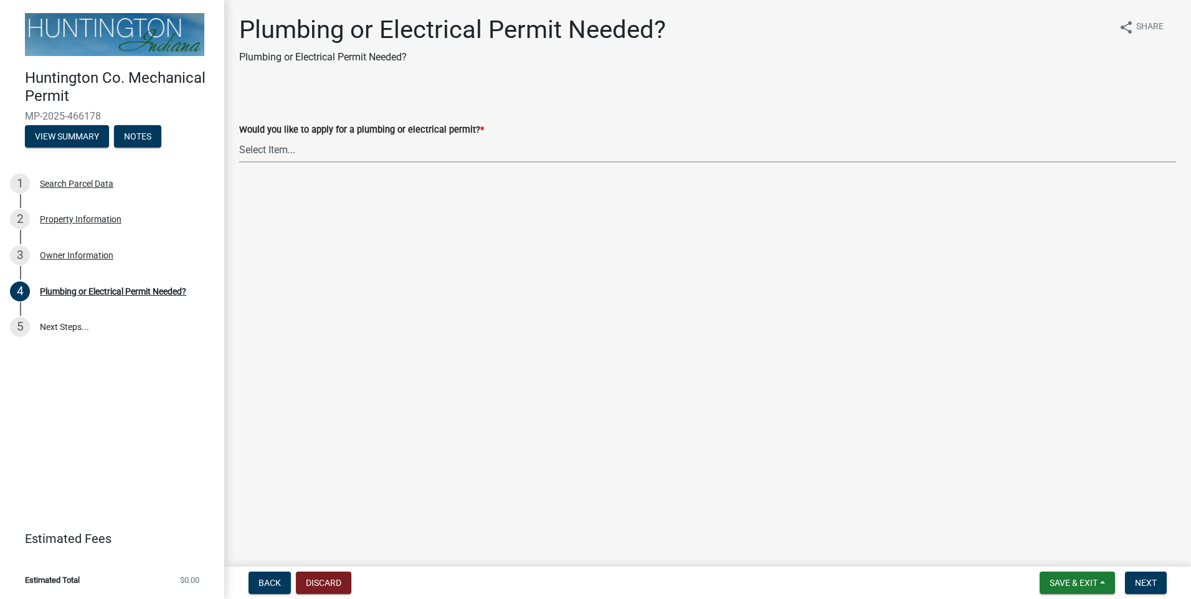
click at [290, 150] on select "Select Item... plumbing electrical" at bounding box center [707, 150] width 937 height 26
click at [239, 137] on select "Select Item... plumbing electrical" at bounding box center [707, 150] width 937 height 26
select select "82bdcc69-8734-43af-a4fa-e76f8d275e41"
click at [1149, 586] on span "Next" at bounding box center [1146, 583] width 22 height 10
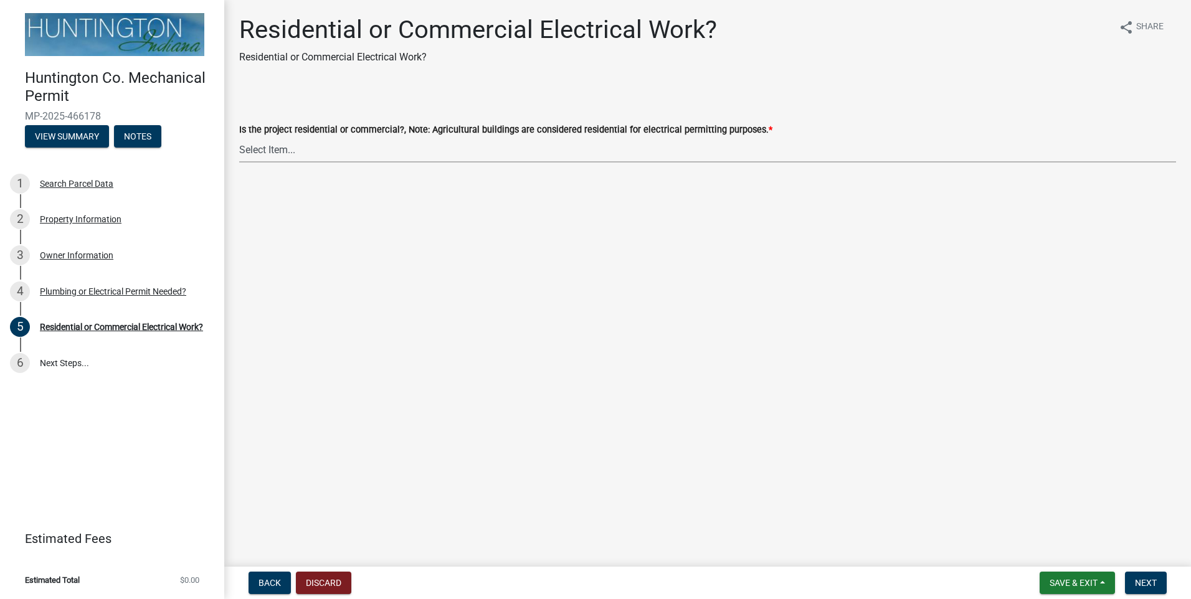
click at [253, 158] on select "Select Item... Residential Commercial" at bounding box center [707, 150] width 937 height 26
click at [239, 137] on select "Select Item... Residential Commercial" at bounding box center [707, 150] width 937 height 26
select select "3db72f89-ebf7-44a2-a43c-36ed77a05272"
click at [1150, 589] on button "Next" at bounding box center [1146, 583] width 42 height 22
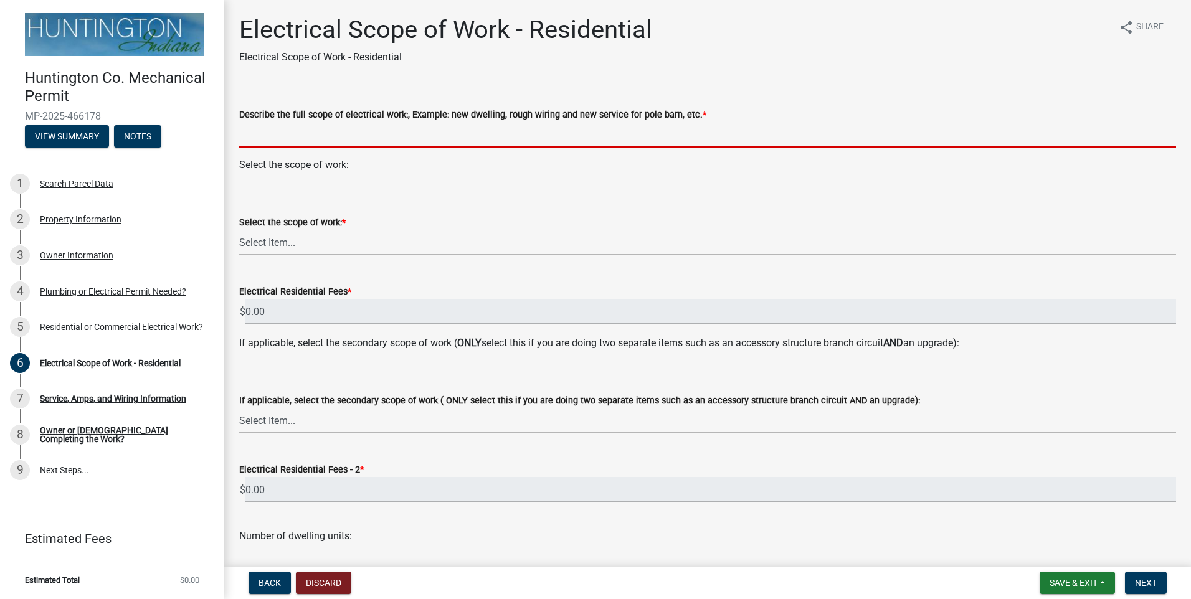
click at [381, 141] on input "Describe the full scope of electrical work:, Example: new dwelling, rough wirin…" at bounding box center [707, 135] width 937 height 26
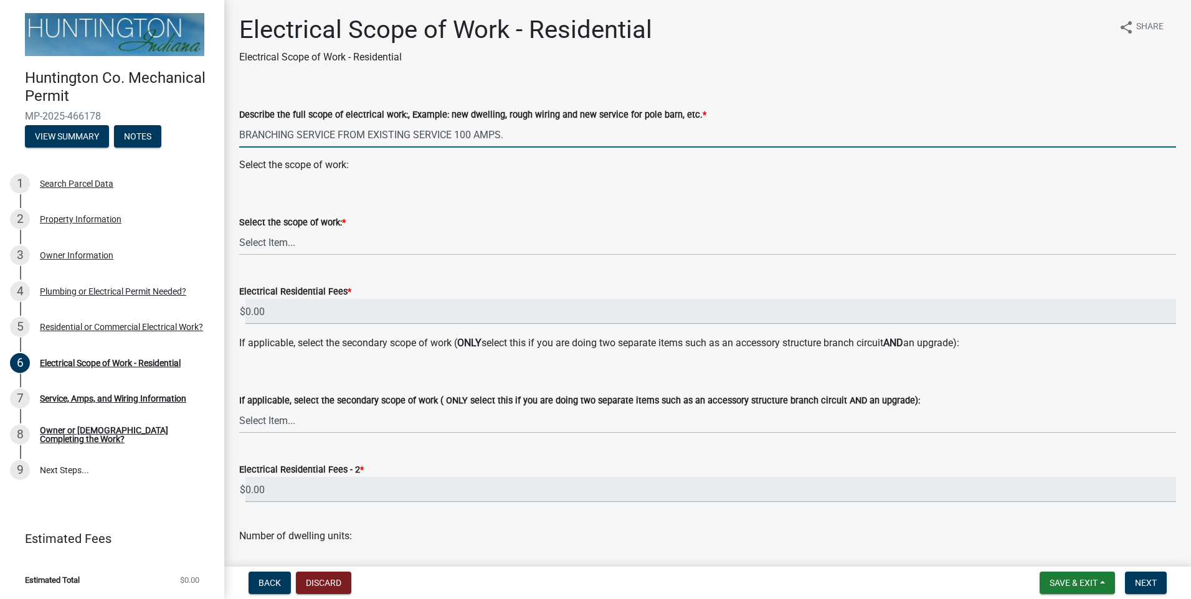
type input "BRANCHING SERVICE FROM EXISTING SERVICE 100 AMPS."
click at [289, 241] on select "Select Item... New Service (new meter base installation) Upgrade (includes relo…" at bounding box center [707, 243] width 937 height 26
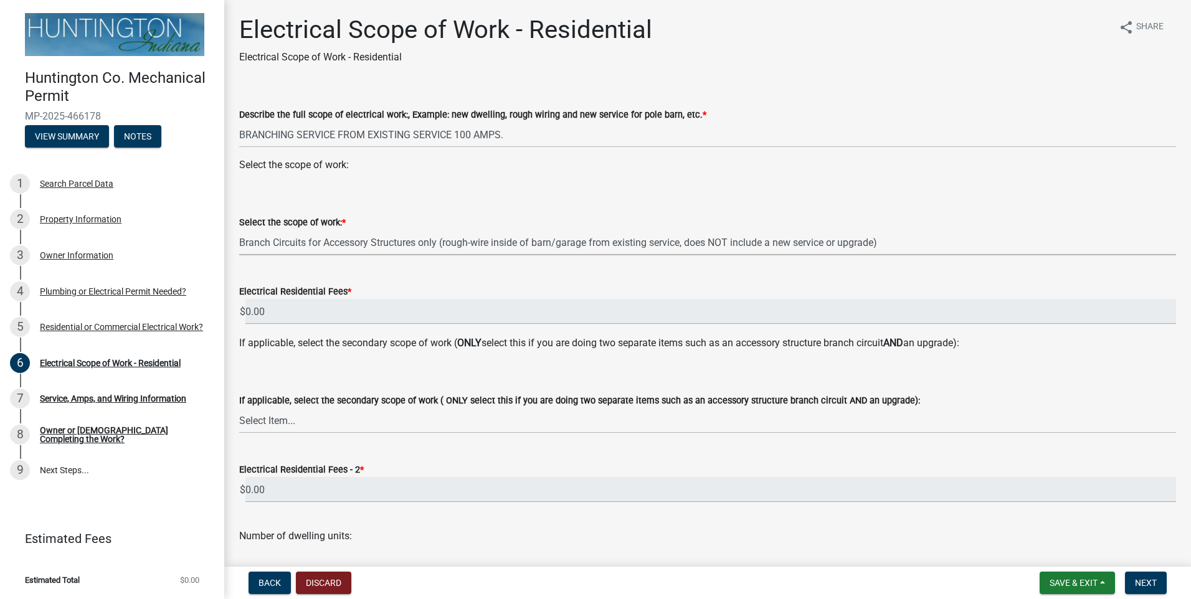
click at [239, 230] on select "Select Item... New Service (new meter base installation) Upgrade (includes relo…" at bounding box center [707, 243] width 937 height 26
select select "bfe1b4c0-52c4-44d6-acb3-c7dc706a6978"
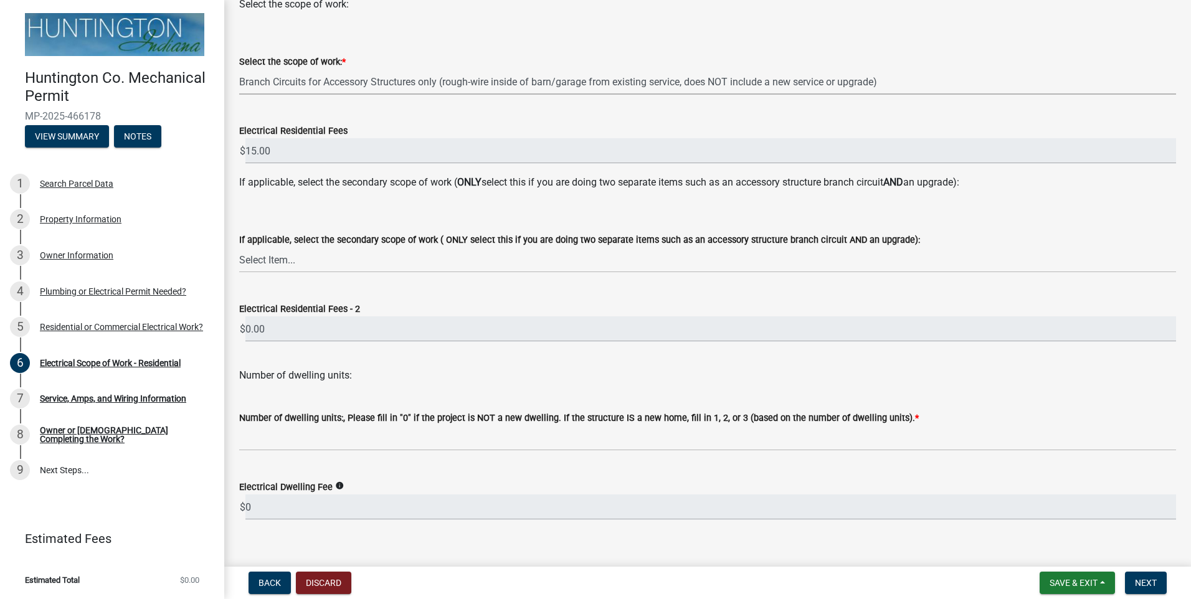
scroll to position [179, 0]
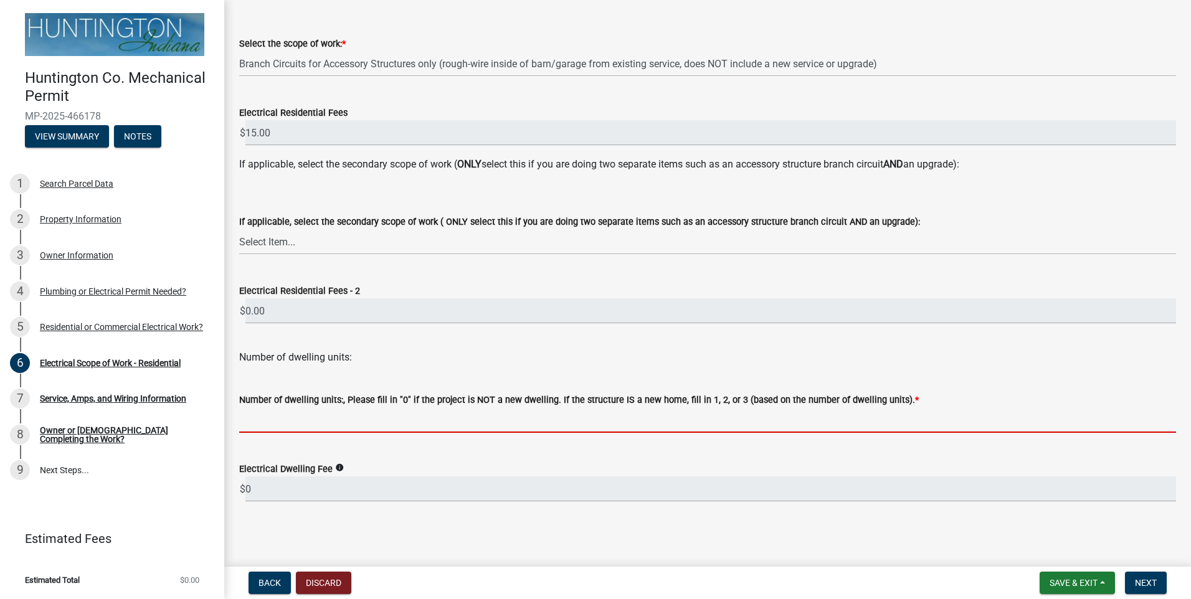
click at [267, 422] on input "text" at bounding box center [707, 421] width 937 height 26
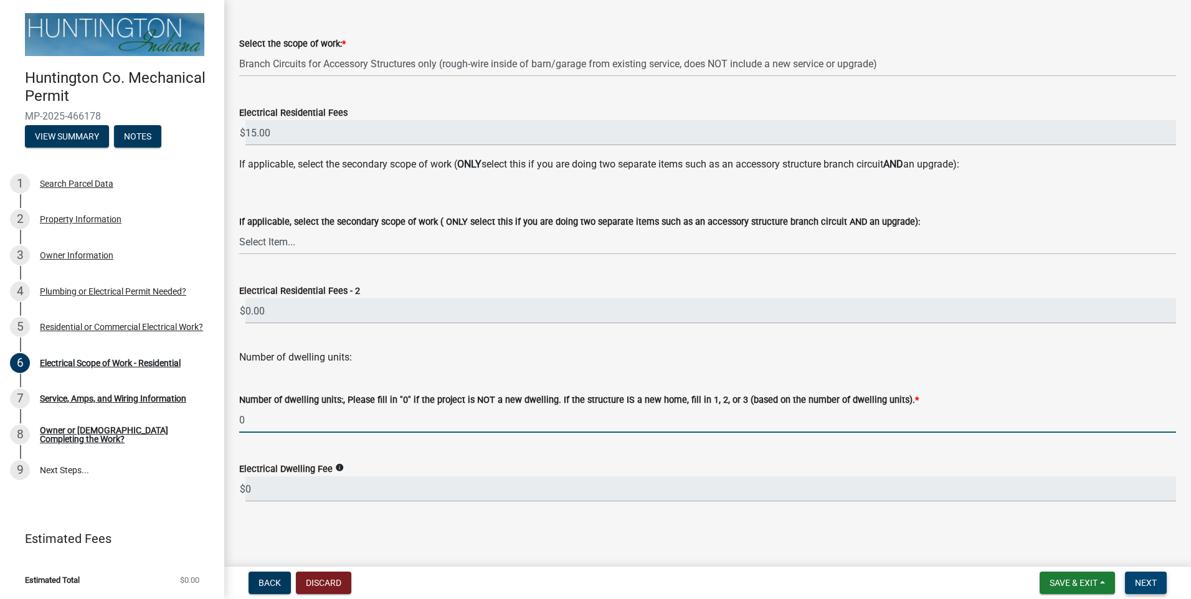
type input "0"
click at [1127, 583] on button "Next" at bounding box center [1146, 583] width 42 height 22
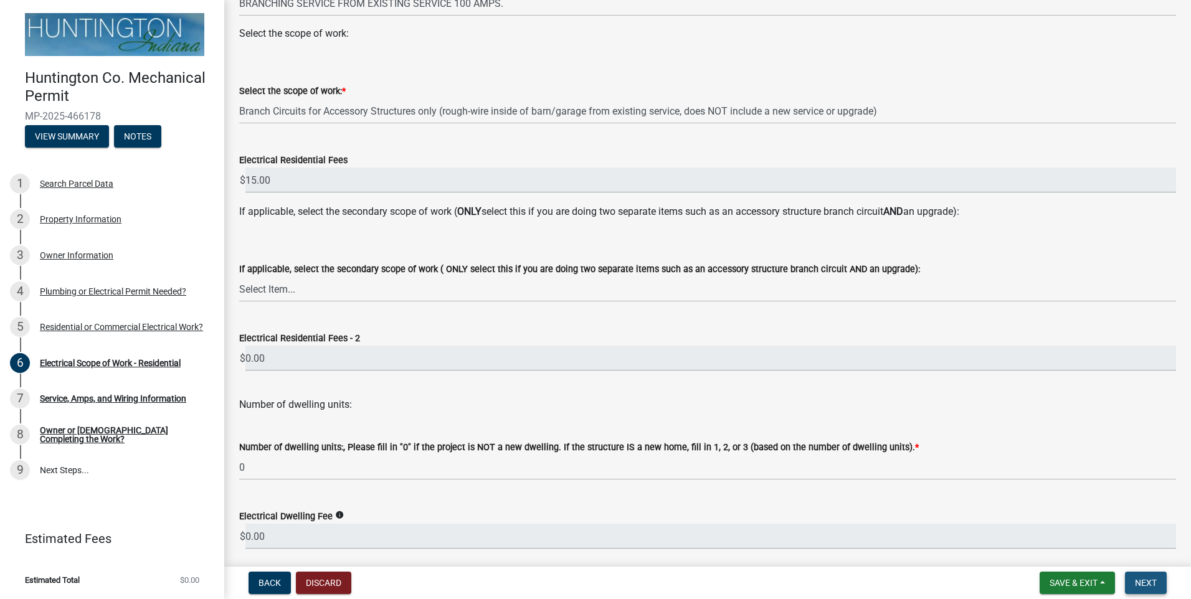
click at [1137, 583] on span "Next" at bounding box center [1146, 583] width 22 height 10
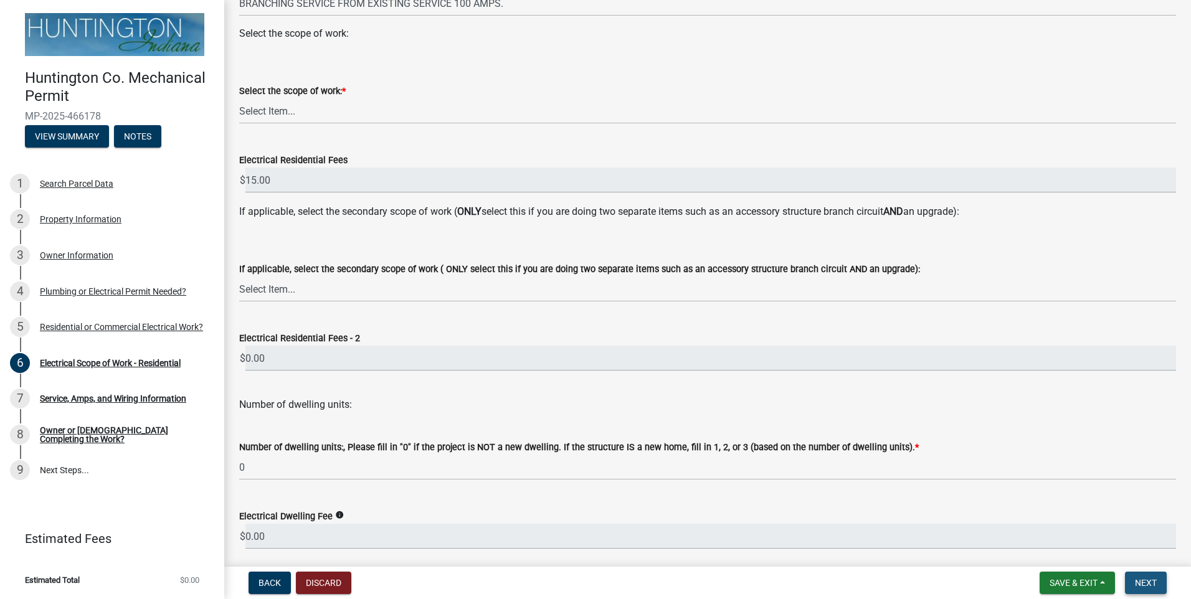
scroll to position [0, 0]
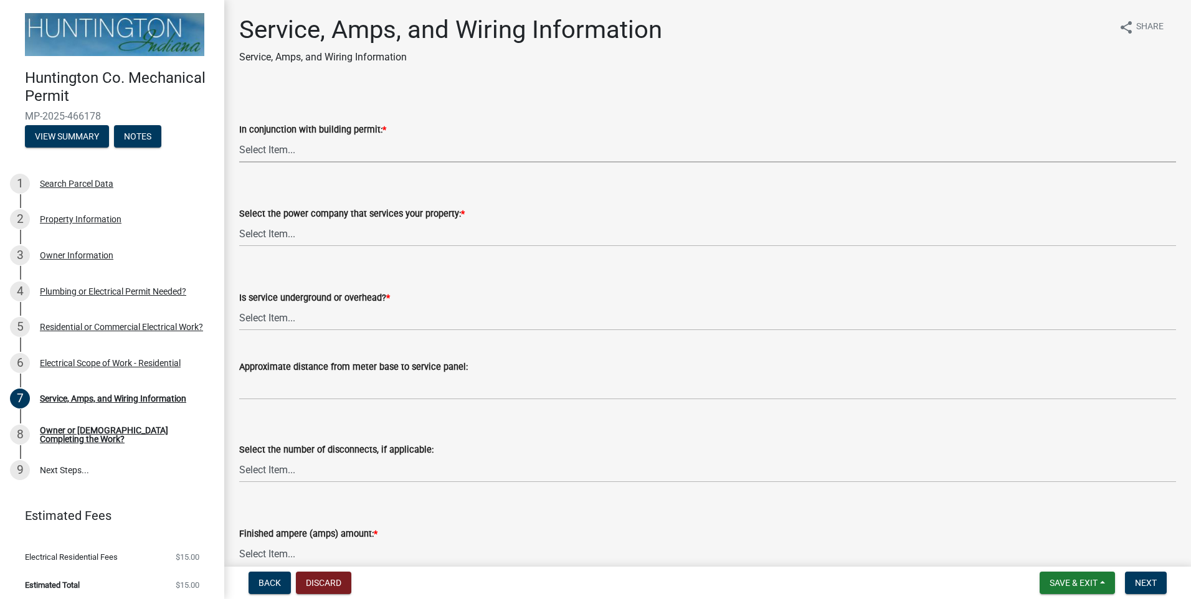
click at [289, 156] on select "Select Item... Yes No" at bounding box center [707, 150] width 937 height 26
click at [239, 137] on select "Select Item... Yes No" at bounding box center [707, 150] width 937 height 26
select select "93f45f8b-0008-4bc3-ad99-7edf3db31922"
click at [284, 230] on select "Select Item... Duke Energy Northeastern REMC Wabash County REMC [PERSON_NAME] U…" at bounding box center [707, 234] width 937 height 26
click at [239, 221] on select "Select Item... Duke Energy Northeastern REMC Wabash County REMC [PERSON_NAME] U…" at bounding box center [707, 234] width 937 height 26
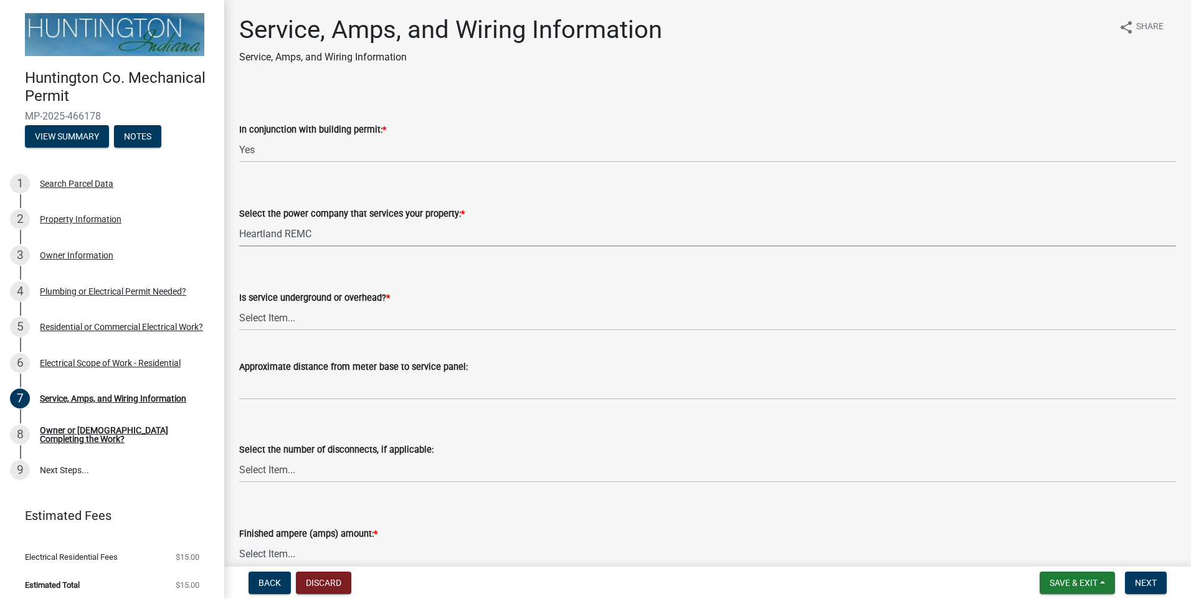
select select "c367502c-c792-4ca6-b28c-e3bf444e9dd0"
click at [272, 315] on select "Select Item... Underground Overhead" at bounding box center [707, 318] width 937 height 26
click at [239, 305] on select "Select Item... Underground Overhead" at bounding box center [707, 318] width 937 height 26
select select "ae88532c-6f26-494f-9fbf-7b0ffd7225c9"
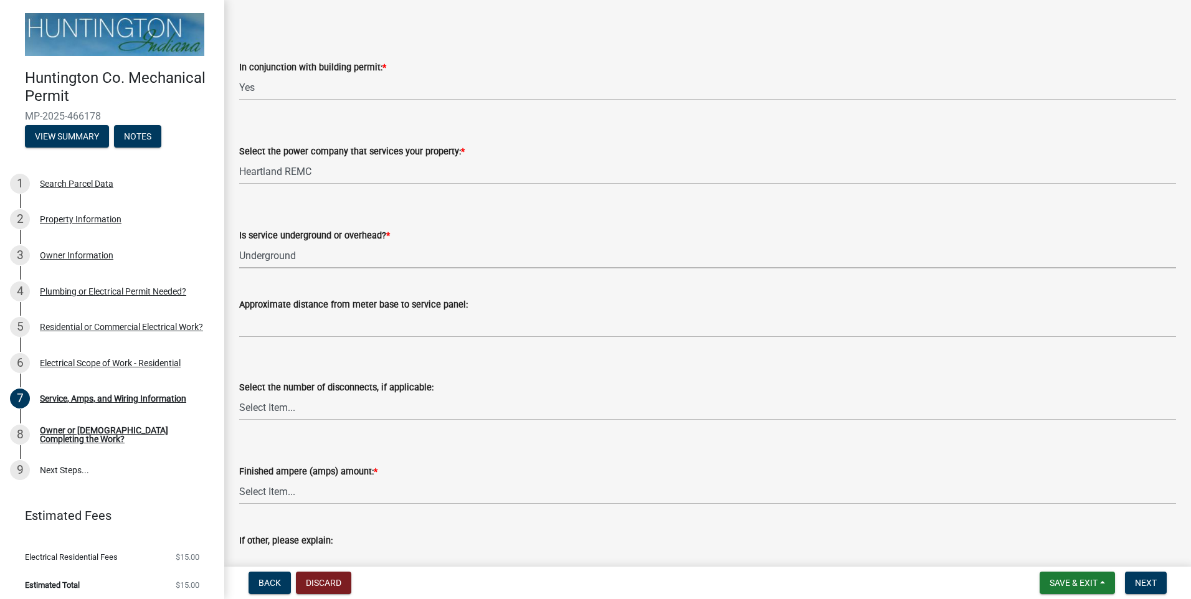
scroll to position [125, 0]
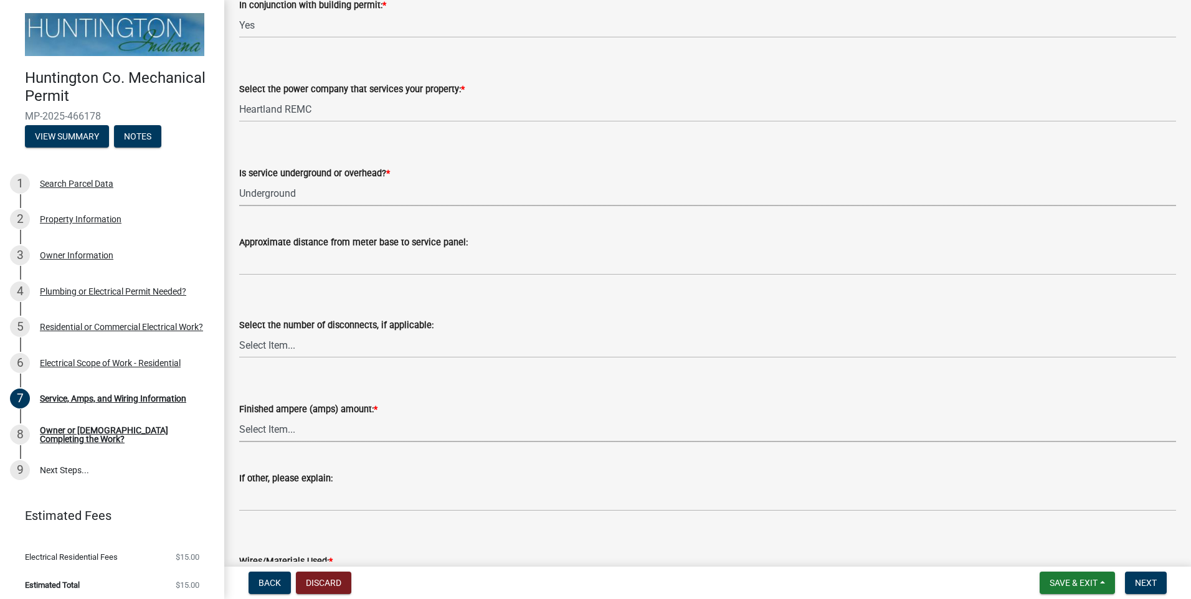
click at [287, 427] on select "Select Item... 100 amp 200 amp 400 amp other" at bounding box center [707, 430] width 937 height 26
click at [239, 417] on select "Select Item... 100 amp 200 amp 400 amp other" at bounding box center [707, 430] width 937 height 26
select select "a444adeb-efd2-4352-a035-3875d9defab1"
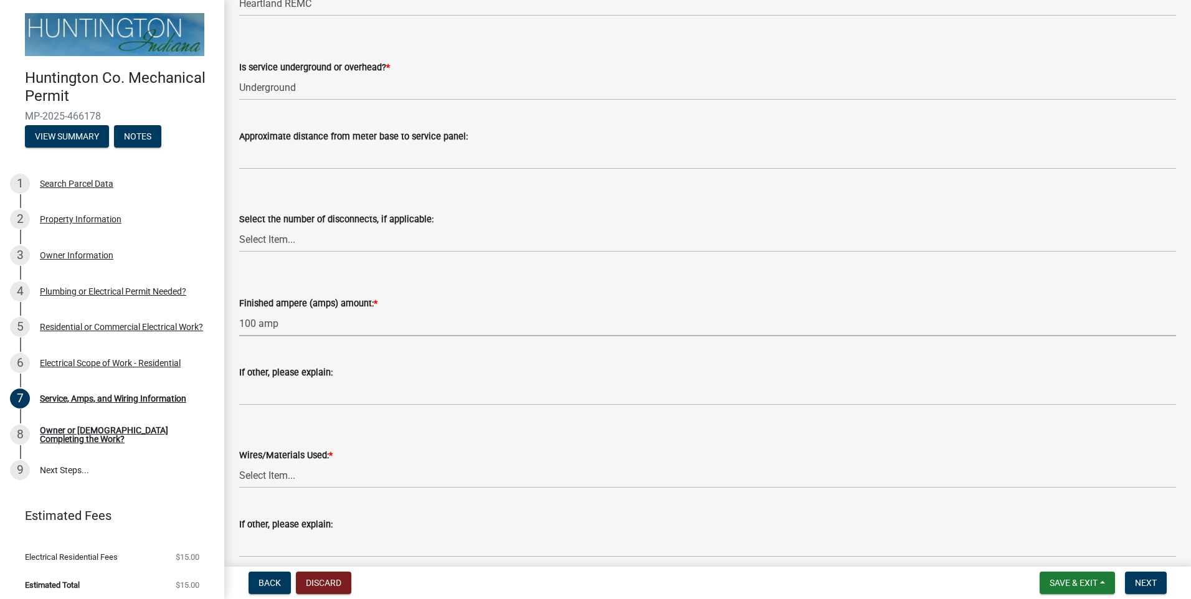
scroll to position [249, 0]
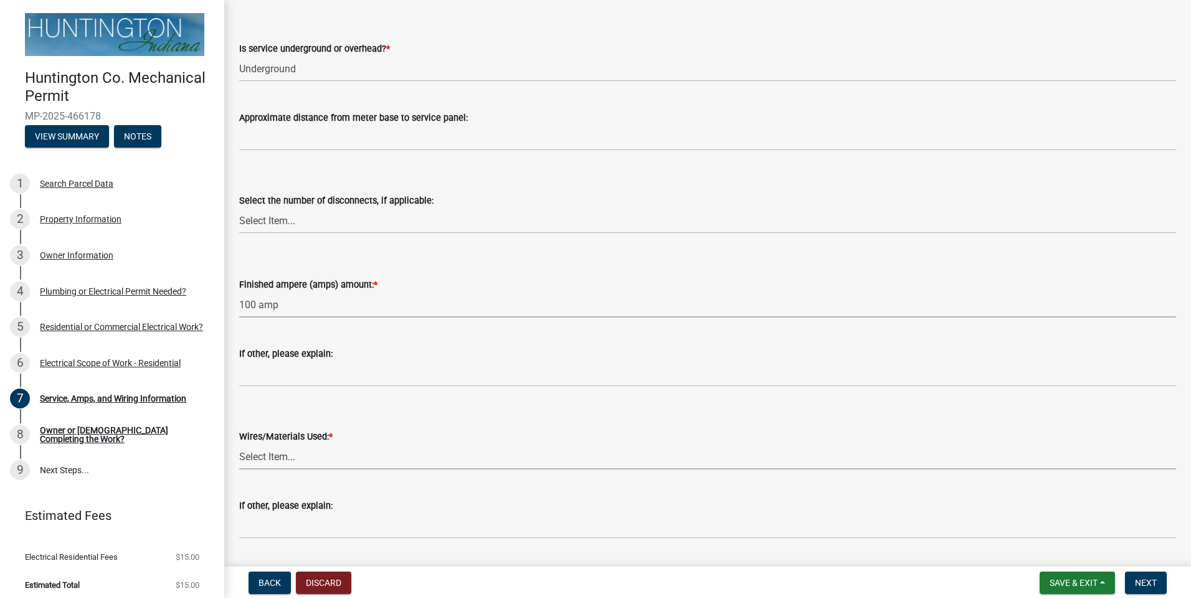
click at [276, 459] on select "Select Item... 2 AWG Aluminum 4 AWG Copper 2-4/0 or 1-1/0 Aluminum 2/0 Copper 2…" at bounding box center [707, 457] width 937 height 26
click at [239, 444] on select "Select Item... 2 AWG Aluminum 4 AWG Copper 2-4/0 or 1-1/0 Aluminum 2/0 Copper 2…" at bounding box center [707, 457] width 937 height 26
select select "6b87888a-4deb-48a2-ac11-26351d48ff00"
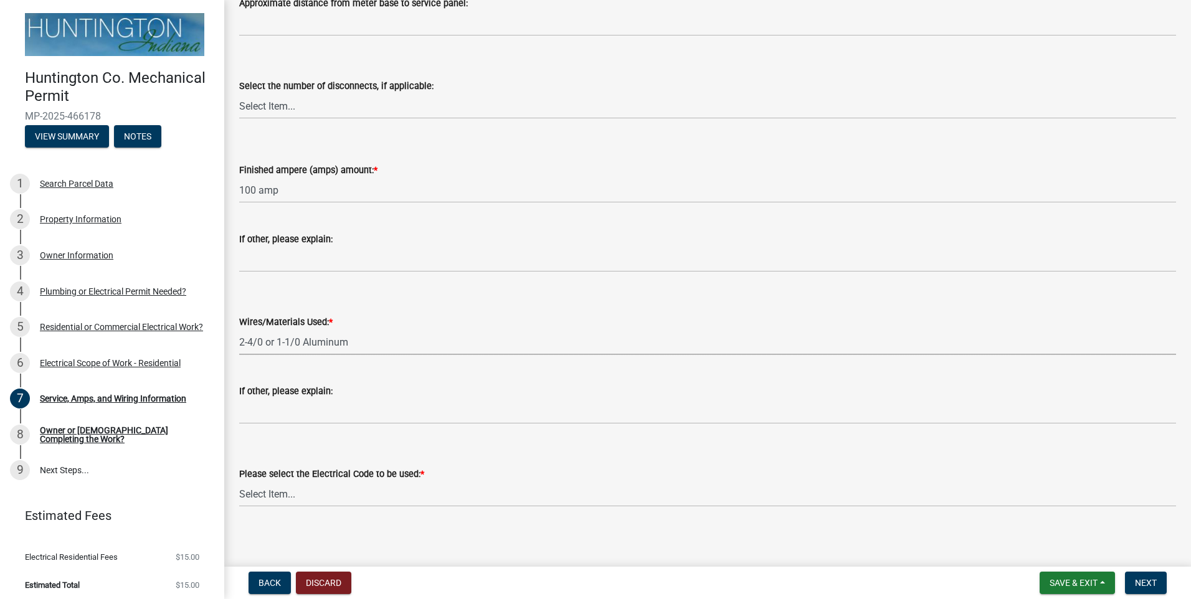
scroll to position [369, 0]
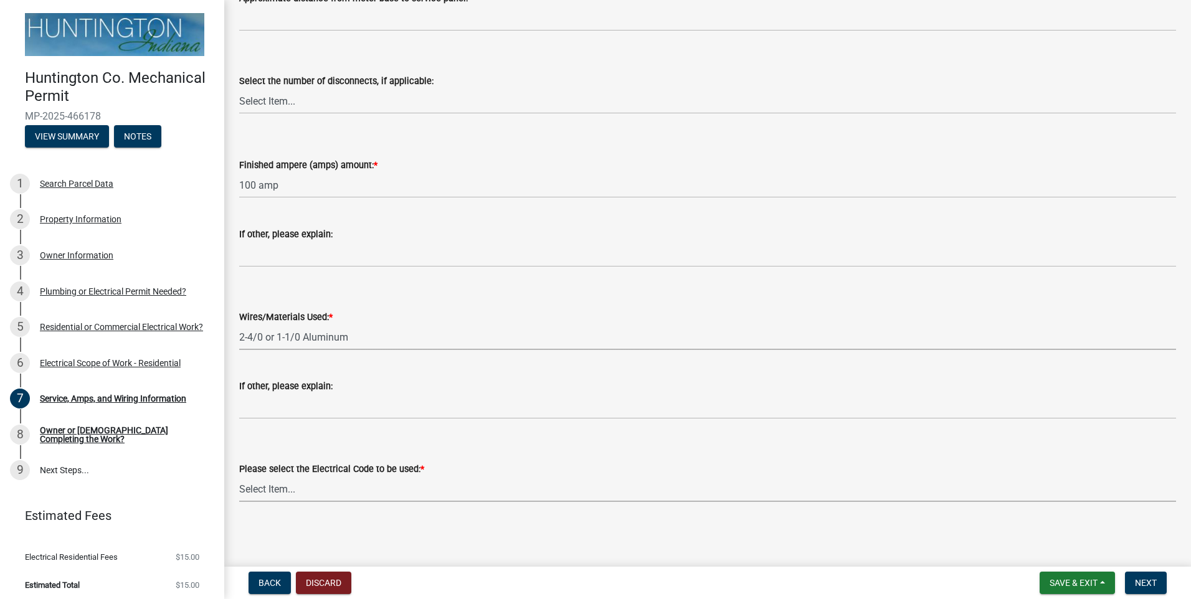
click at [274, 492] on select "Select Item... [US_STATE] Electrical Code One & Two Family Dwelling Code" at bounding box center [707, 490] width 937 height 26
click at [239, 477] on select "Select Item... [US_STATE] Electrical Code One & Two Family Dwelling Code" at bounding box center [707, 490] width 937 height 26
select select "5aeea631-e80a-4ba0-b39f-f5c26114ddfc"
click at [1135, 583] on button "Next" at bounding box center [1146, 583] width 42 height 22
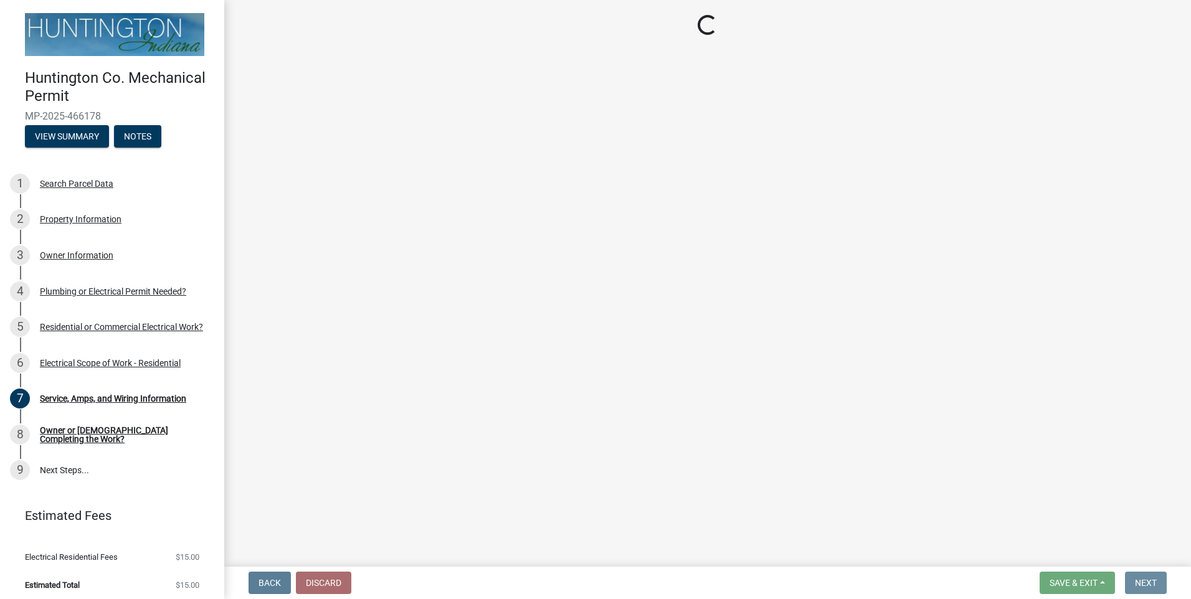
scroll to position [0, 0]
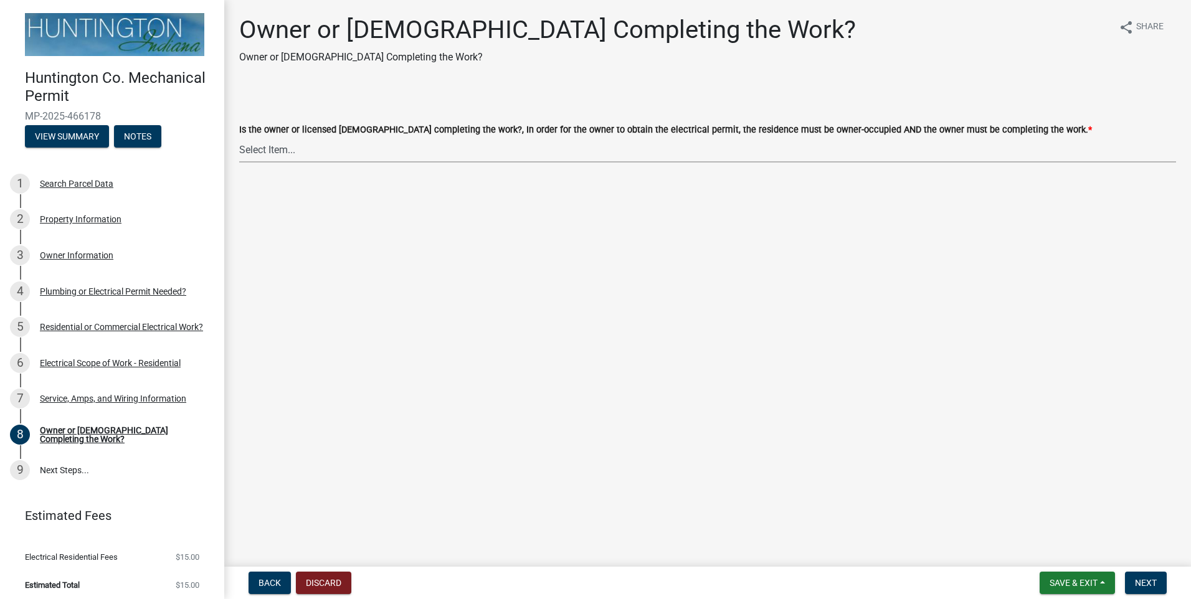
click at [267, 139] on select "Select Item... owner contractor" at bounding box center [707, 150] width 937 height 26
click at [239, 137] on select "Select Item... owner contractor" at bounding box center [707, 150] width 937 height 26
select select "da32b6f8-dc02-4eb1-a03d-6a8560406675"
click at [1135, 582] on span "Next" at bounding box center [1146, 583] width 22 height 10
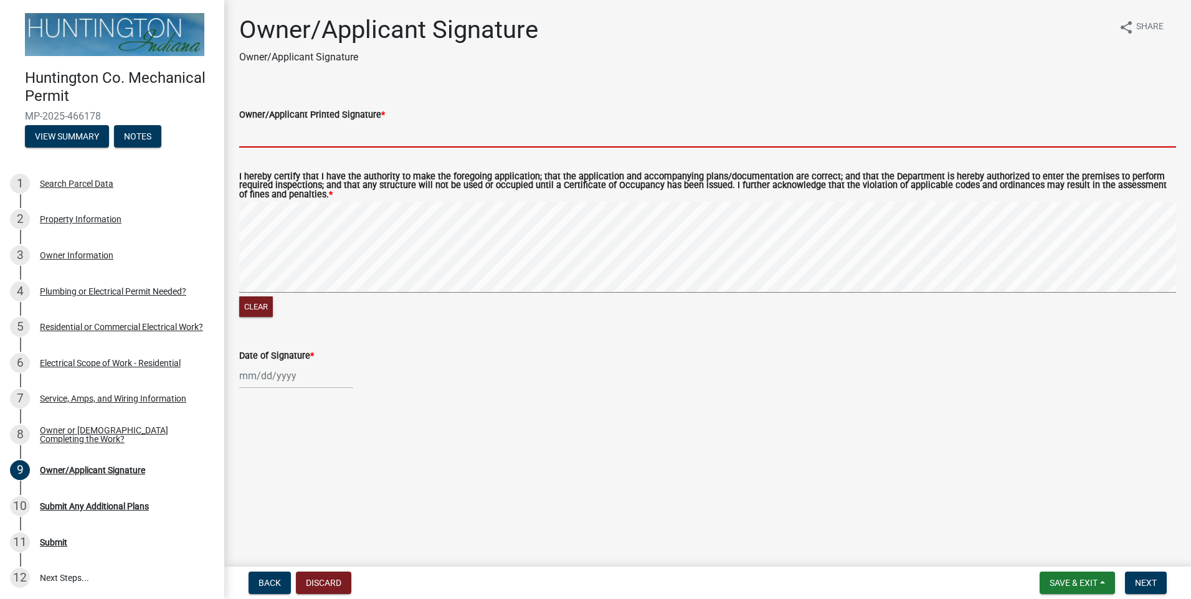
click at [285, 141] on input "Owner/Applicant Printed Signature *" at bounding box center [707, 135] width 937 height 26
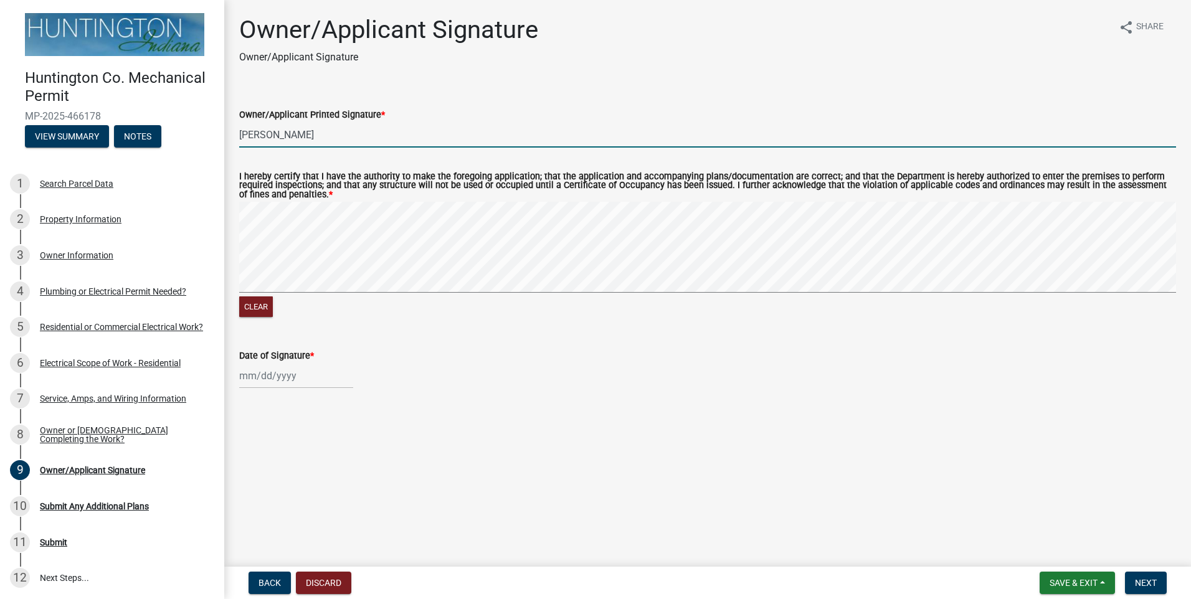
type input "[PERSON_NAME]"
click at [255, 372] on div at bounding box center [296, 376] width 114 height 26
select select "8"
select select "2025"
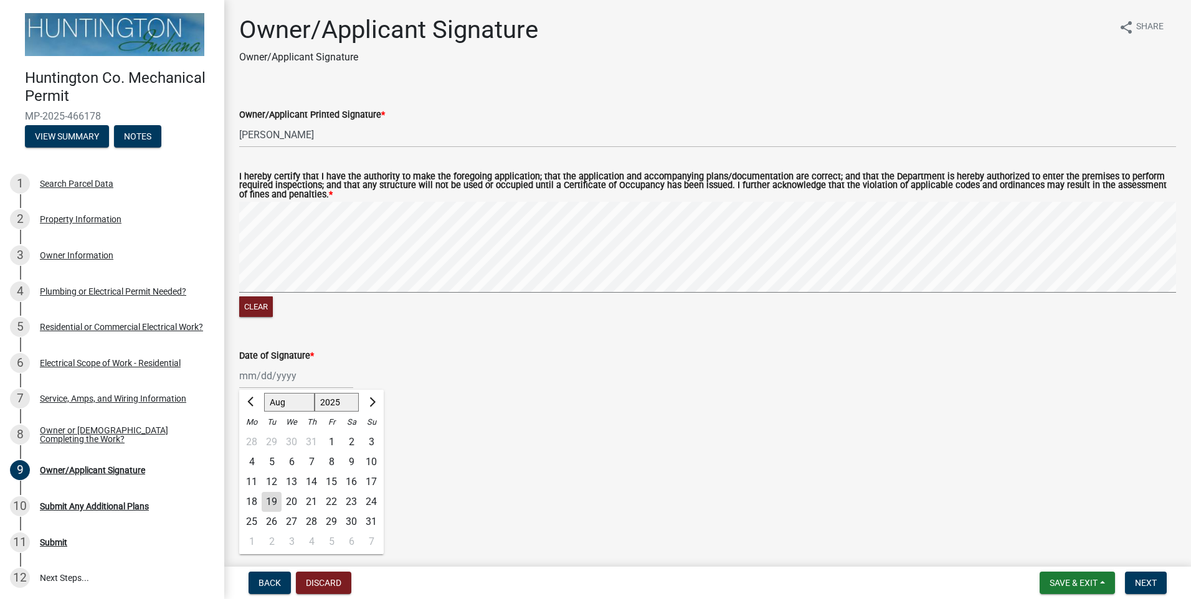
click at [273, 505] on div "19" at bounding box center [272, 502] width 20 height 20
type input "[DATE]"
click at [1151, 587] on span "Next" at bounding box center [1146, 583] width 22 height 10
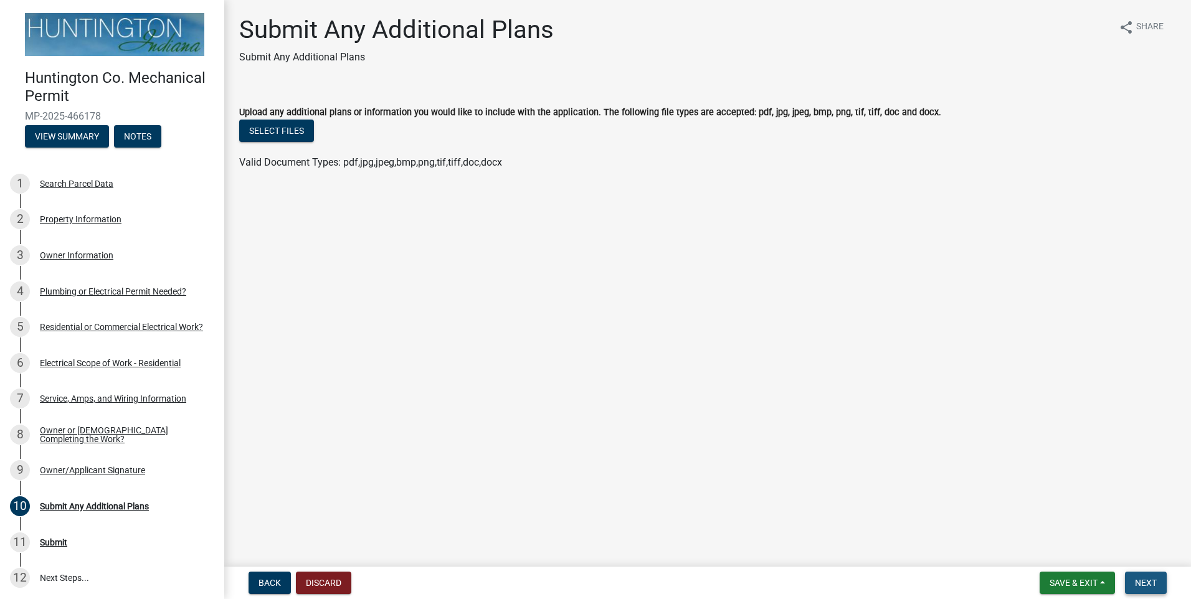
click at [1148, 585] on span "Next" at bounding box center [1146, 583] width 22 height 10
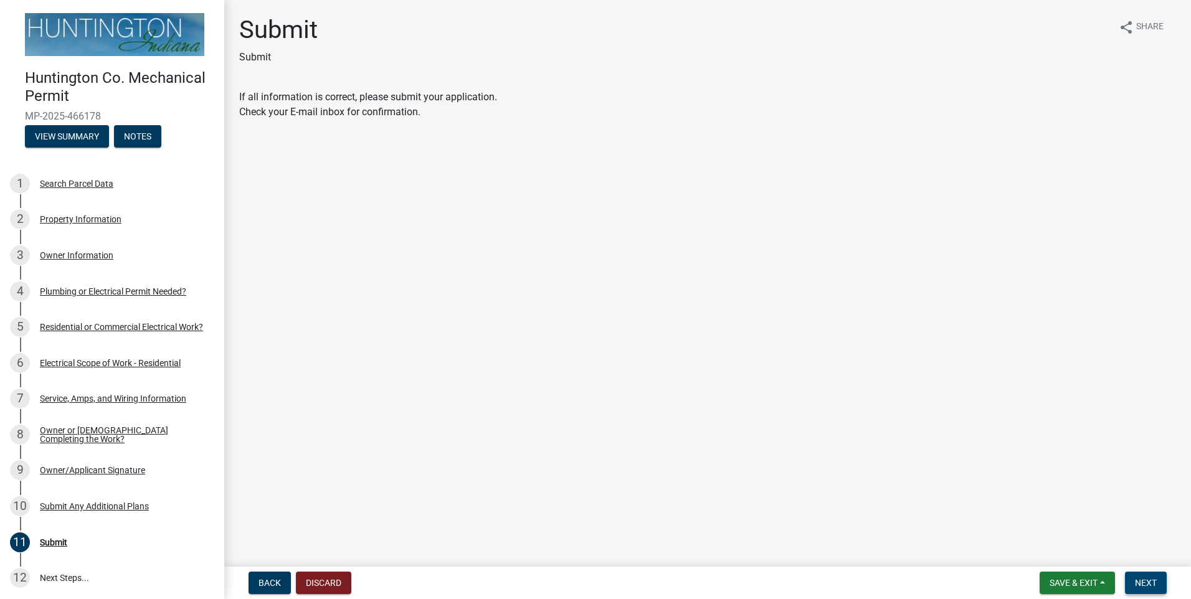
click at [1146, 583] on span "Next" at bounding box center [1146, 583] width 22 height 10
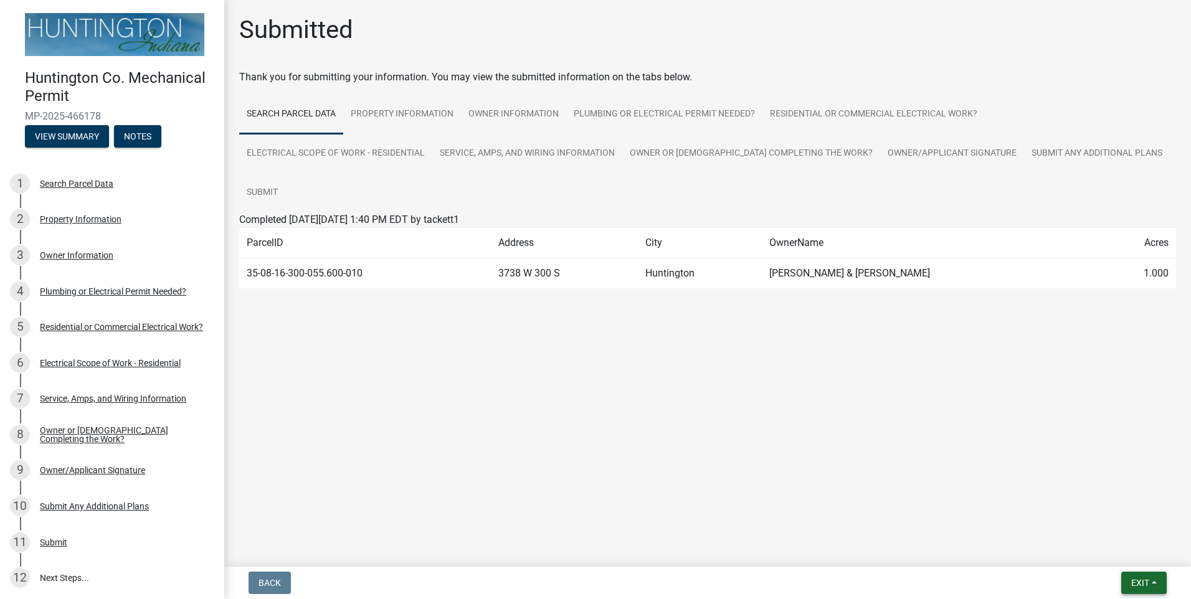
click at [1142, 580] on span "Exit" at bounding box center [1141, 583] width 18 height 10
click at [1125, 560] on button "Save & Exit" at bounding box center [1117, 551] width 100 height 30
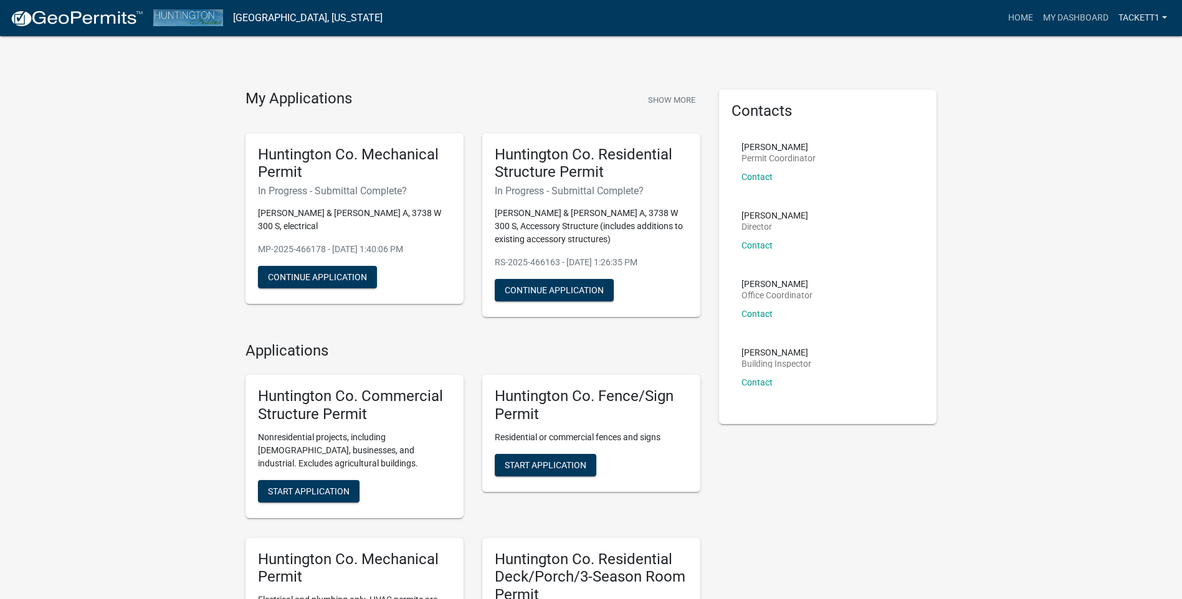
click at [1127, 22] on link "tackett1" at bounding box center [1143, 18] width 59 height 24
click at [1118, 92] on link "Logout" at bounding box center [1122, 92] width 100 height 30
